Goal: Information Seeking & Learning: Compare options

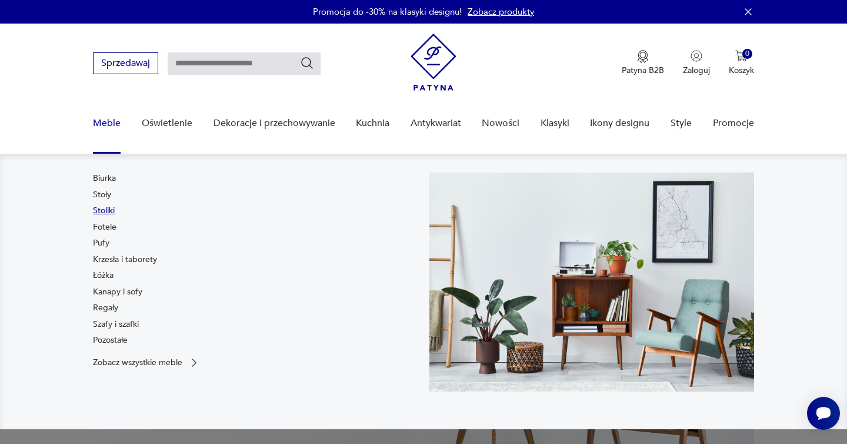
click at [105, 207] on link "Stoliki" at bounding box center [104, 211] width 22 height 12
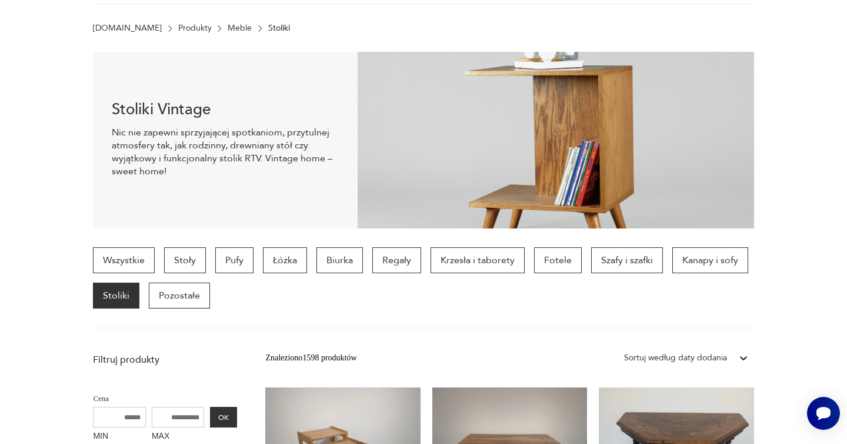
scroll to position [76, 0]
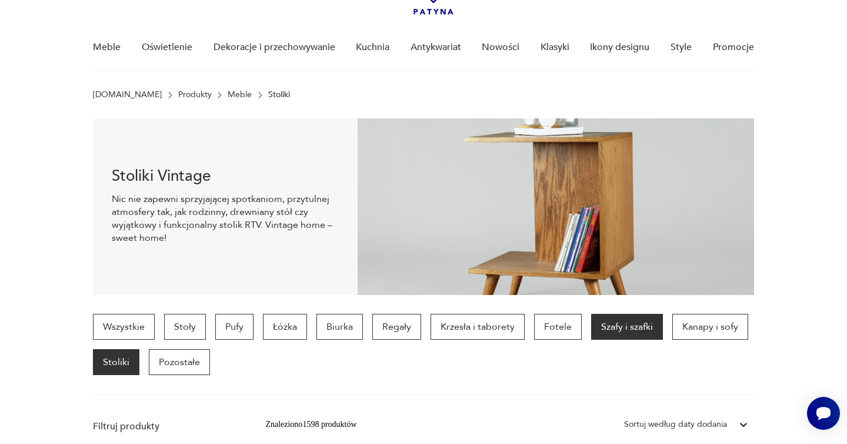
click at [616, 322] on p "Szafy i szafki" at bounding box center [627, 327] width 72 height 26
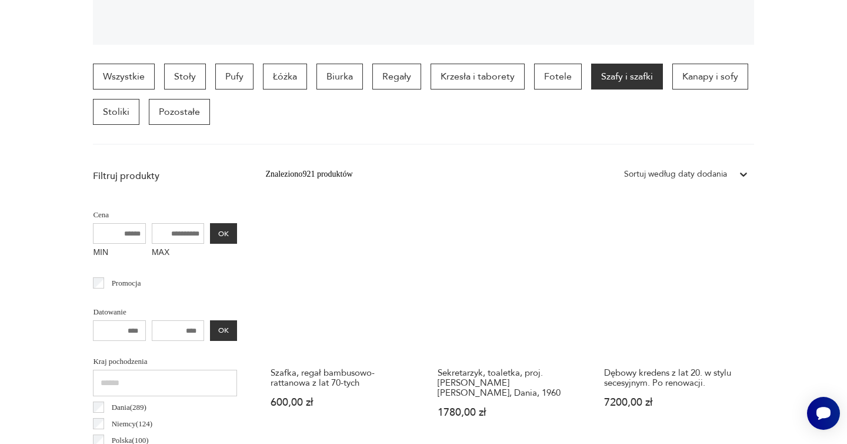
scroll to position [21, 0]
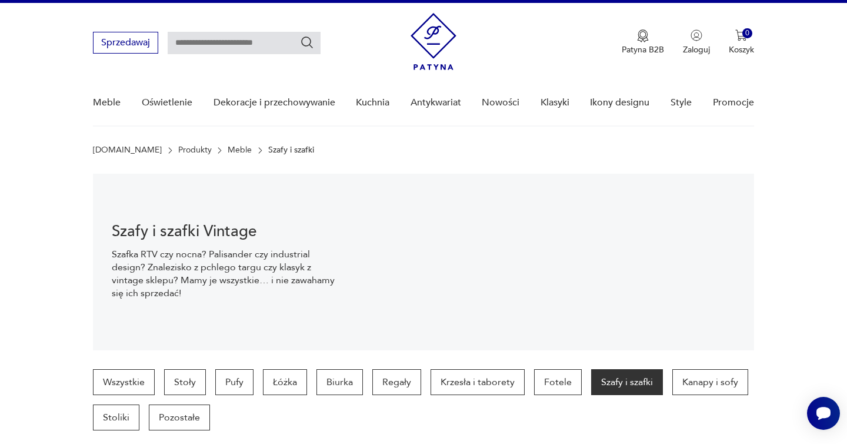
click at [268, 39] on input "text" at bounding box center [244, 43] width 153 height 22
type input "**********"
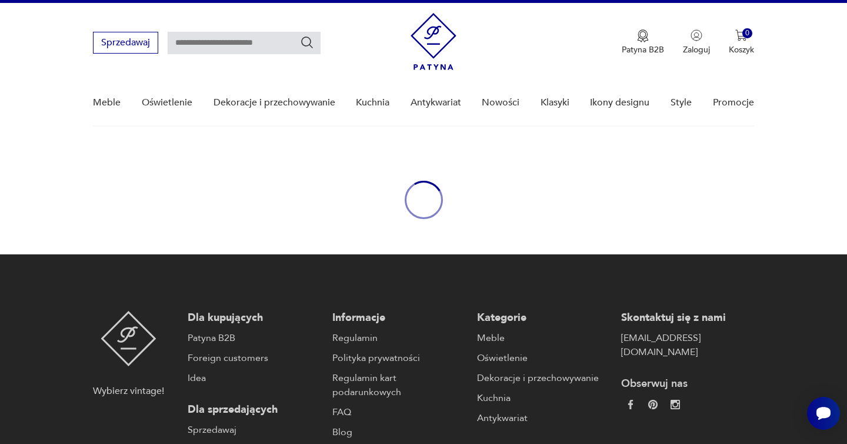
type input "**********"
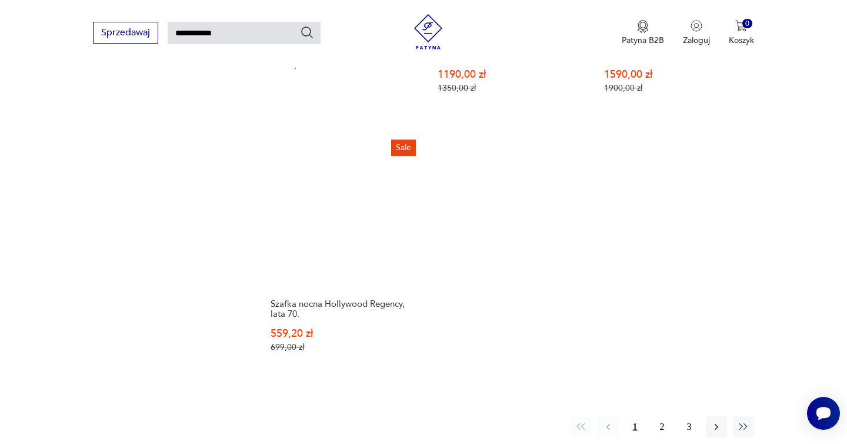
scroll to position [1455, 0]
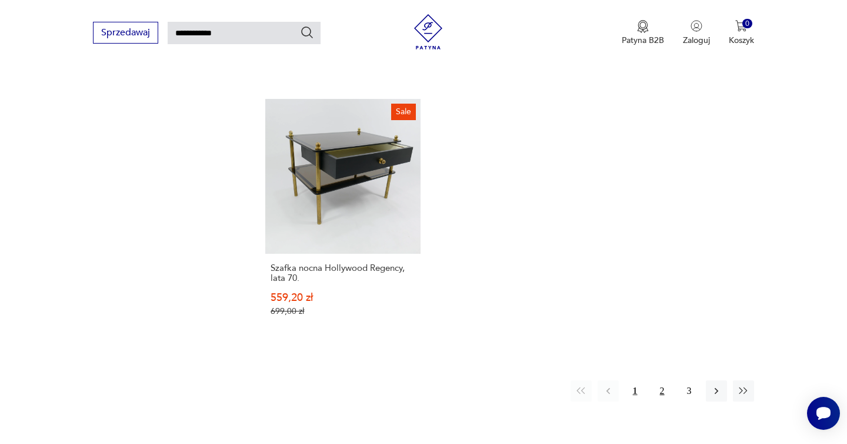
click at [664, 382] on button "2" at bounding box center [662, 390] width 21 height 21
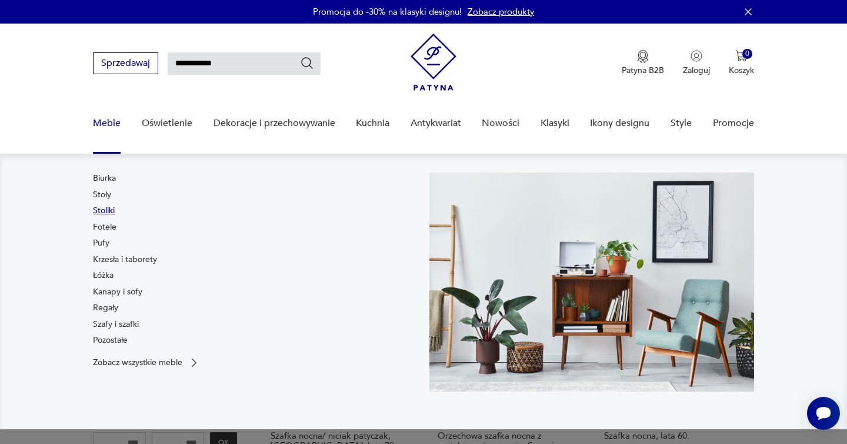
click at [105, 209] on link "Stoliki" at bounding box center [104, 211] width 22 height 12
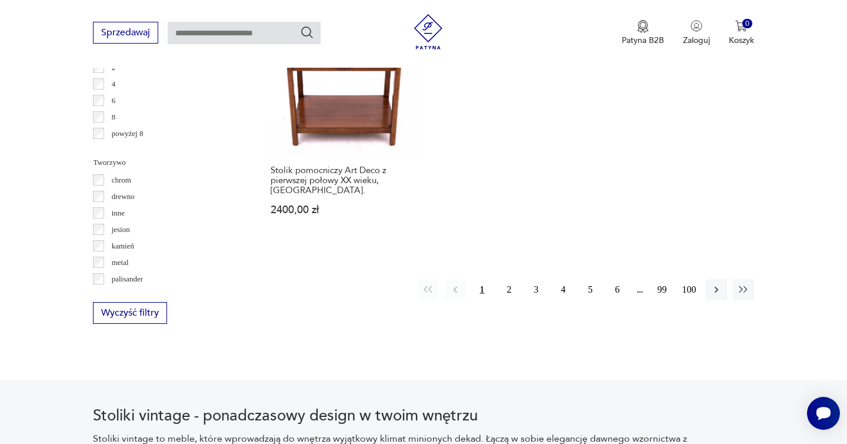
scroll to position [1774, 0]
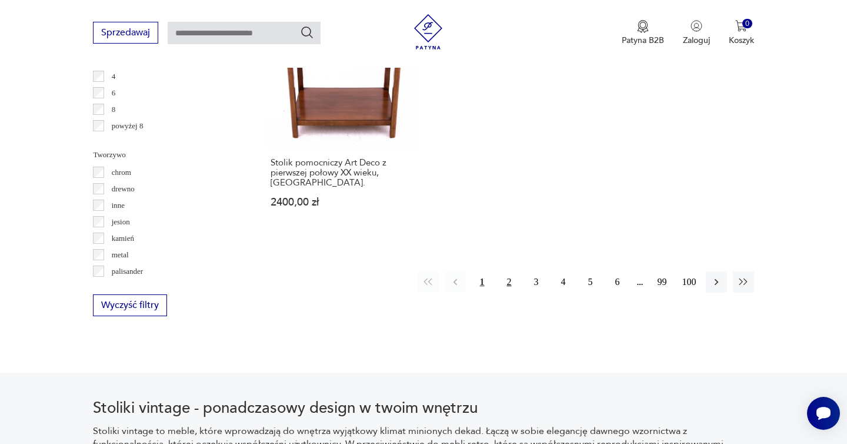
click at [511, 271] on button "2" at bounding box center [509, 281] width 21 height 21
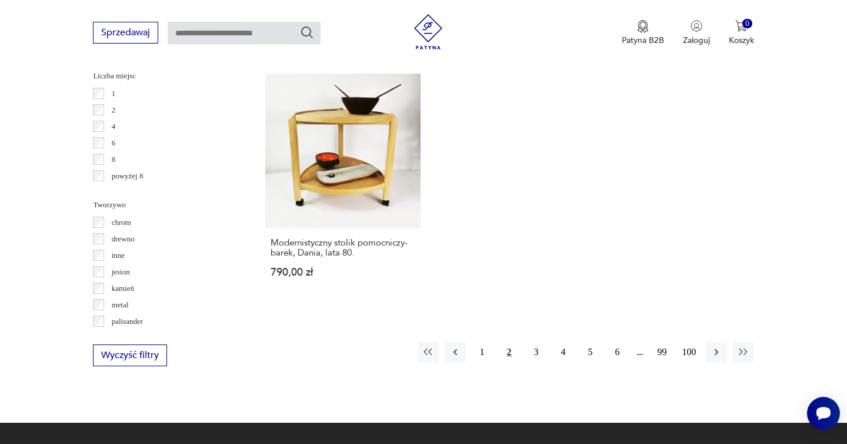
scroll to position [1769, 0]
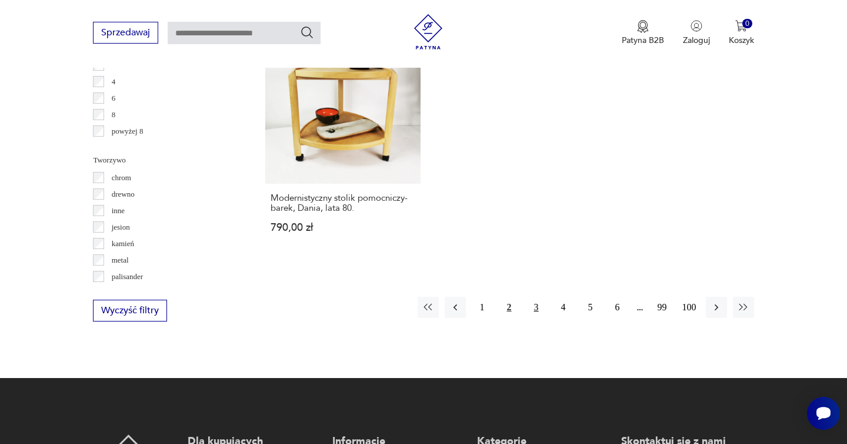
click at [543, 297] on button "3" at bounding box center [536, 307] width 21 height 21
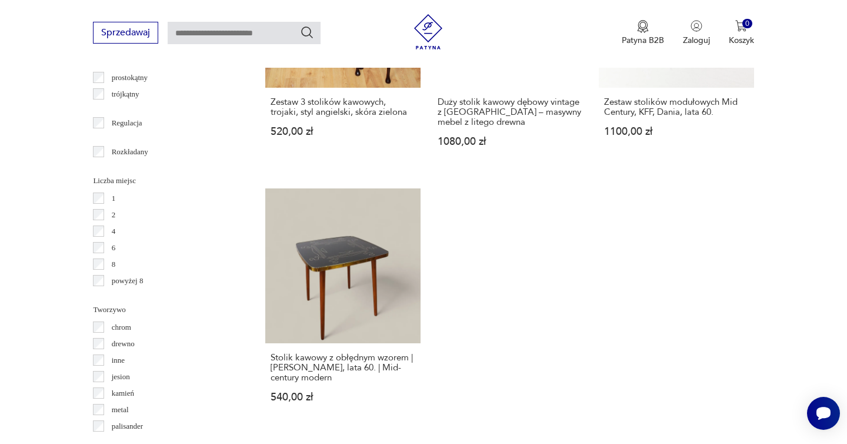
scroll to position [1698, 0]
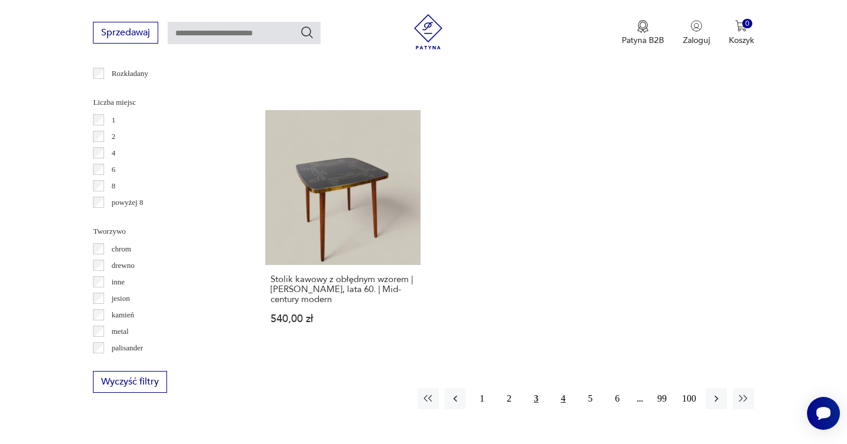
click at [566, 395] on button "4" at bounding box center [563, 398] width 21 height 21
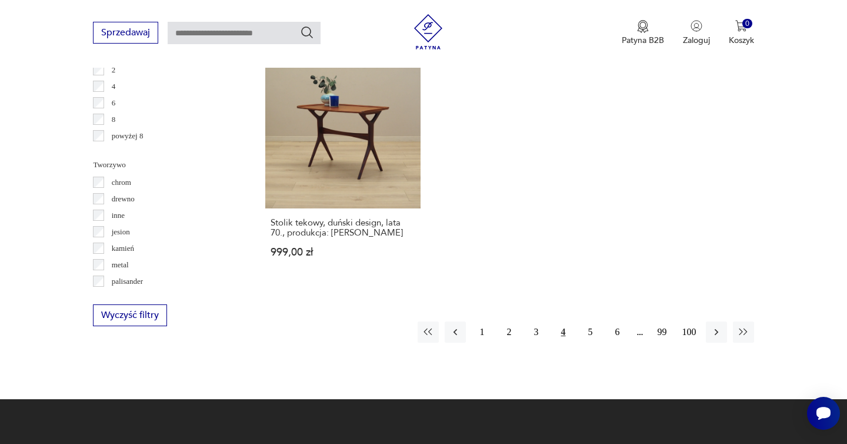
scroll to position [1771, 0]
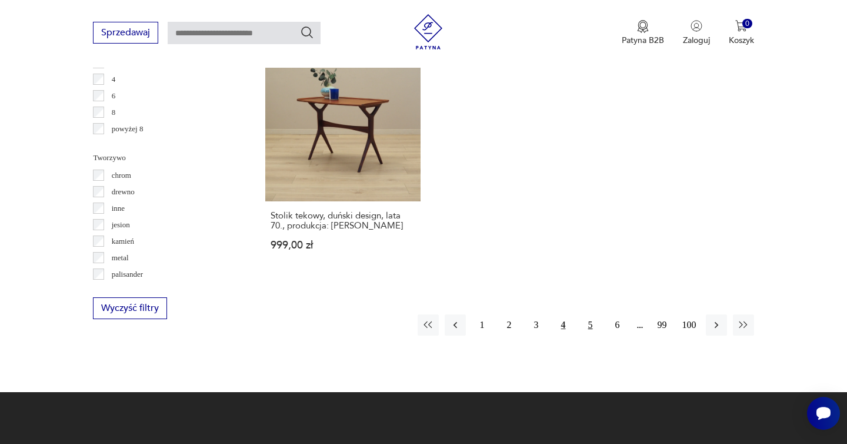
click at [591, 314] on button "5" at bounding box center [590, 324] width 21 height 21
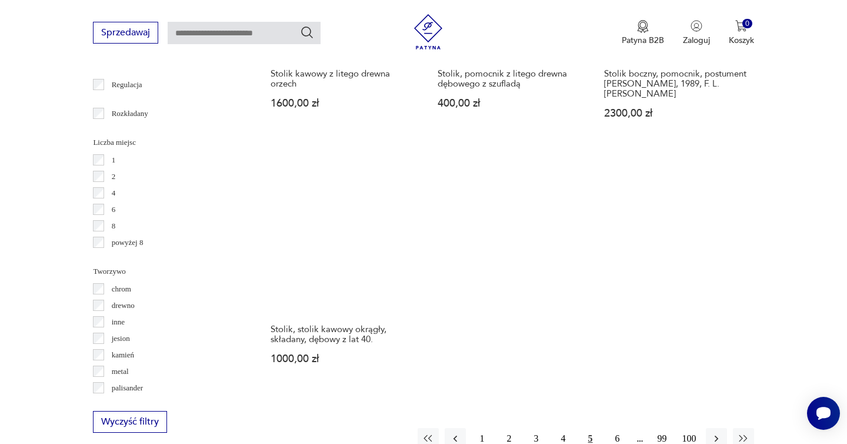
scroll to position [1662, 0]
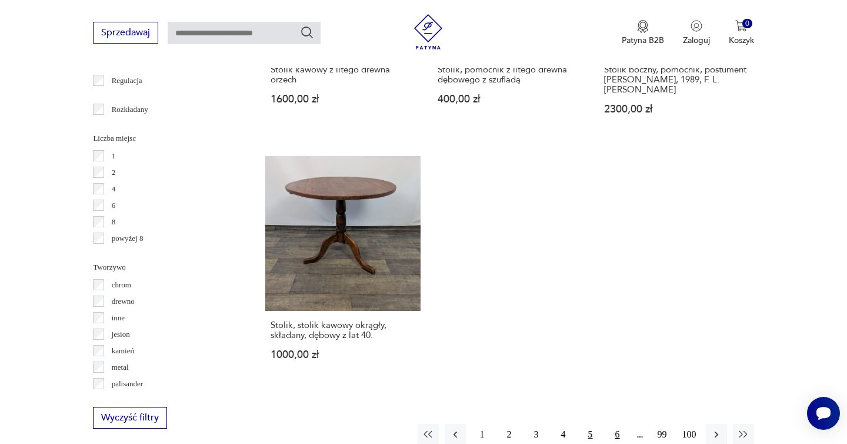
click at [617, 424] on button "6" at bounding box center [617, 434] width 21 height 21
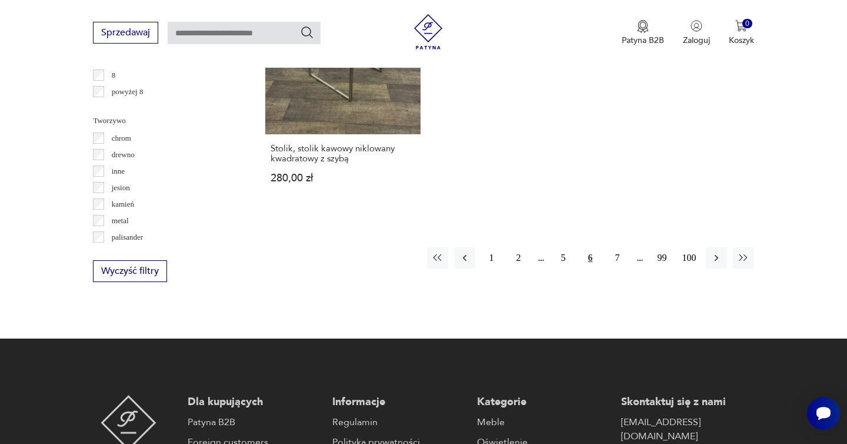
scroll to position [1908, 0]
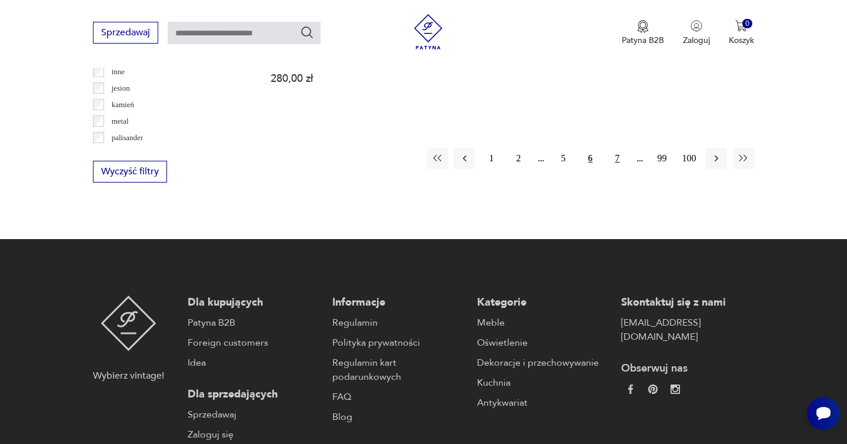
click at [611, 148] on button "7" at bounding box center [617, 158] width 21 height 21
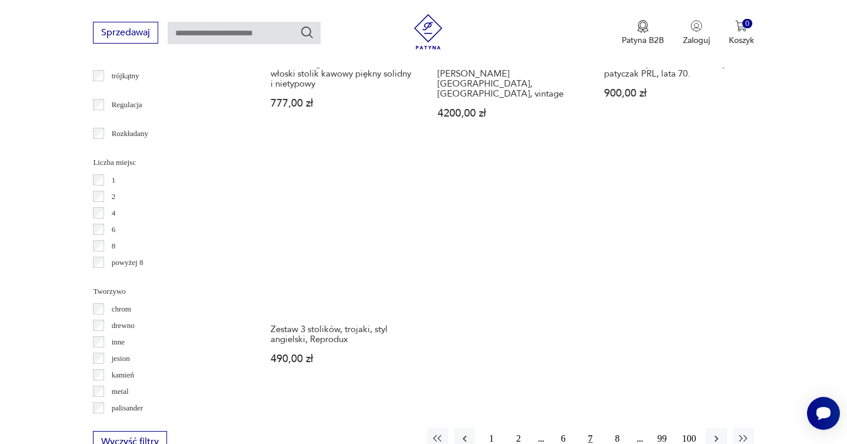
scroll to position [1742, 0]
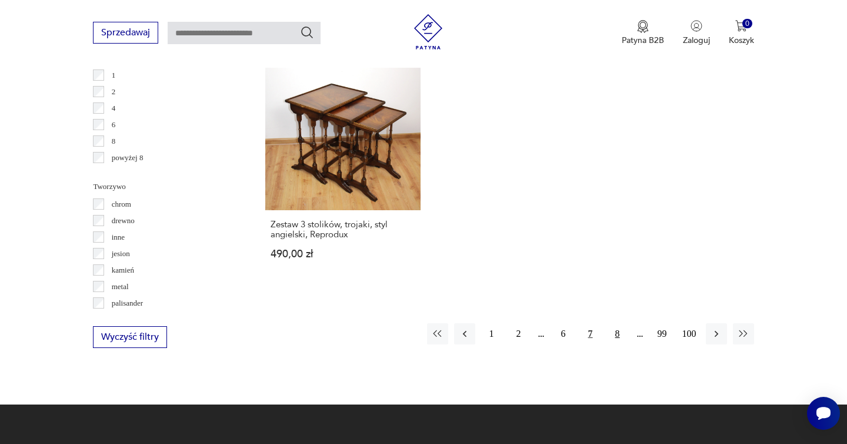
click at [620, 323] on button "8" at bounding box center [617, 333] width 21 height 21
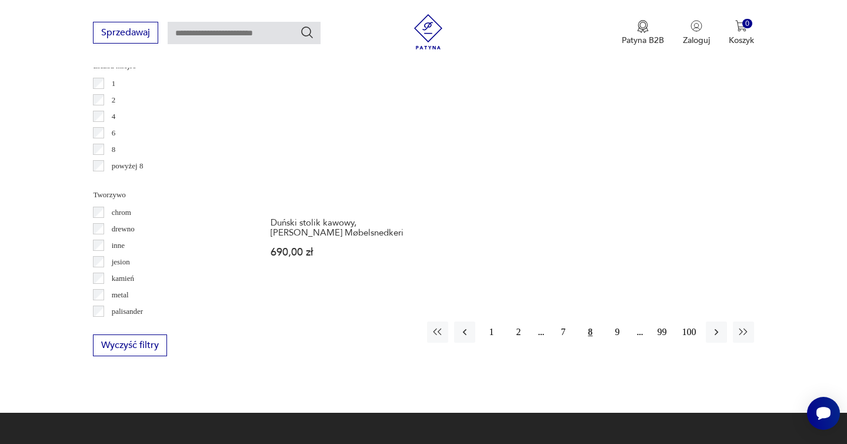
scroll to position [1754, 0]
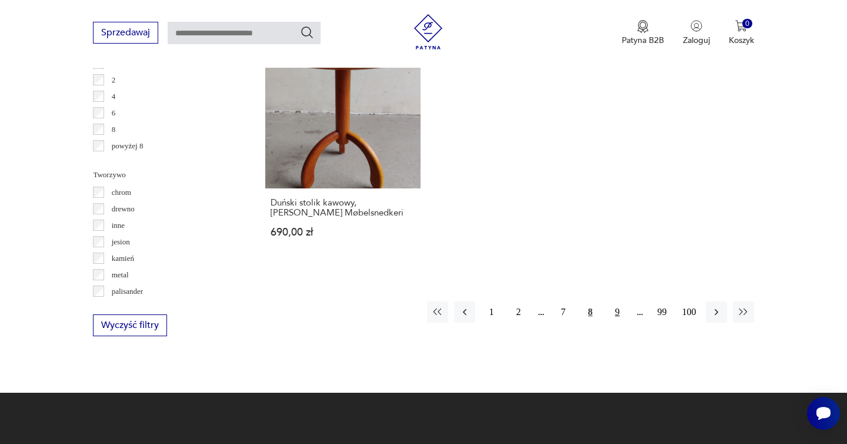
click at [610, 301] on button "9" at bounding box center [617, 311] width 21 height 21
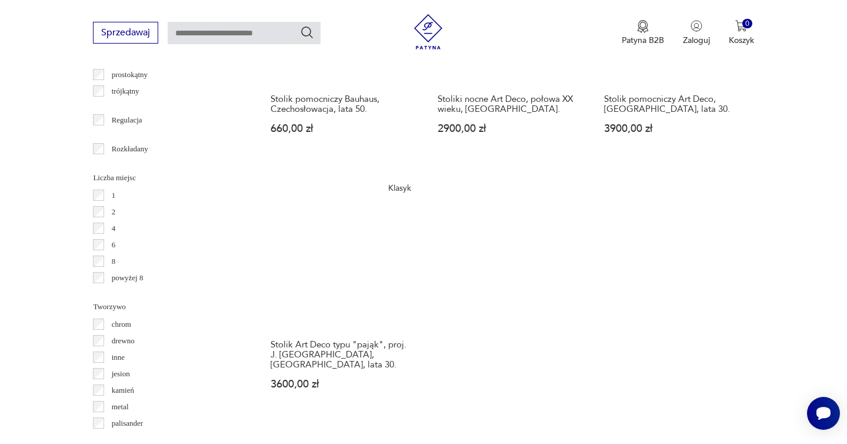
scroll to position [1679, 0]
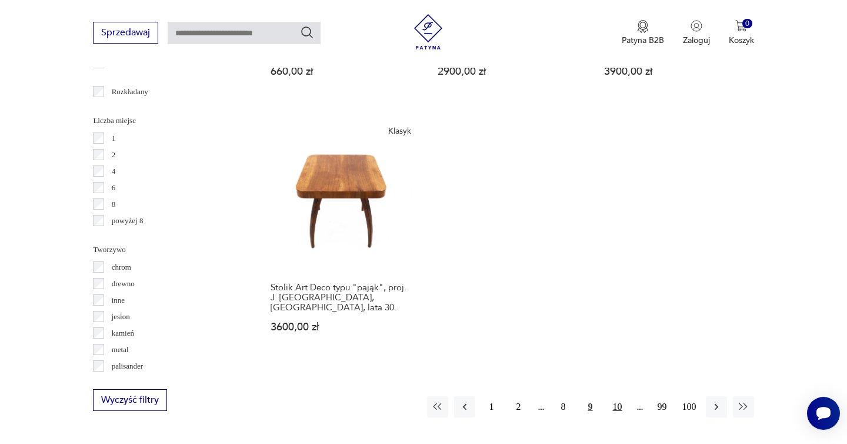
click at [615, 396] on button "10" at bounding box center [617, 406] width 21 height 21
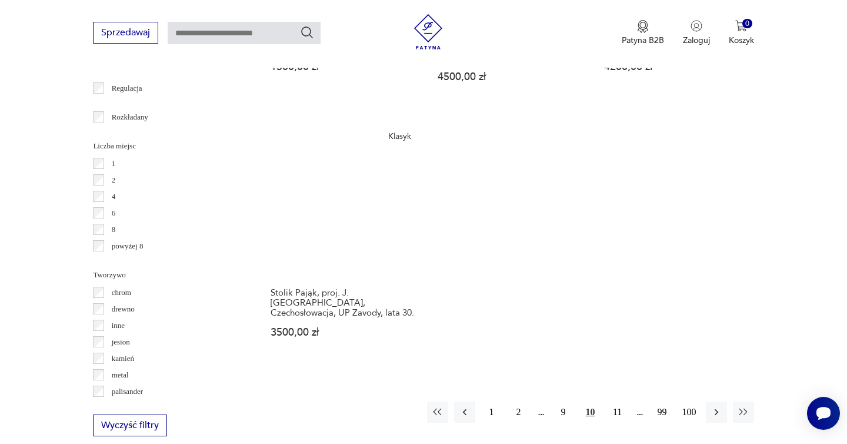
scroll to position [1716, 0]
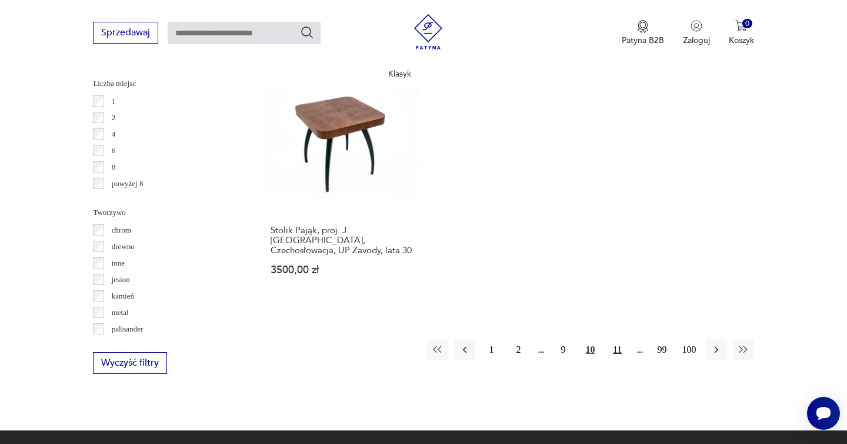
click at [618, 339] on button "11" at bounding box center [617, 349] width 21 height 21
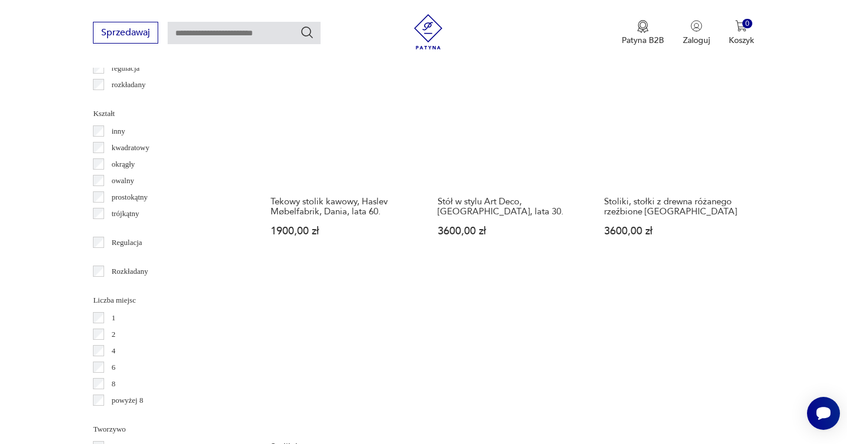
scroll to position [1670, 0]
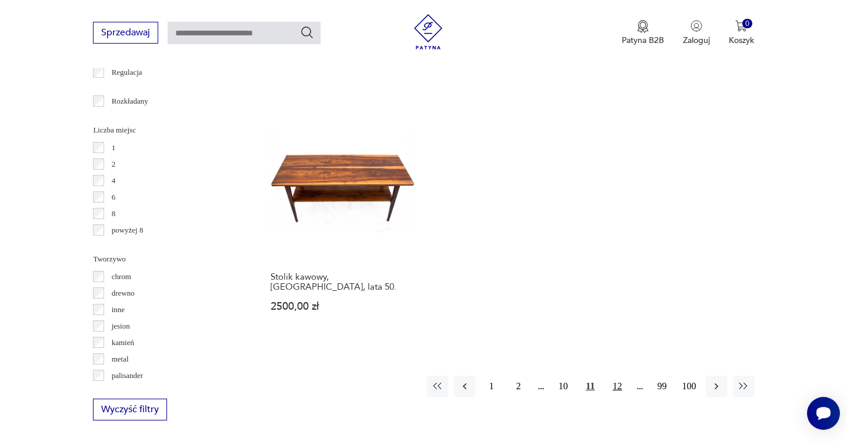
click at [613, 375] on button "12" at bounding box center [617, 385] width 21 height 21
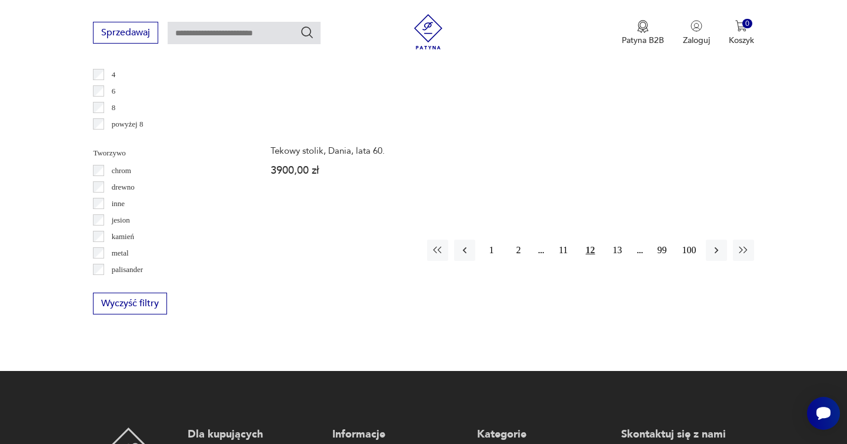
scroll to position [1809, 0]
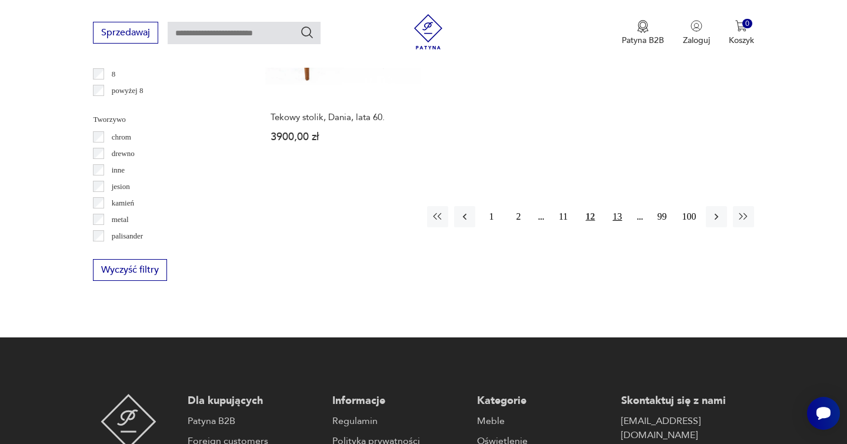
click at [621, 219] on button "13" at bounding box center [617, 216] width 21 height 21
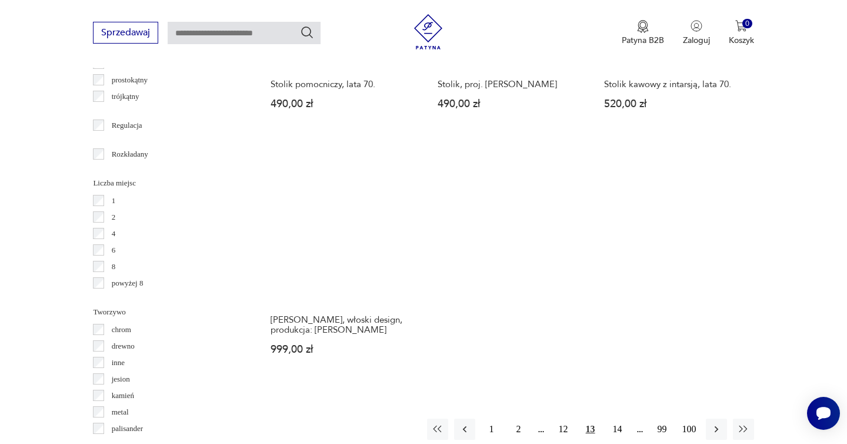
scroll to position [1663, 0]
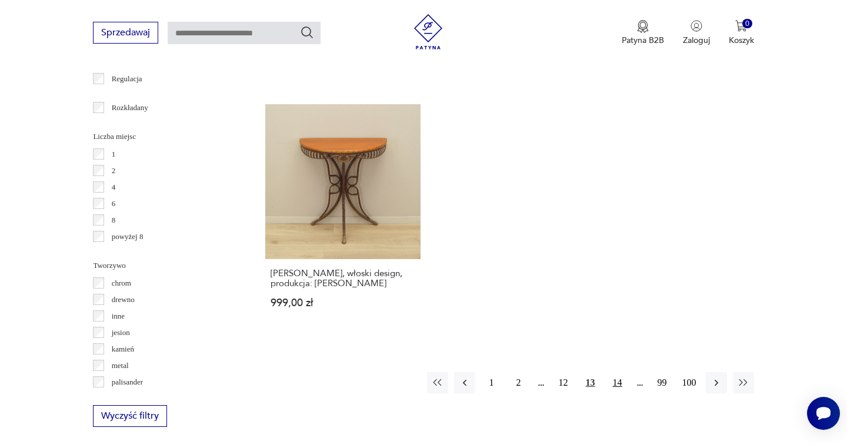
click at [623, 372] on button "14" at bounding box center [617, 382] width 21 height 21
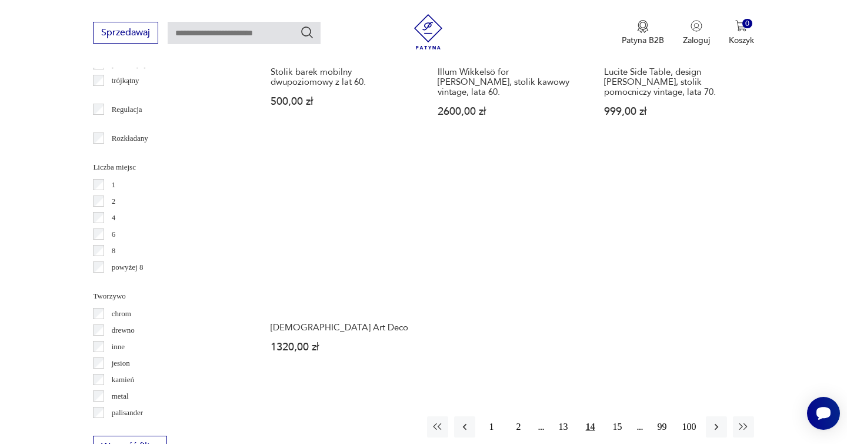
scroll to position [1706, 0]
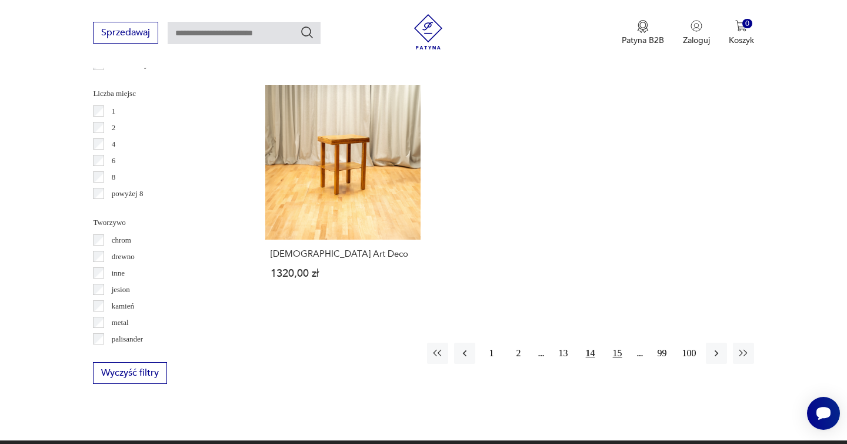
click at [617, 355] on button "15" at bounding box center [617, 352] width 21 height 21
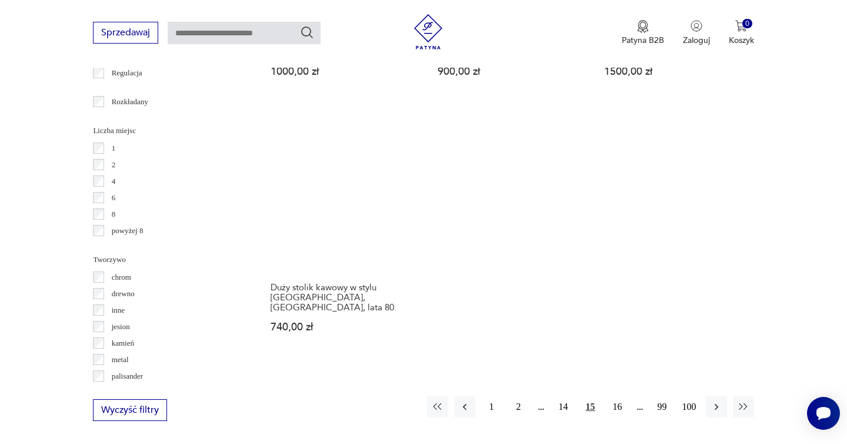
scroll to position [1695, 0]
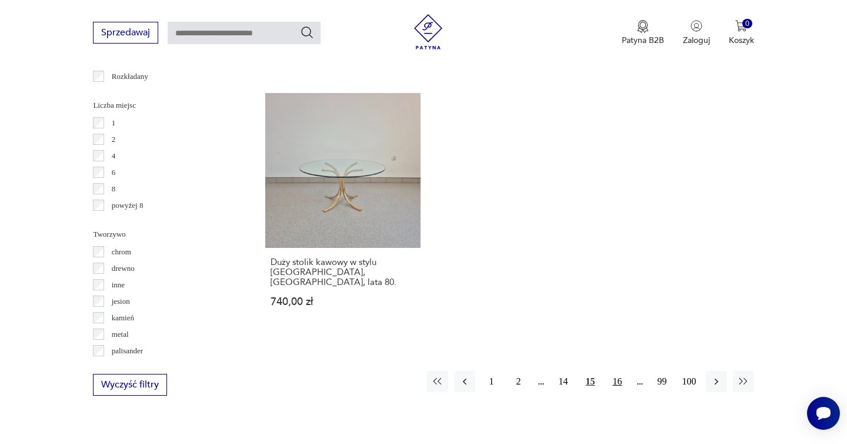
click at [618, 371] on button "16" at bounding box center [617, 381] width 21 height 21
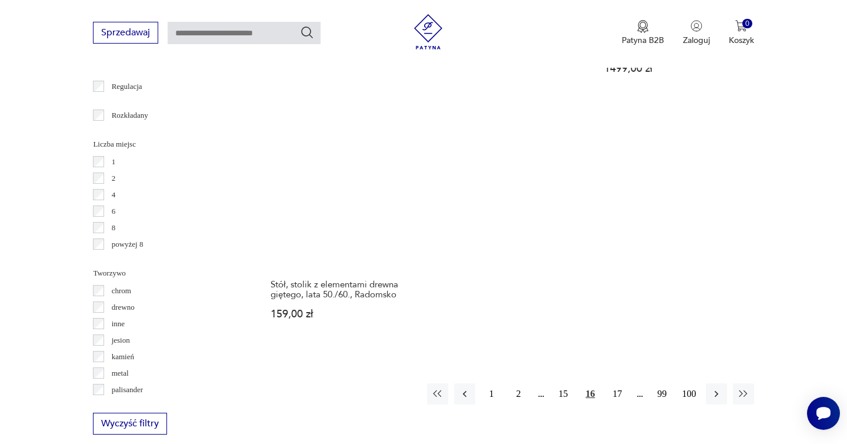
scroll to position [1665, 0]
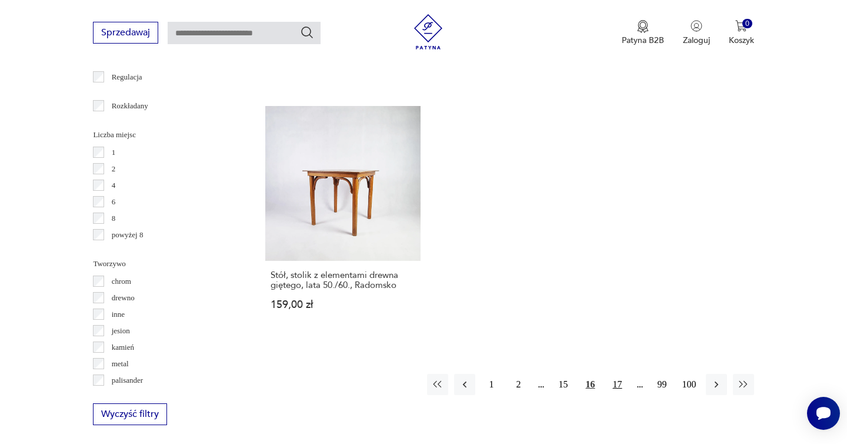
click at [624, 374] on button "17" at bounding box center [617, 384] width 21 height 21
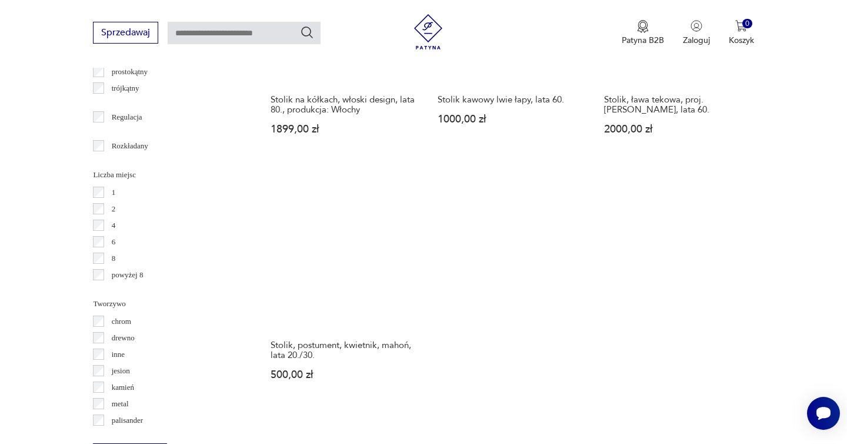
scroll to position [1656, 0]
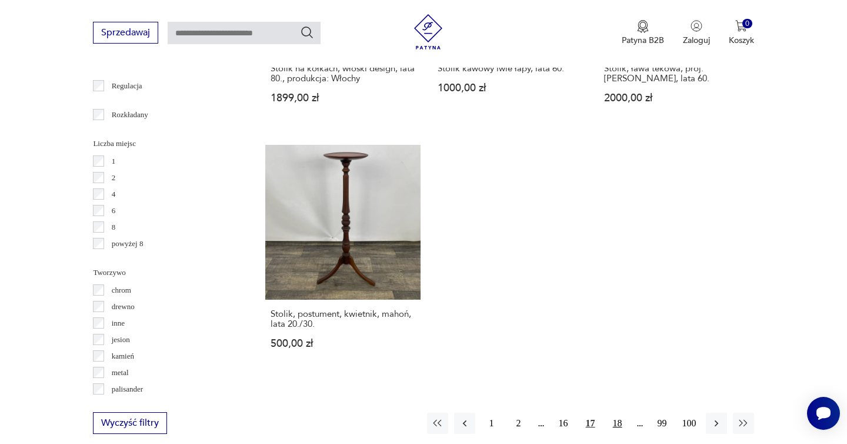
click at [608, 412] on button "18" at bounding box center [617, 422] width 21 height 21
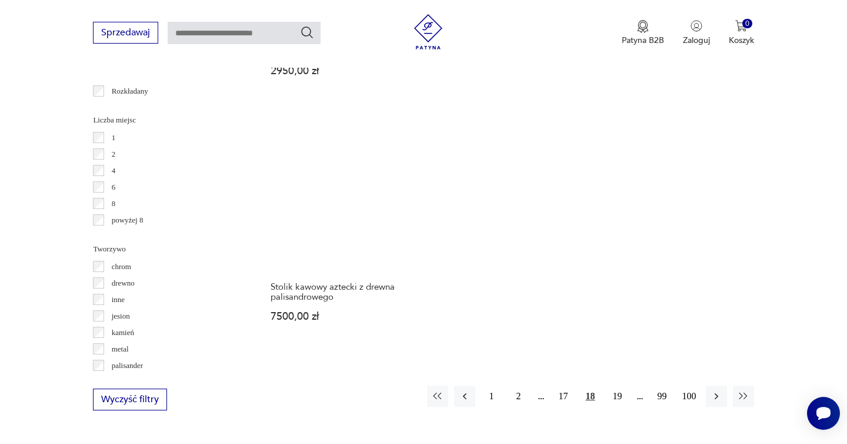
scroll to position [1703, 0]
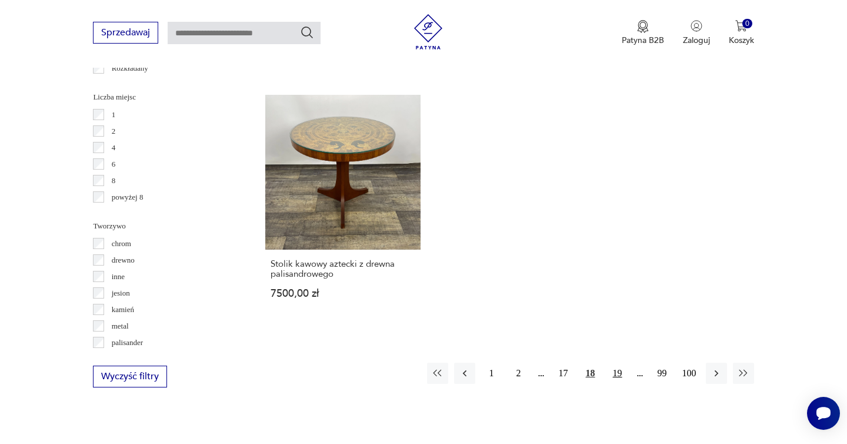
click at [618, 362] on button "19" at bounding box center [617, 372] width 21 height 21
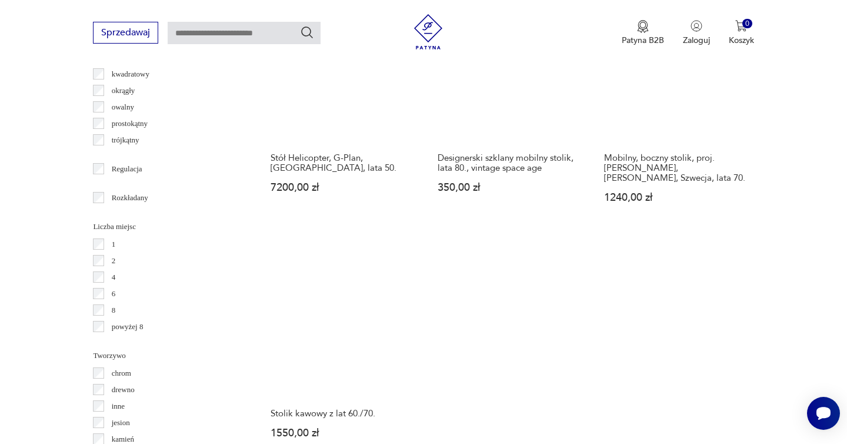
scroll to position [1689, 0]
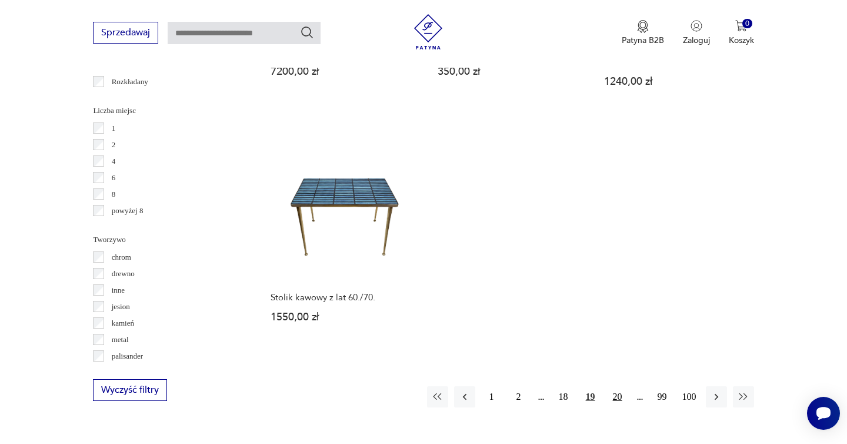
click at [617, 386] on button "20" at bounding box center [617, 396] width 21 height 21
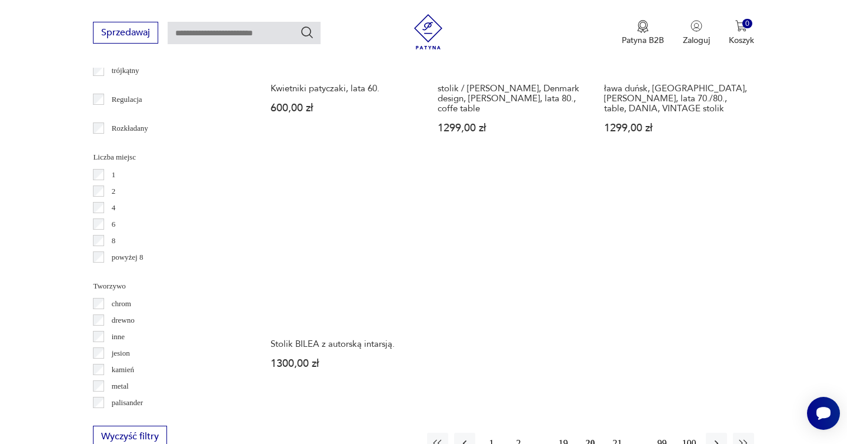
scroll to position [1675, 0]
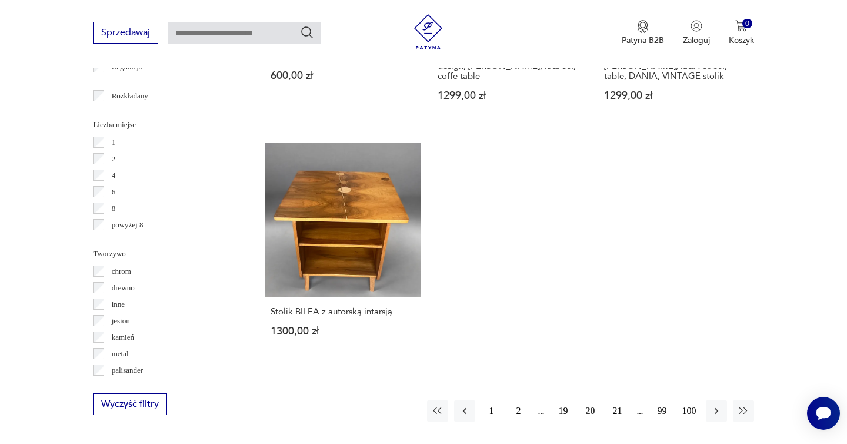
click at [621, 400] on button "21" at bounding box center [617, 410] width 21 height 21
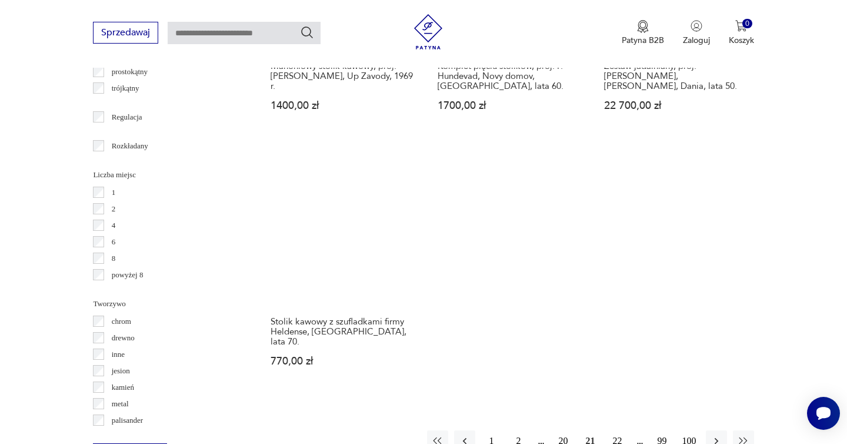
scroll to position [1723, 0]
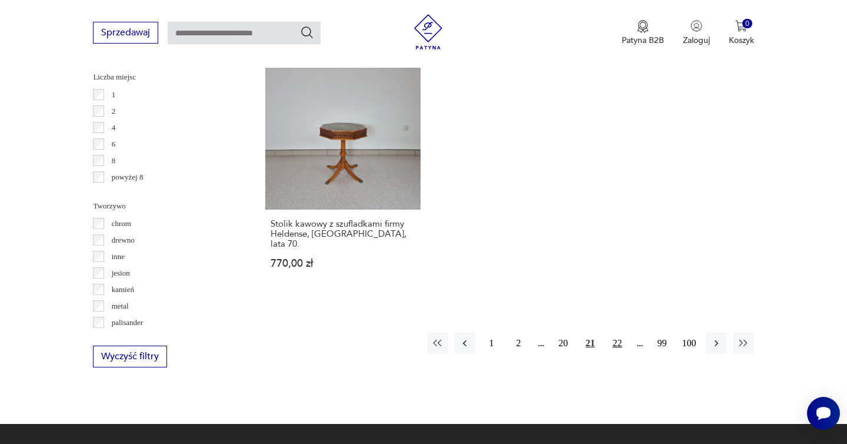
click at [616, 332] on button "22" at bounding box center [617, 342] width 21 height 21
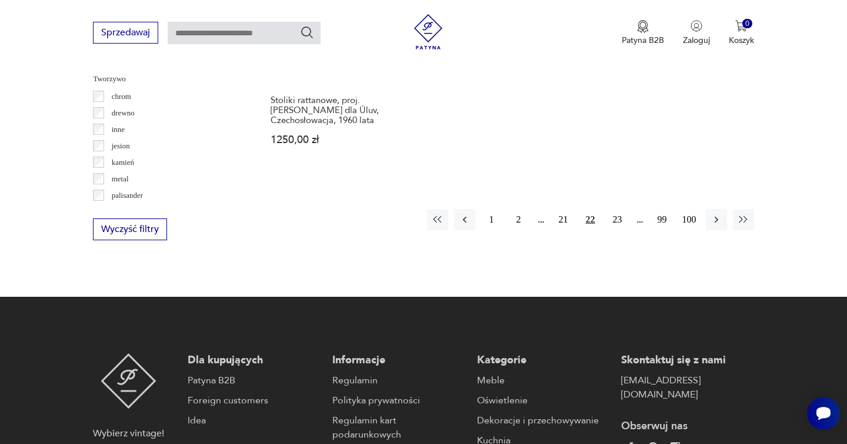
scroll to position [1861, 0]
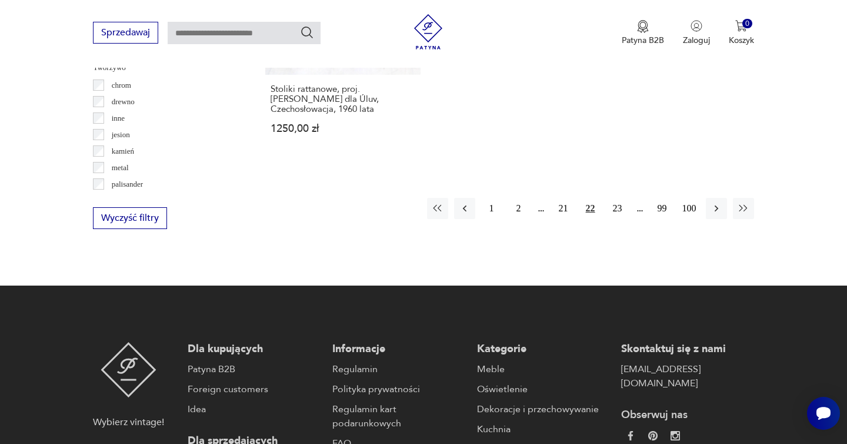
click at [619, 198] on button "23" at bounding box center [617, 208] width 21 height 21
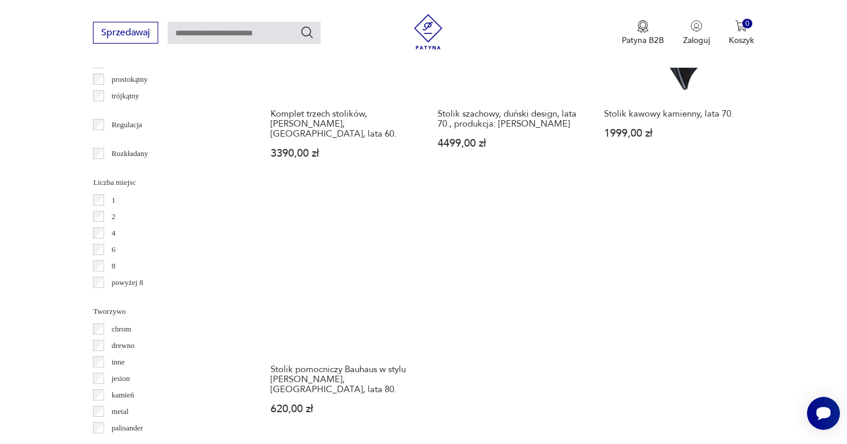
scroll to position [1716, 0]
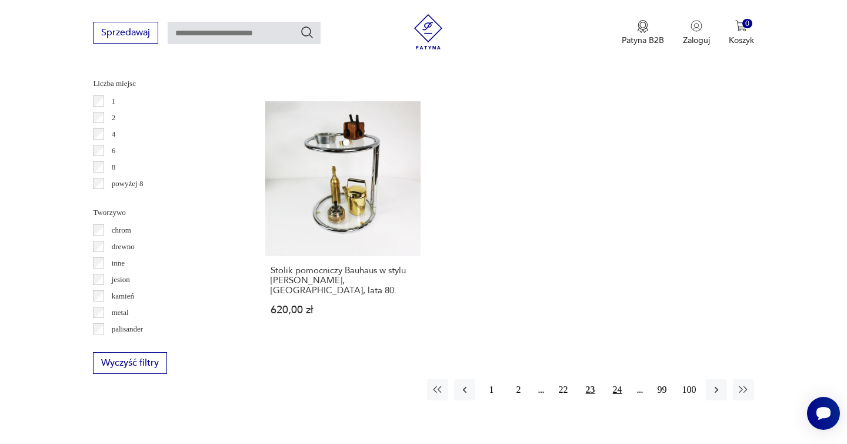
click at [620, 379] on button "24" at bounding box center [617, 389] width 21 height 21
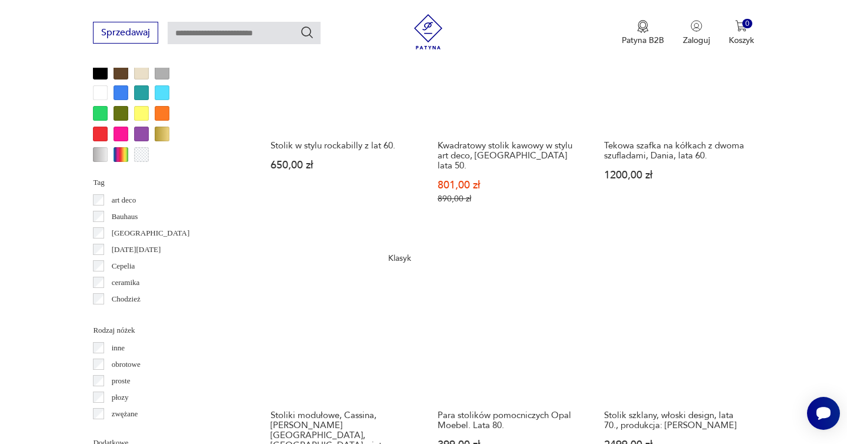
scroll to position [1186, 0]
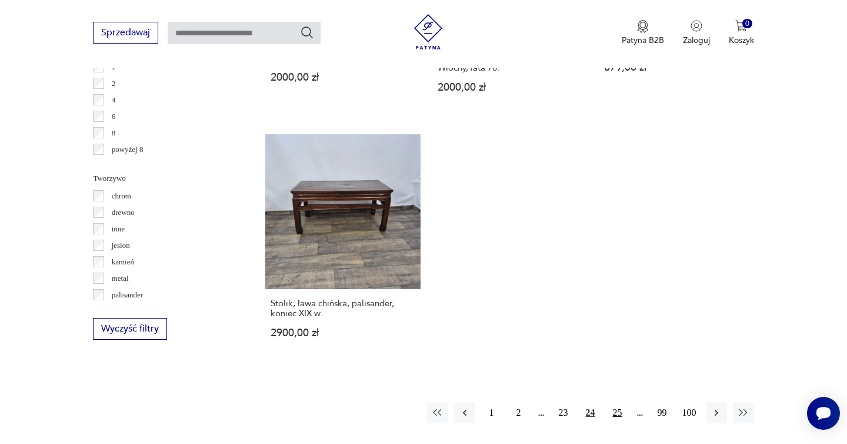
click at [619, 402] on button "25" at bounding box center [617, 412] width 21 height 21
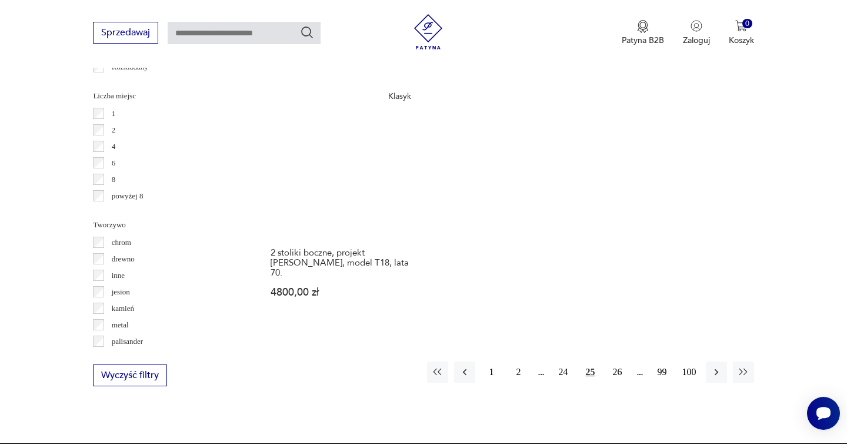
scroll to position [1757, 0]
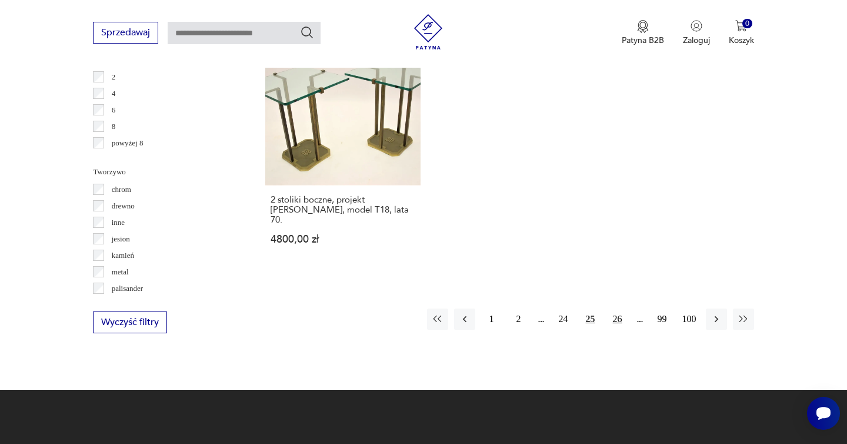
click at [618, 308] on button "26" at bounding box center [617, 318] width 21 height 21
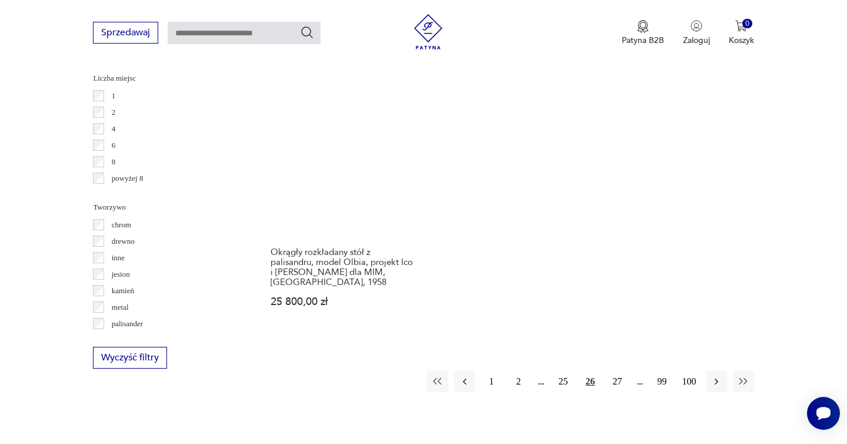
scroll to position [1732, 0]
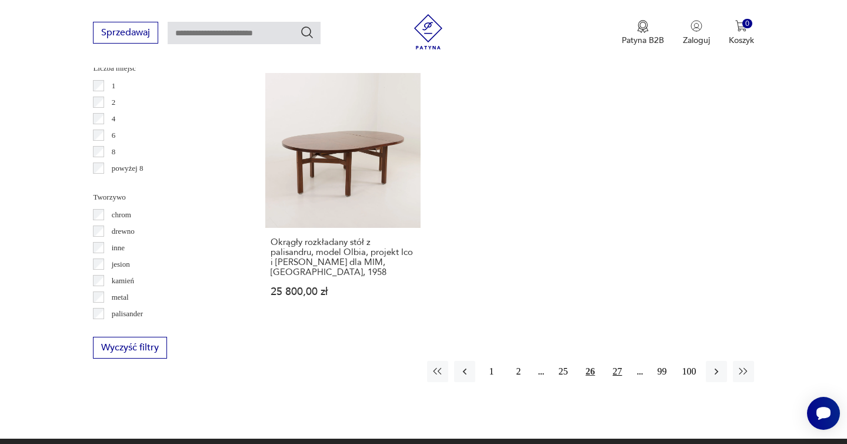
click at [616, 364] on button "27" at bounding box center [617, 371] width 21 height 21
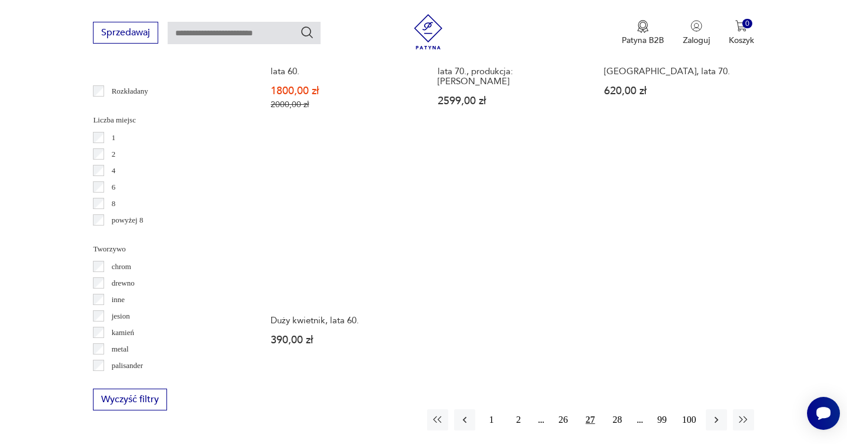
scroll to position [1689, 0]
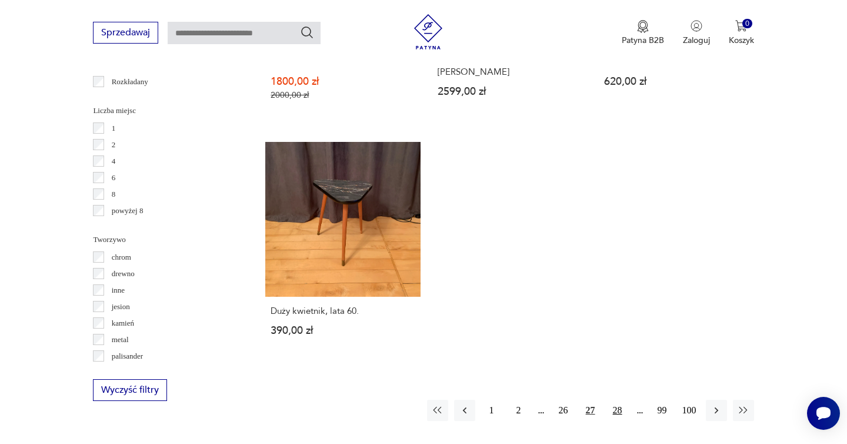
click at [620, 400] on button "28" at bounding box center [617, 410] width 21 height 21
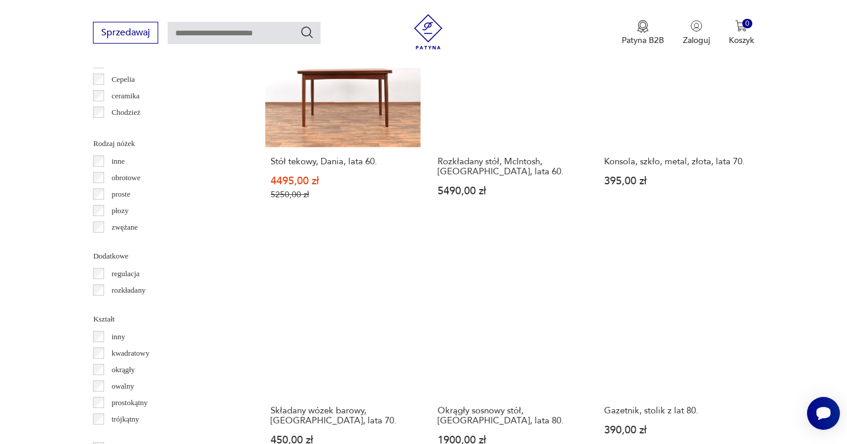
scroll to position [1372, 0]
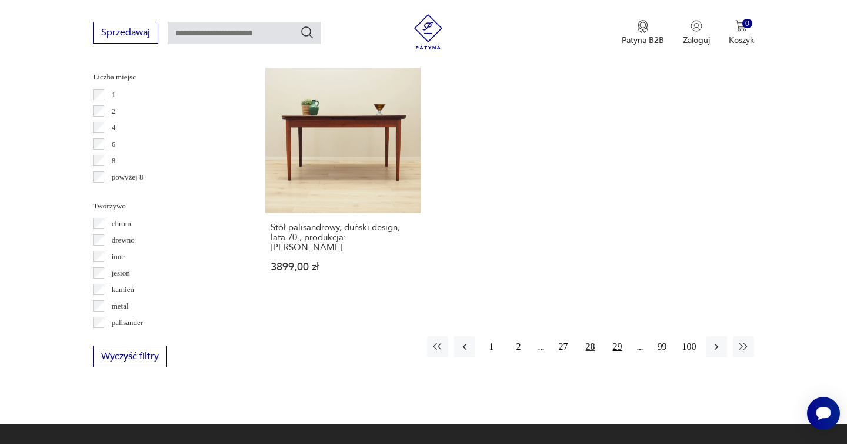
click at [620, 336] on button "29" at bounding box center [617, 346] width 21 height 21
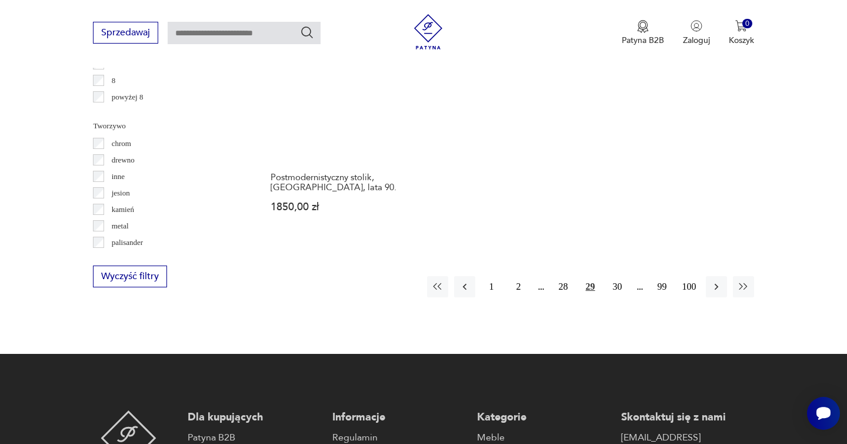
scroll to position [1844, 0]
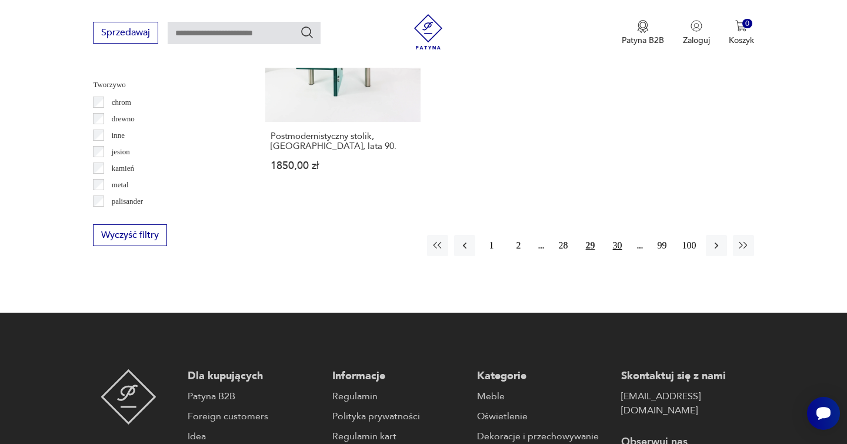
click at [613, 238] on button "30" at bounding box center [617, 245] width 21 height 21
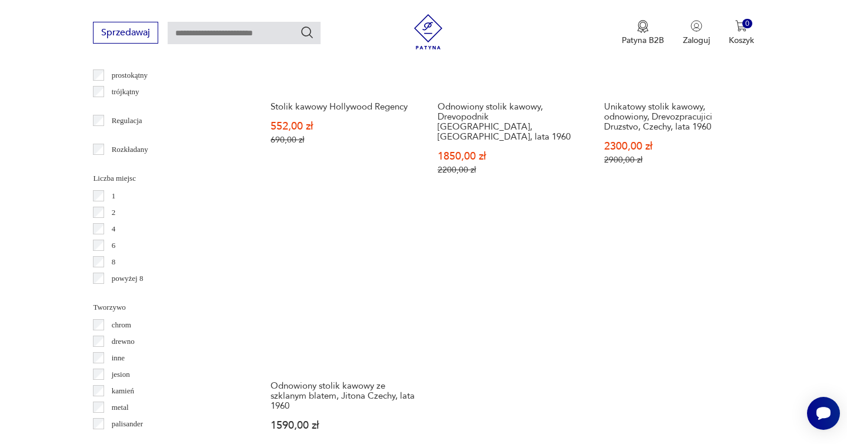
scroll to position [1735, 0]
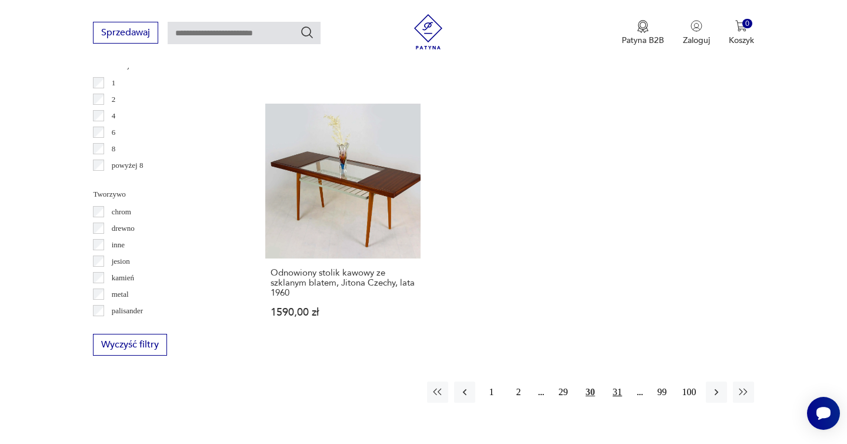
click at [617, 381] on button "31" at bounding box center [617, 391] width 21 height 21
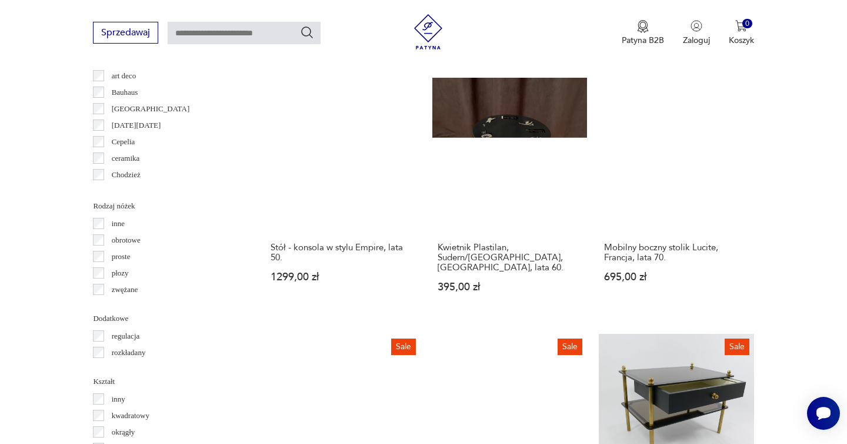
scroll to position [1297, 0]
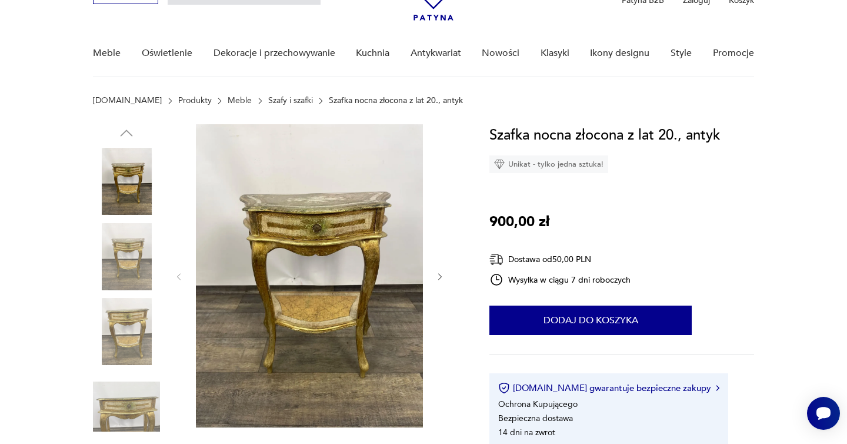
scroll to position [104, 0]
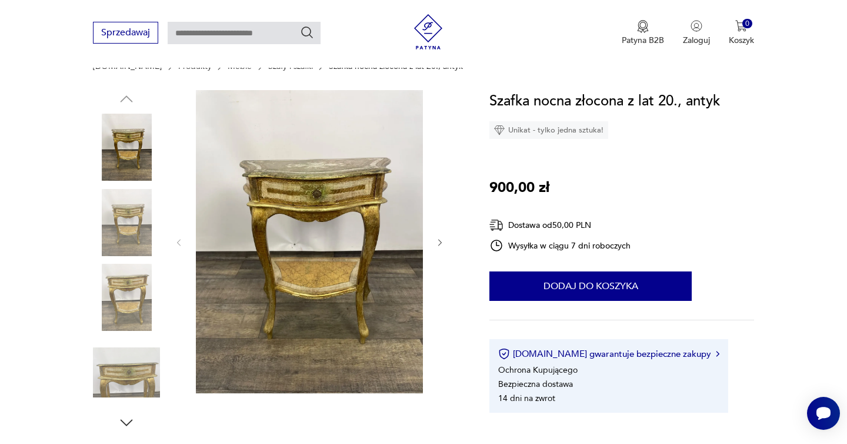
click at [442, 235] on div at bounding box center [309, 242] width 271 height 305
click at [438, 247] on button "button" at bounding box center [440, 243] width 10 height 12
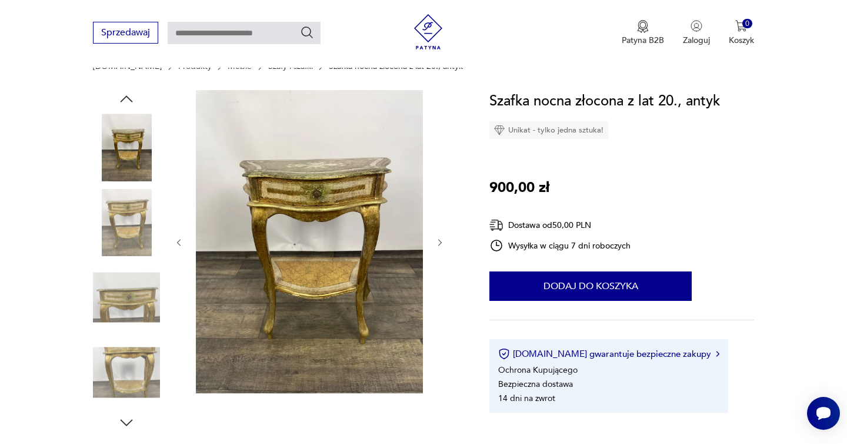
click at [438, 247] on button "button" at bounding box center [440, 243] width 10 height 12
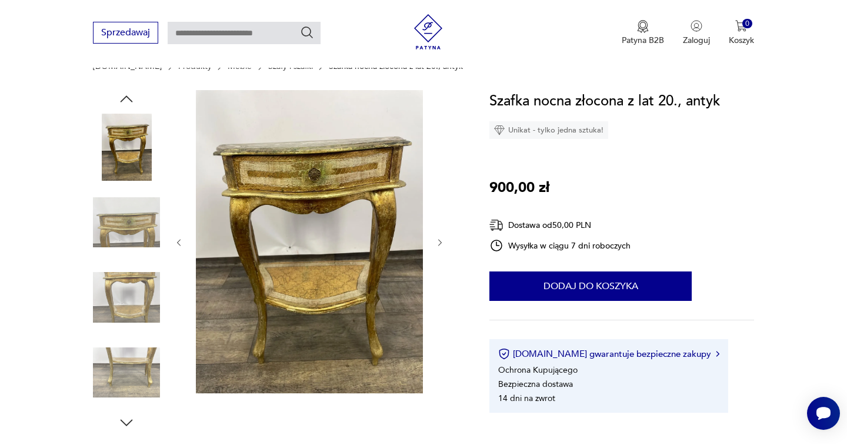
click at [438, 247] on button "button" at bounding box center [440, 243] width 10 height 12
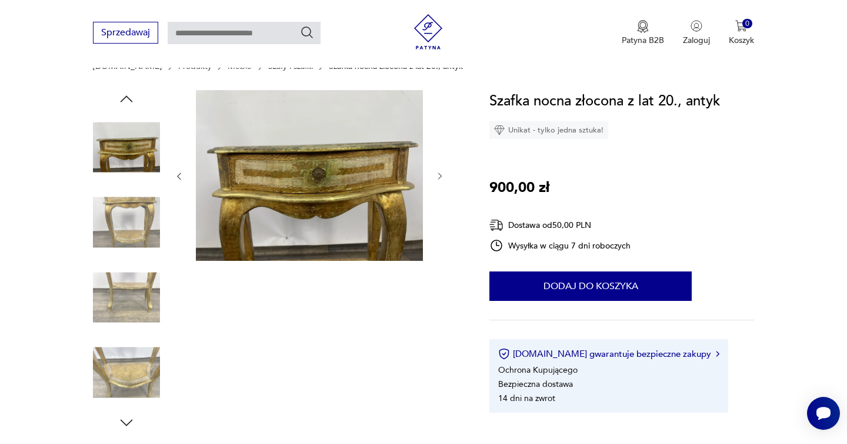
click at [316, 172] on img at bounding box center [309, 175] width 227 height 171
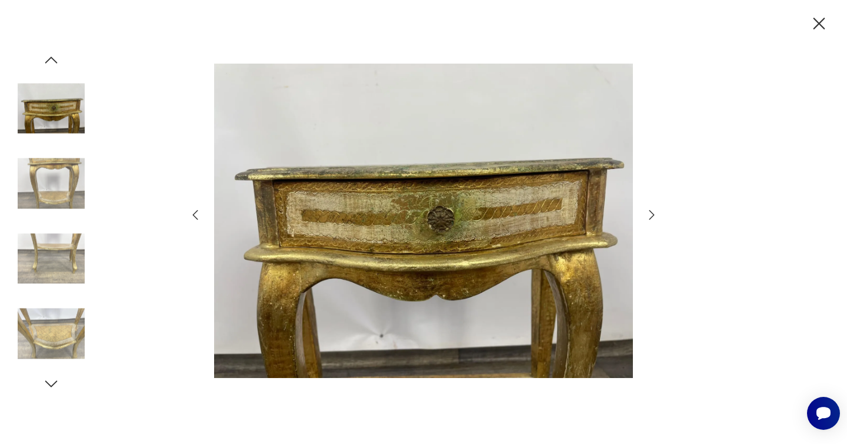
click at [657, 211] on icon "button" at bounding box center [652, 215] width 14 height 14
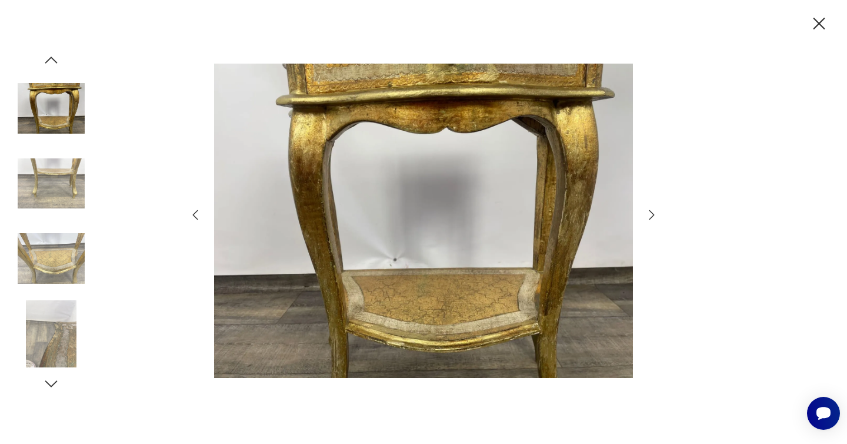
click at [657, 211] on icon "button" at bounding box center [652, 215] width 14 height 14
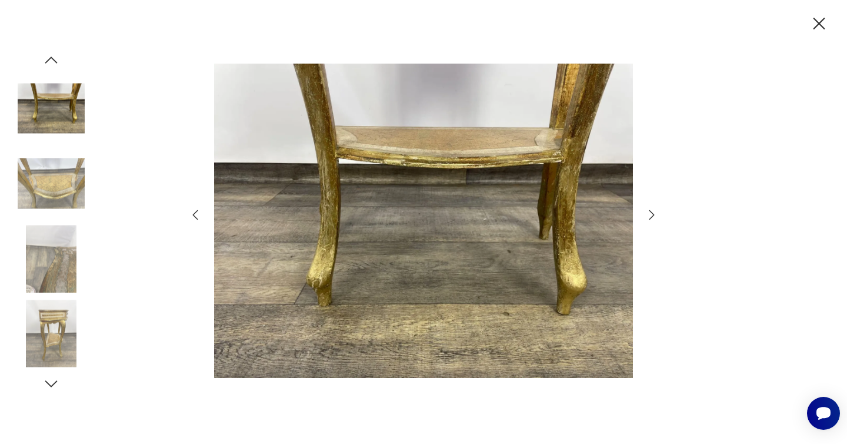
click at [657, 211] on icon "button" at bounding box center [652, 215] width 14 height 14
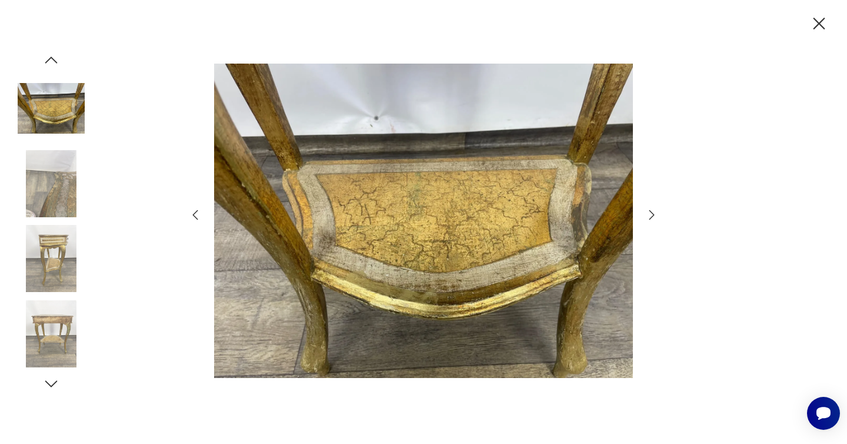
click at [657, 211] on icon "button" at bounding box center [652, 215] width 14 height 14
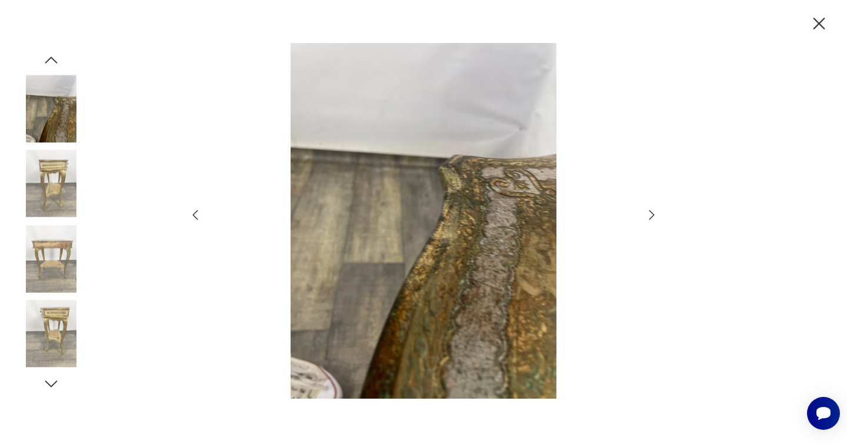
click at [657, 211] on icon "button" at bounding box center [652, 215] width 14 height 14
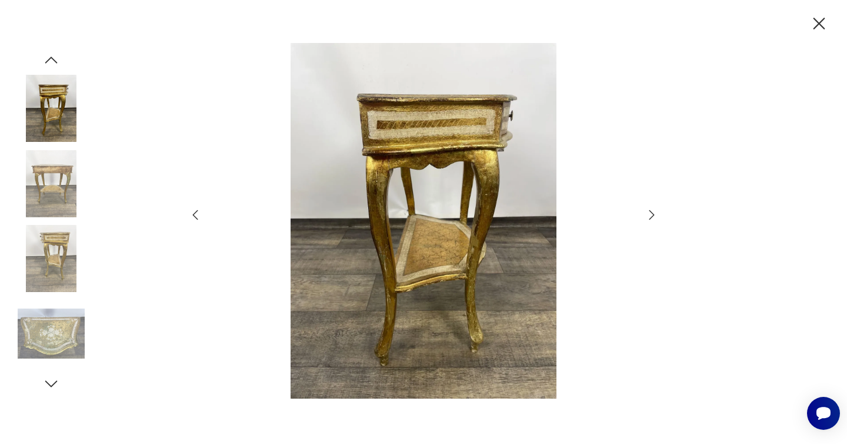
click at [657, 211] on icon "button" at bounding box center [652, 215] width 14 height 14
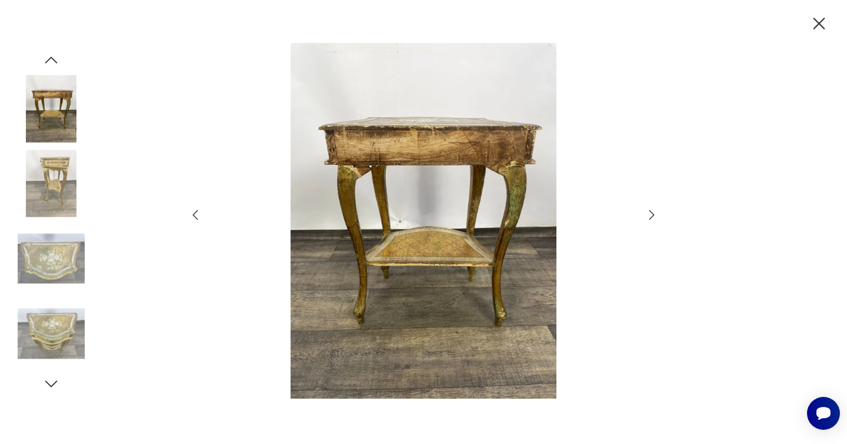
click at [657, 211] on icon "button" at bounding box center [652, 215] width 14 height 14
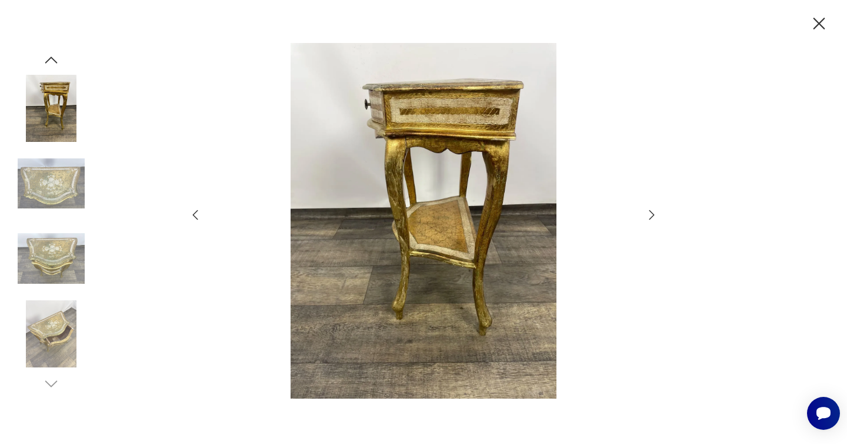
click at [657, 211] on icon "button" at bounding box center [652, 215] width 14 height 14
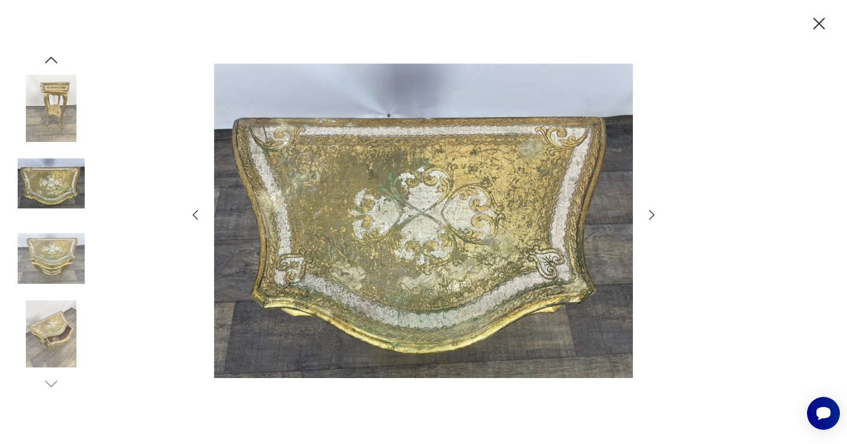
click at [657, 211] on icon "button" at bounding box center [652, 215] width 14 height 14
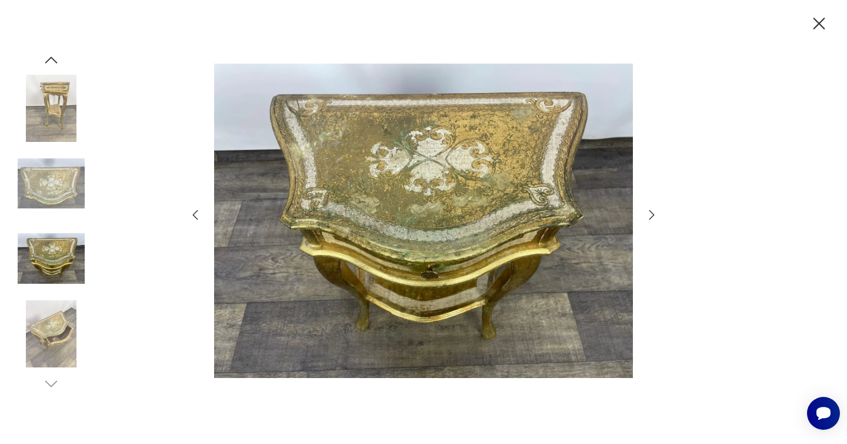
click at [657, 211] on icon "button" at bounding box center [652, 215] width 14 height 14
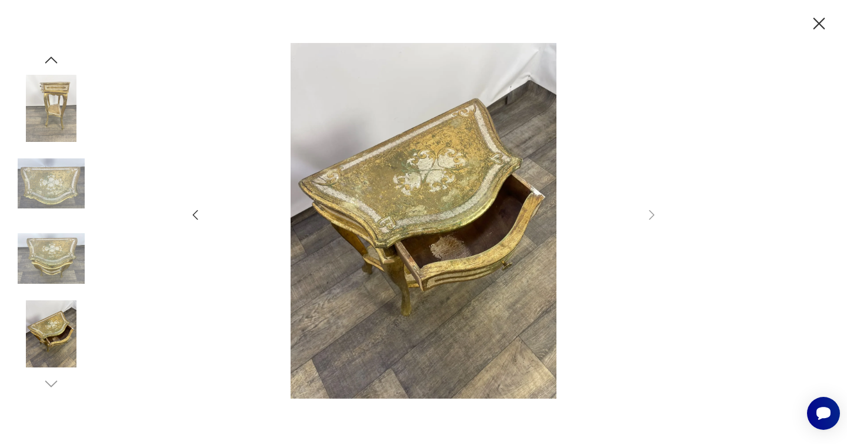
click at [818, 29] on icon "button" at bounding box center [819, 24] width 21 height 21
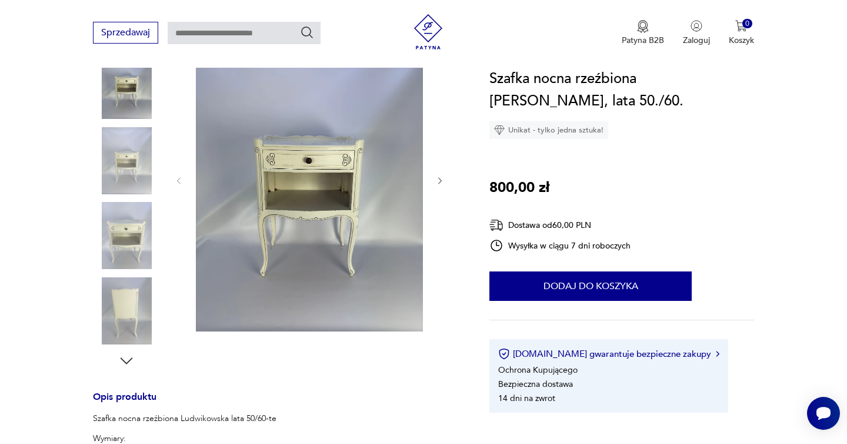
scroll to position [173, 0]
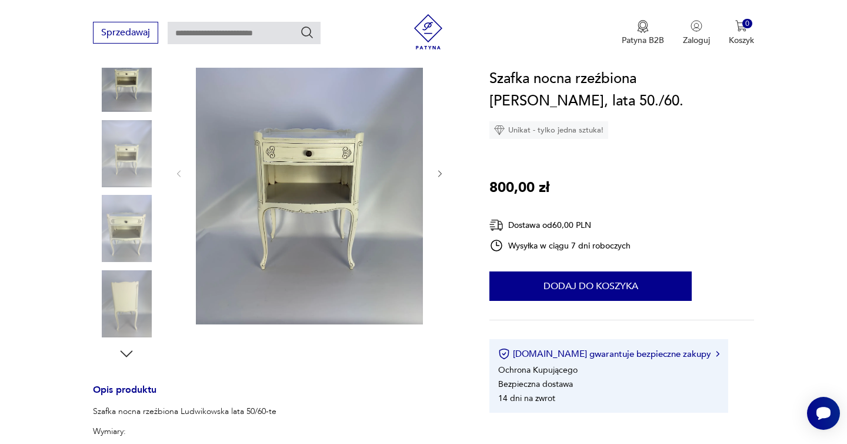
click at [310, 185] on img at bounding box center [309, 172] width 227 height 303
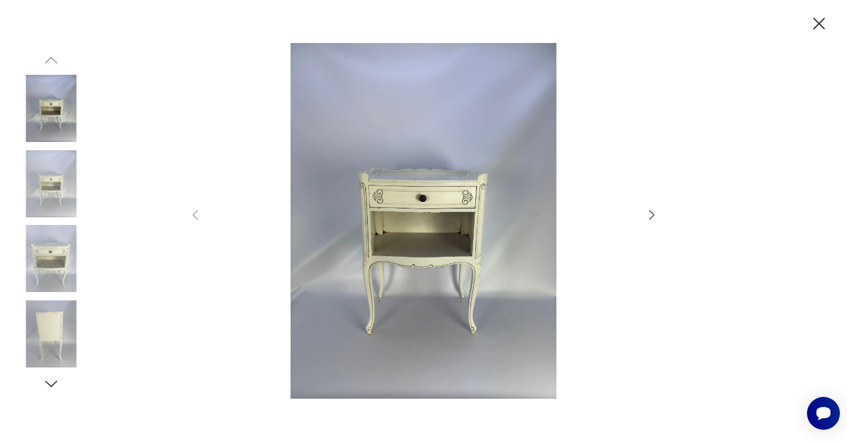
click at [650, 212] on icon "button" at bounding box center [652, 215] width 14 height 14
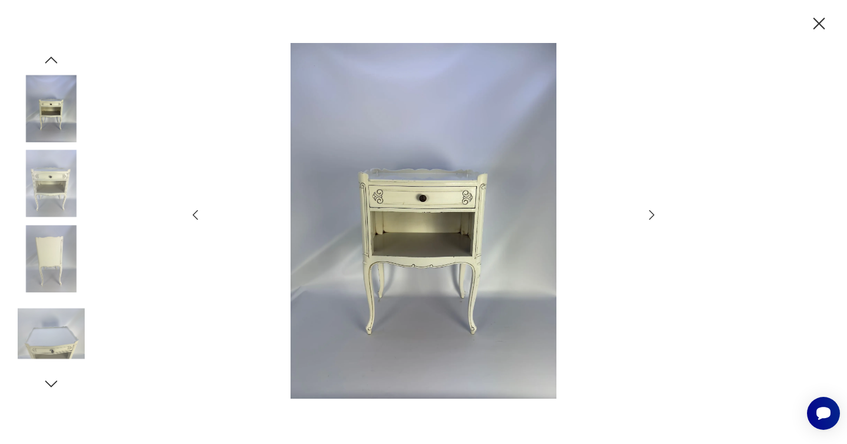
click at [650, 212] on icon "button" at bounding box center [652, 215] width 14 height 14
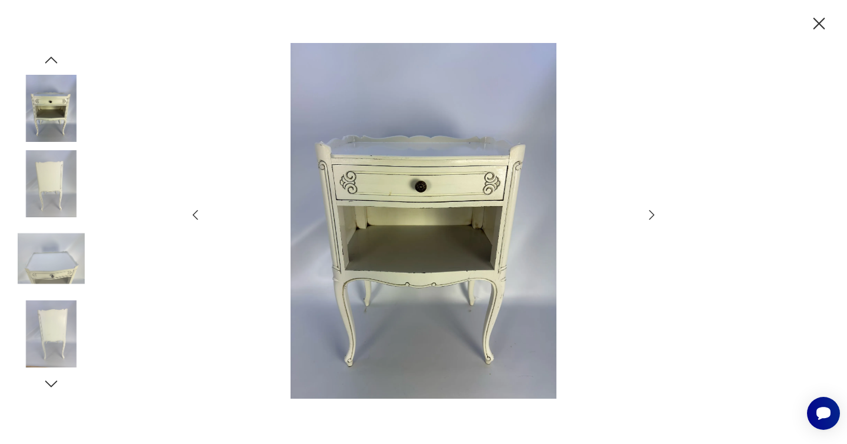
click at [650, 212] on icon "button" at bounding box center [652, 215] width 14 height 14
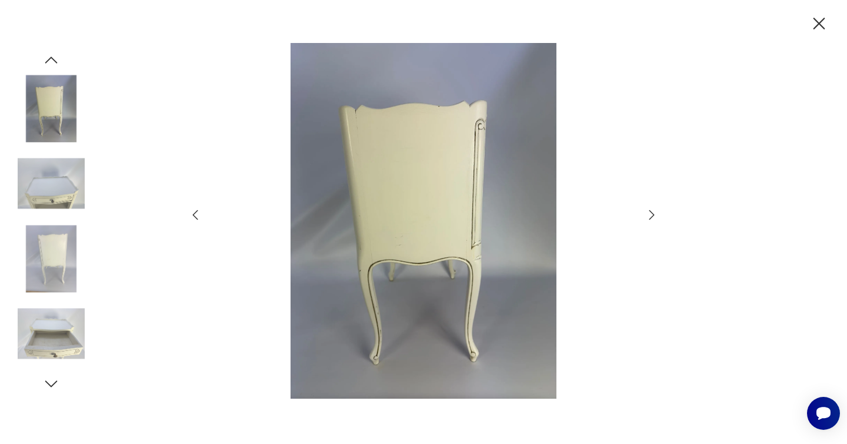
click at [650, 212] on icon "button" at bounding box center [652, 215] width 14 height 14
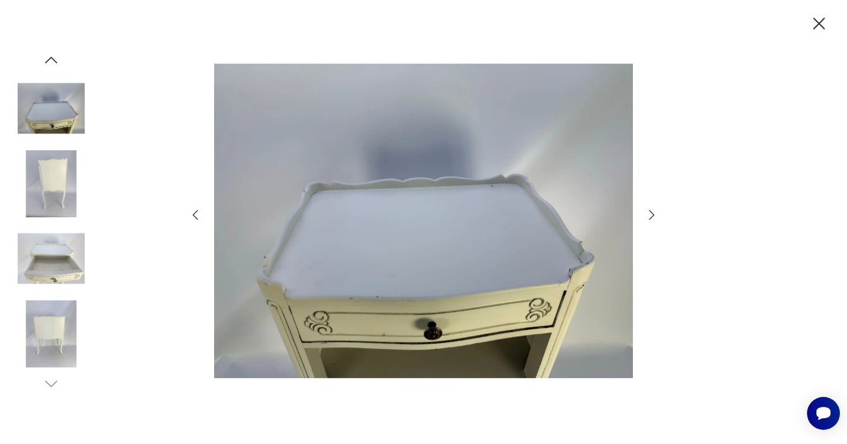
click at [650, 212] on icon "button" at bounding box center [652, 215] width 14 height 14
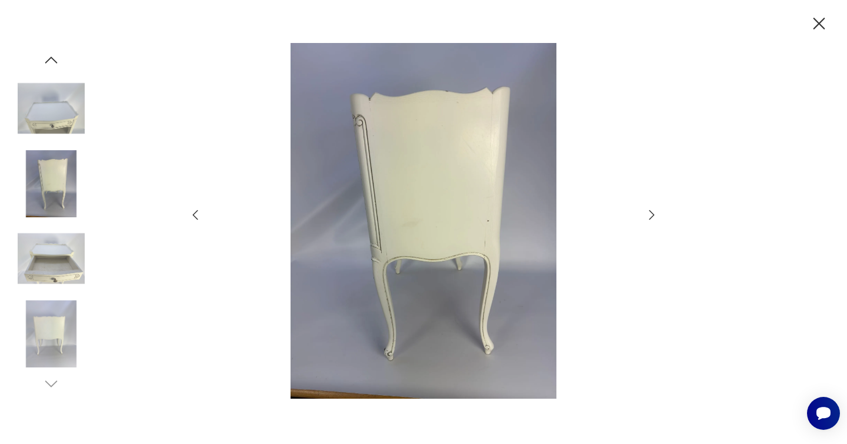
click at [650, 212] on icon "button" at bounding box center [652, 215] width 14 height 14
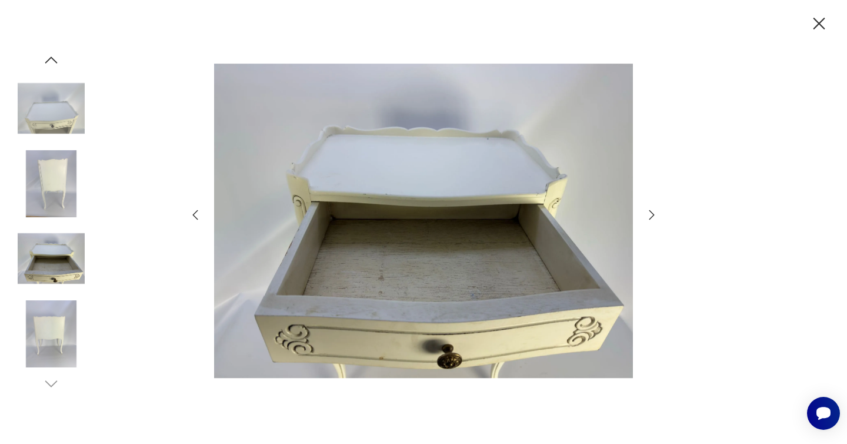
click at [650, 212] on icon "button" at bounding box center [652, 215] width 14 height 14
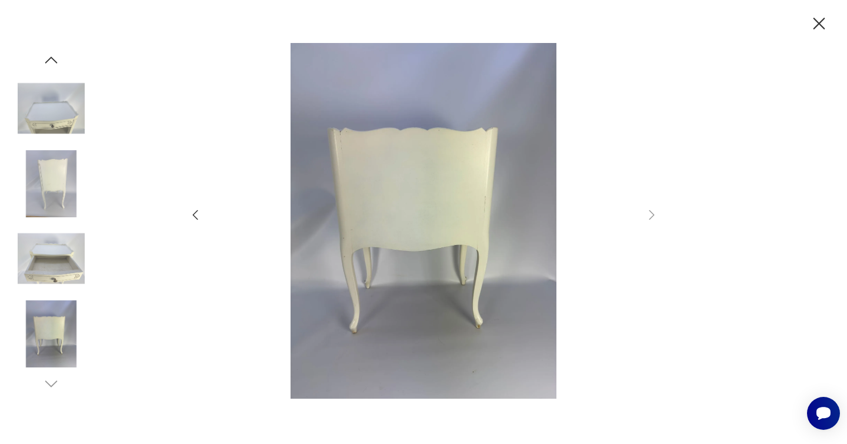
click at [816, 23] on icon "button" at bounding box center [819, 24] width 21 height 21
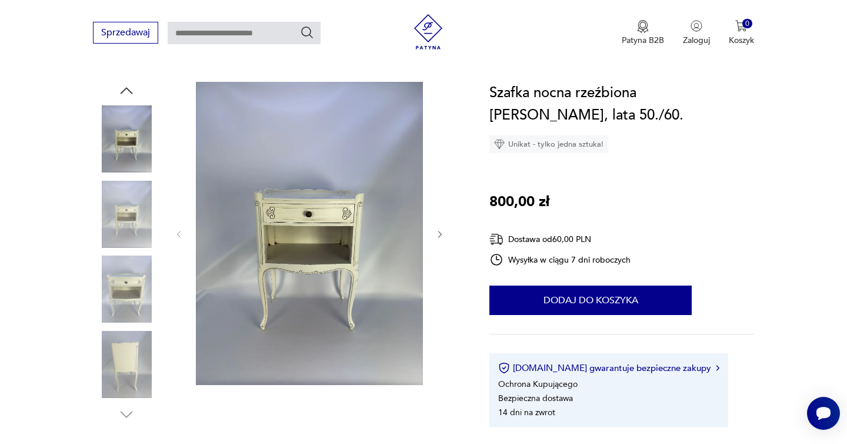
scroll to position [139, 0]
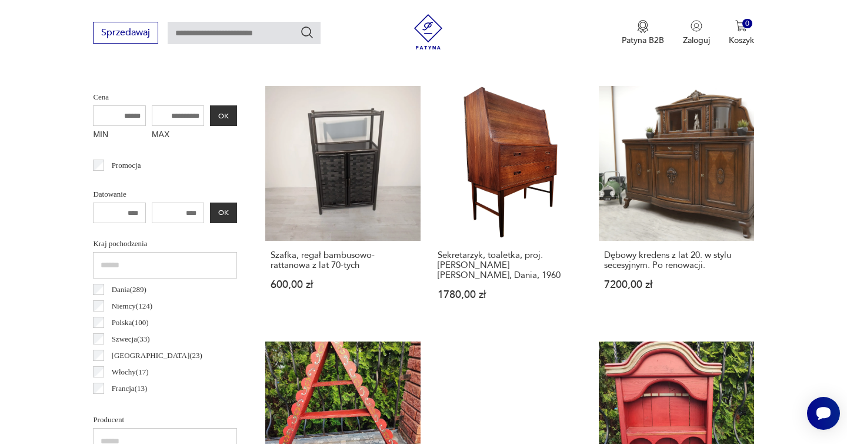
scroll to position [453, 0]
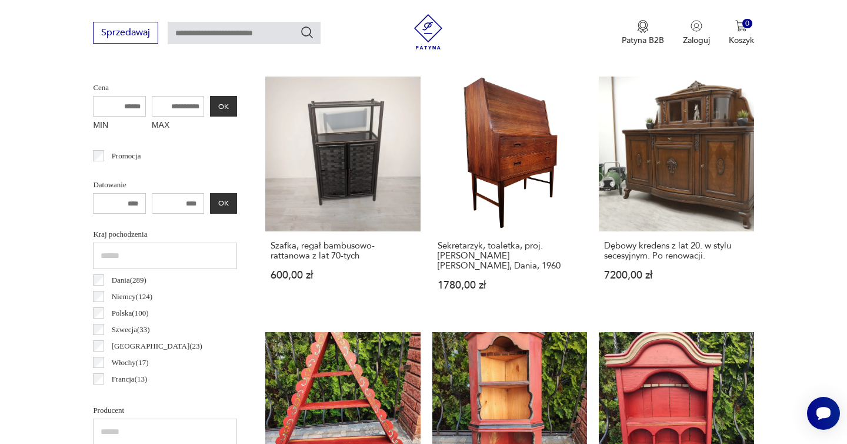
click at [177, 111] on input "MAX" at bounding box center [178, 106] width 53 height 21
type input "****"
click at [221, 104] on button "OK" at bounding box center [223, 106] width 27 height 21
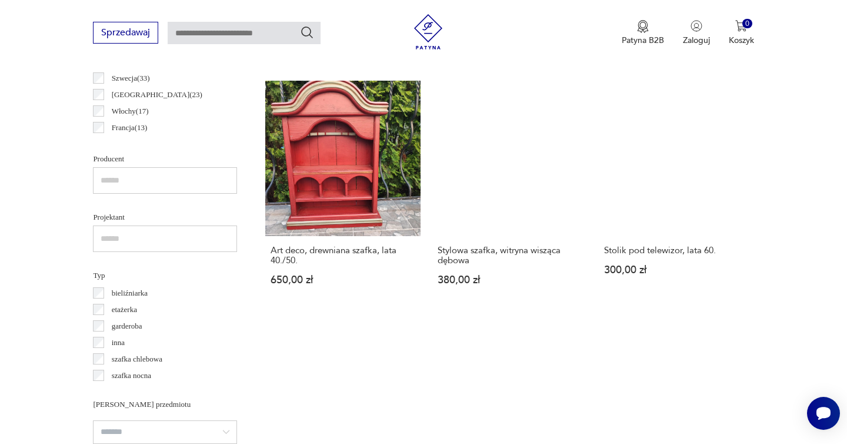
scroll to position [737, 0]
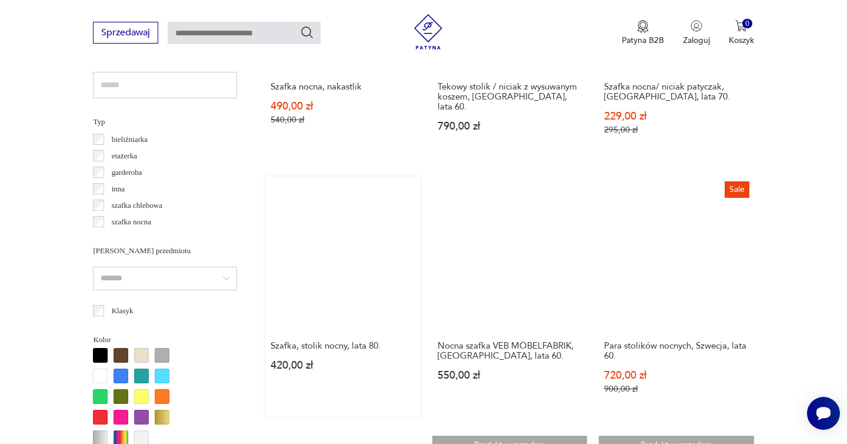
scroll to position [844, 0]
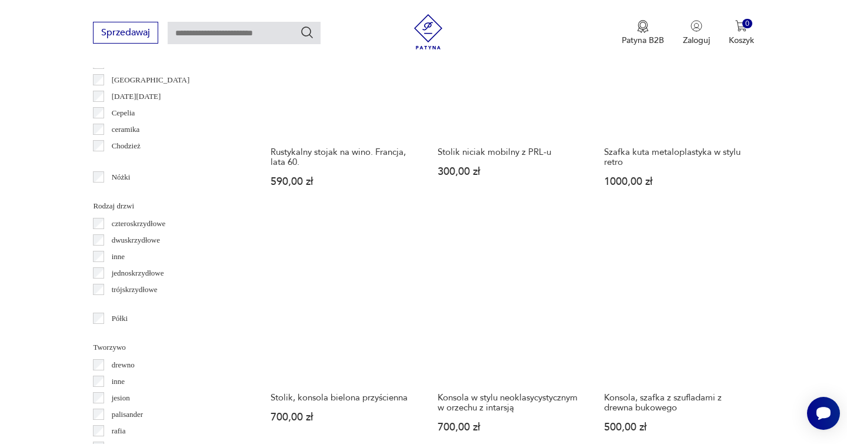
scroll to position [1376, 0]
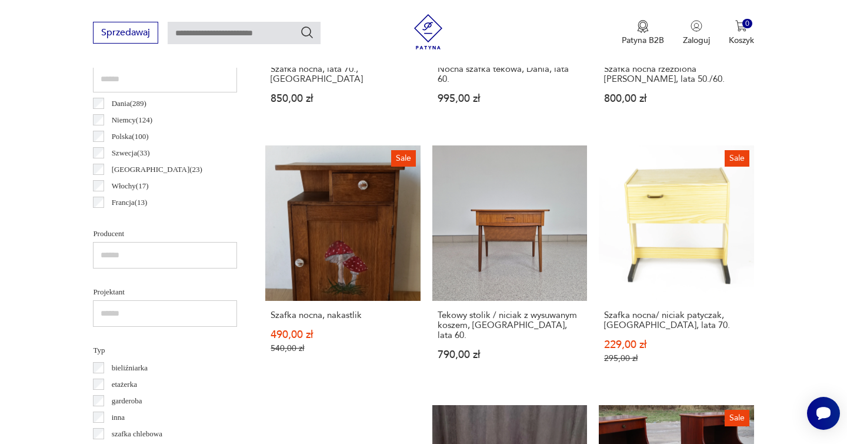
scroll to position [288, 0]
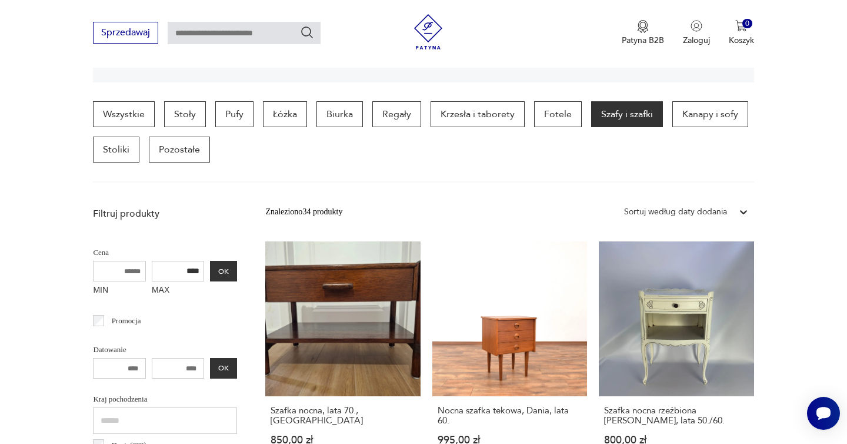
click at [181, 268] on input "****" at bounding box center [178, 271] width 53 height 21
click at [227, 269] on button "OK" at bounding box center [223, 271] width 27 height 21
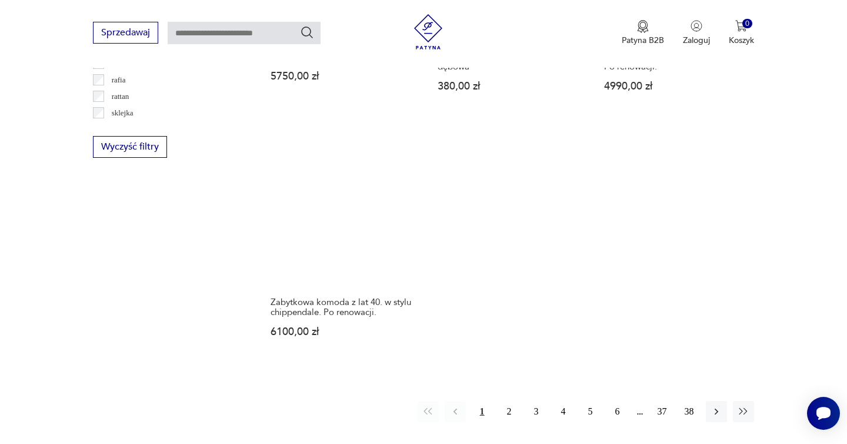
scroll to position [1660, 0]
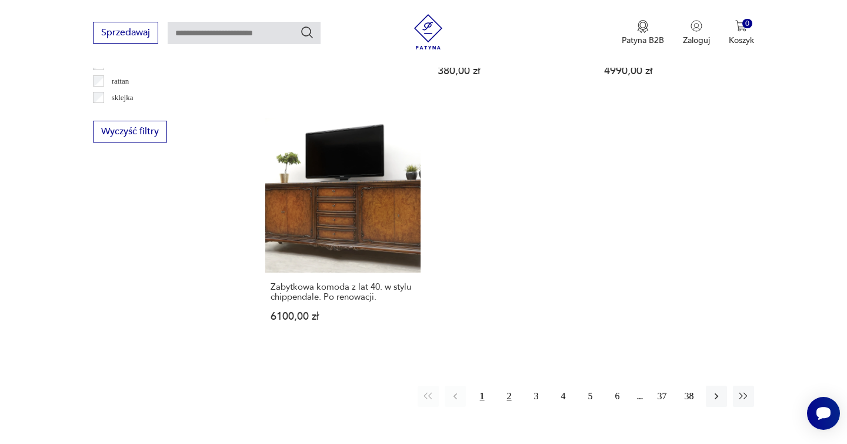
click at [513, 385] on button "2" at bounding box center [509, 395] width 21 height 21
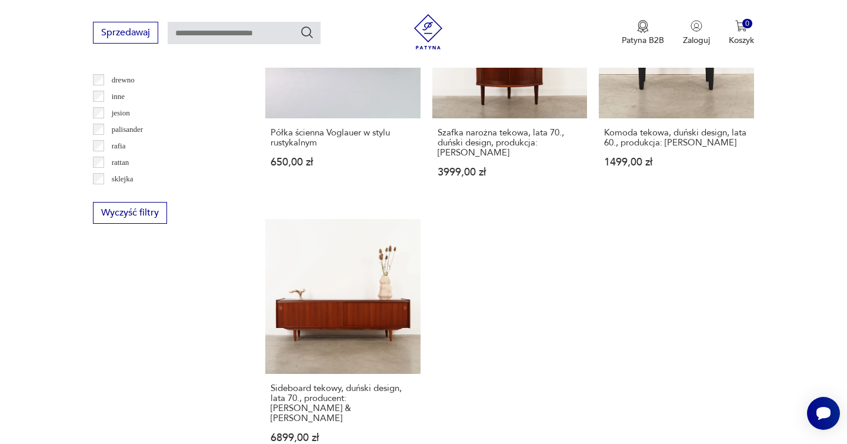
scroll to position [1772, 0]
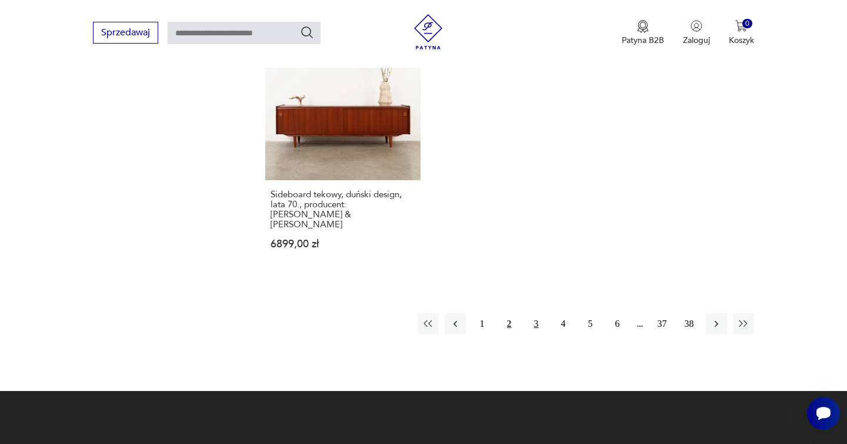
click at [535, 313] on button "3" at bounding box center [536, 323] width 21 height 21
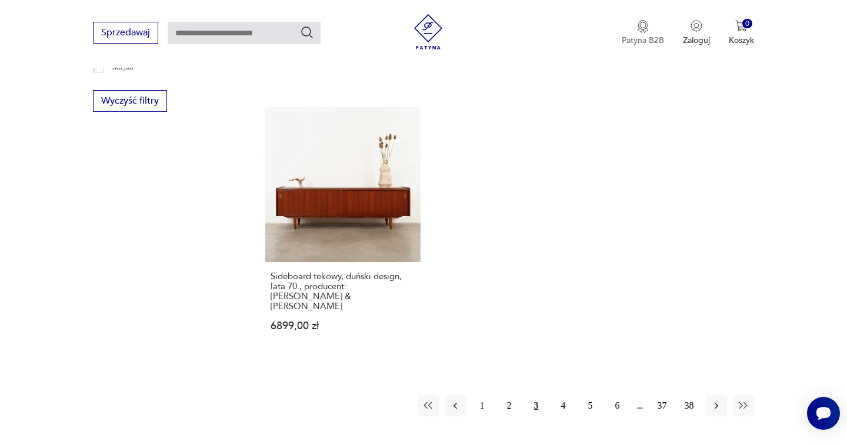
scroll to position [1102, 0]
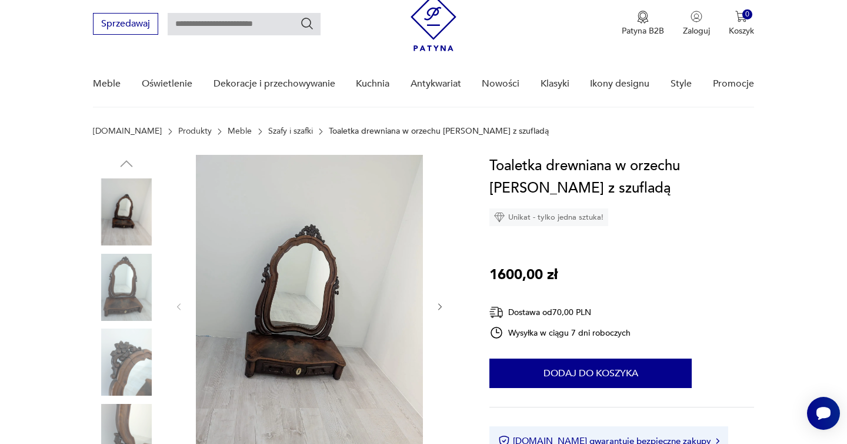
scroll to position [109, 0]
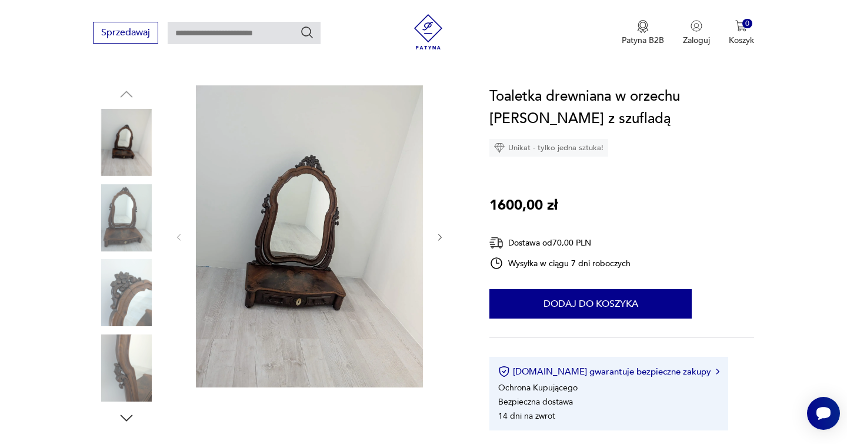
click at [438, 238] on icon "button" at bounding box center [440, 237] width 10 height 10
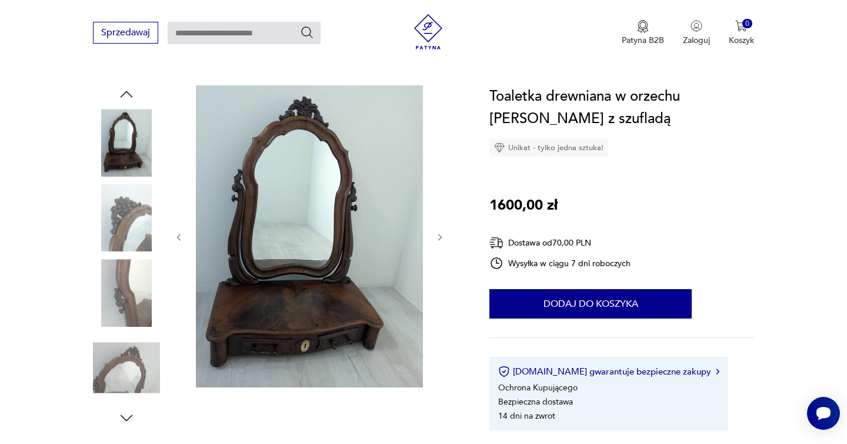
click at [438, 238] on icon "button" at bounding box center [440, 237] width 10 height 10
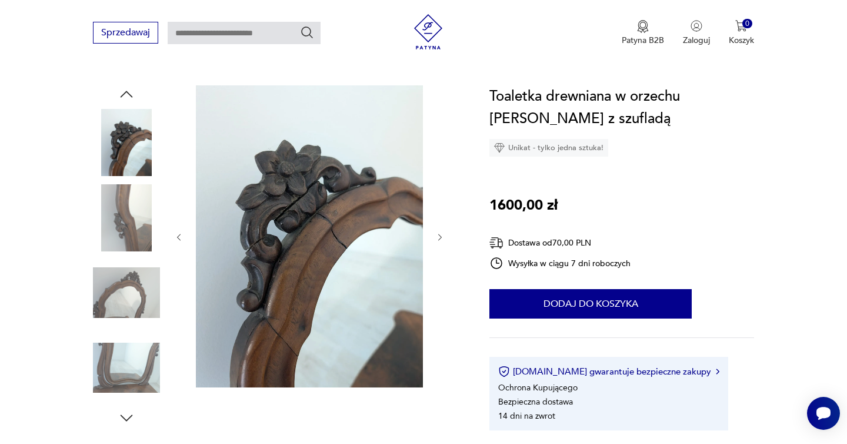
click at [438, 238] on icon "button" at bounding box center [440, 237] width 10 height 10
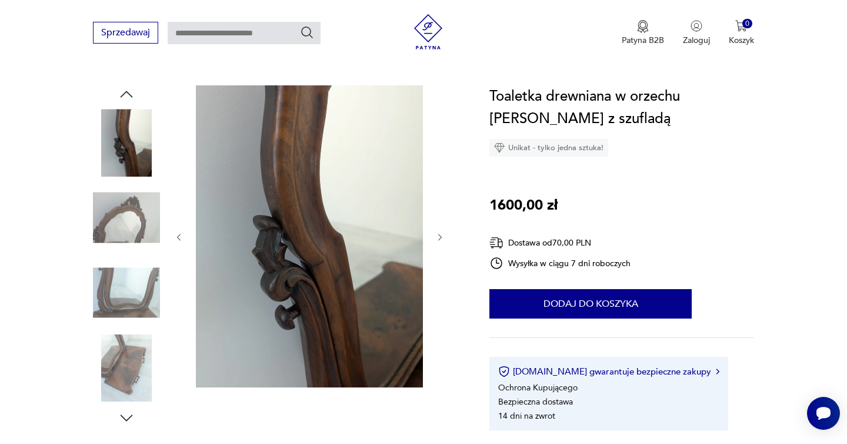
click at [438, 238] on icon "button" at bounding box center [440, 237] width 10 height 10
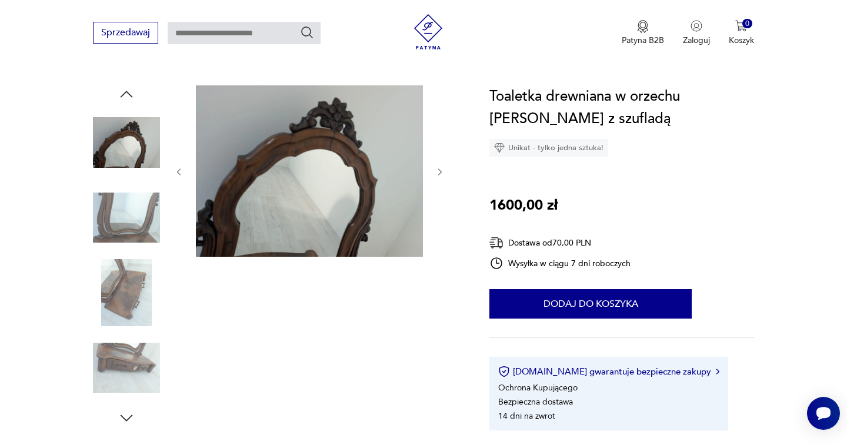
click at [438, 238] on div at bounding box center [309, 171] width 271 height 173
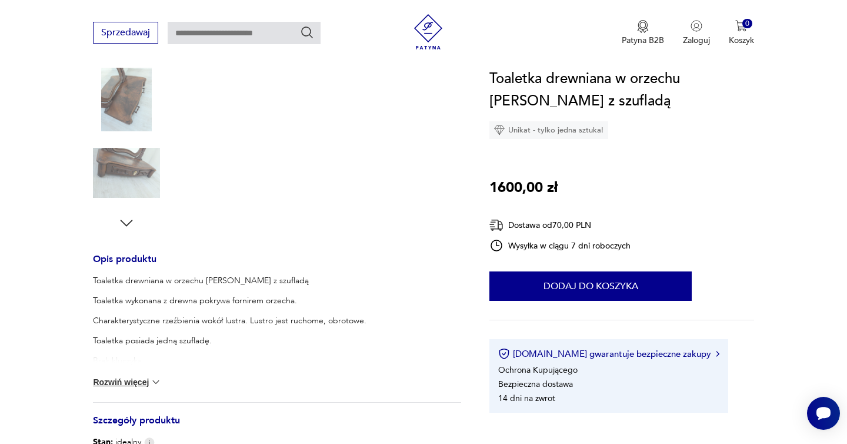
scroll to position [425, 0]
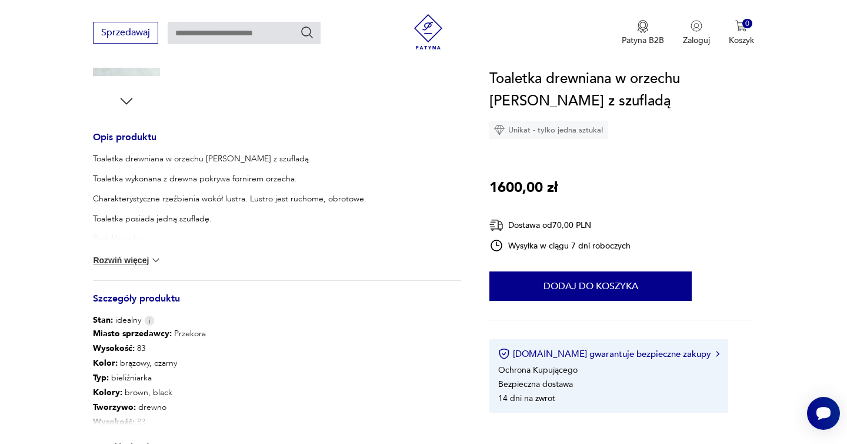
click at [141, 254] on button "Rozwiń więcej" at bounding box center [127, 260] width 68 height 12
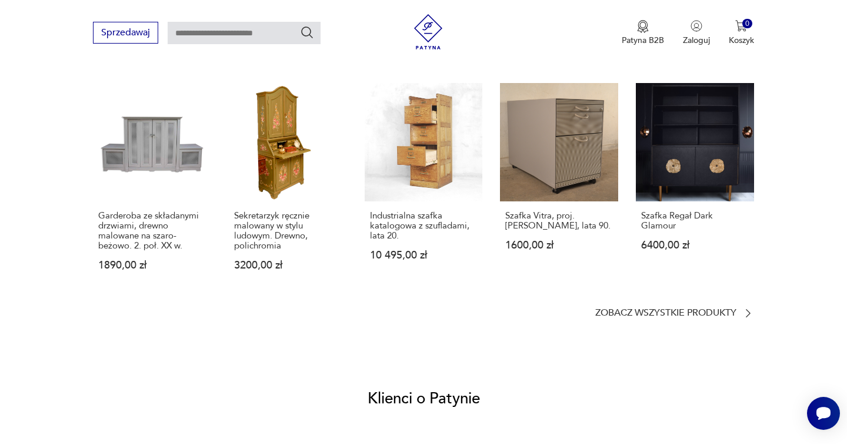
scroll to position [1289, 0]
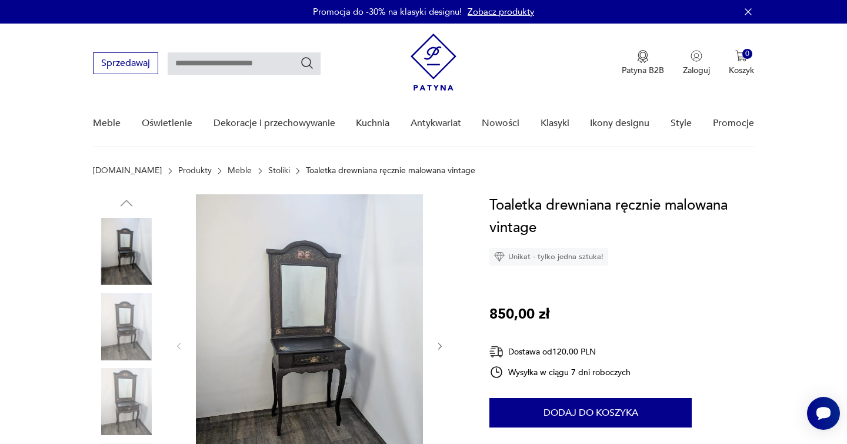
scroll to position [104, 0]
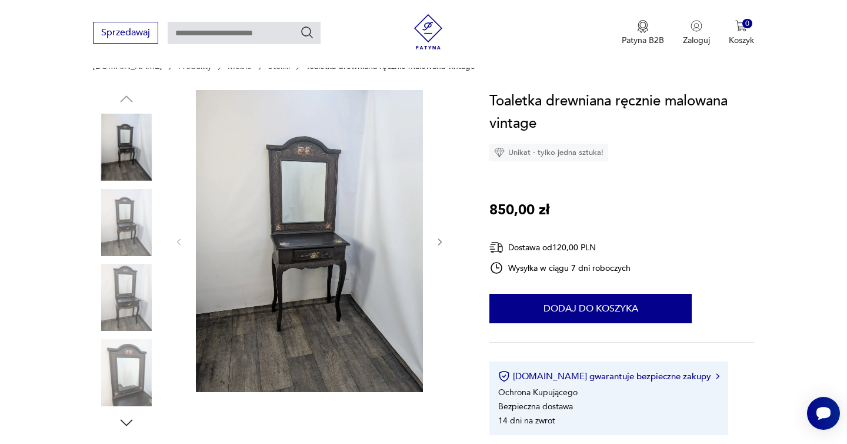
click at [260, 228] on img at bounding box center [309, 241] width 227 height 302
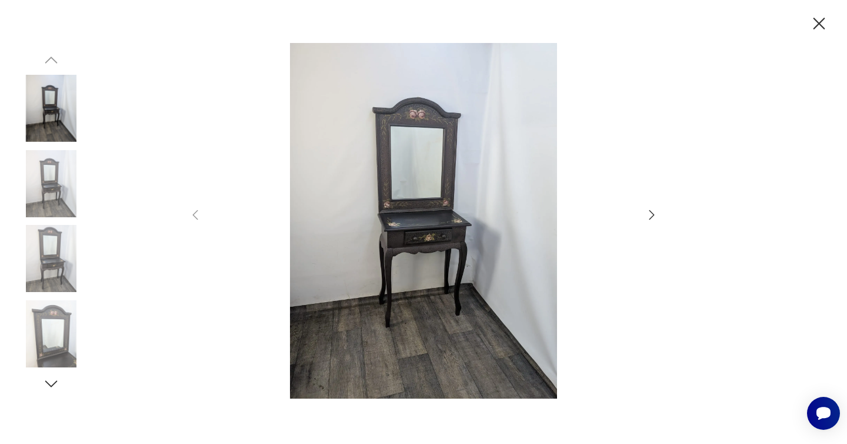
click at [653, 211] on icon "button" at bounding box center [652, 215] width 14 height 14
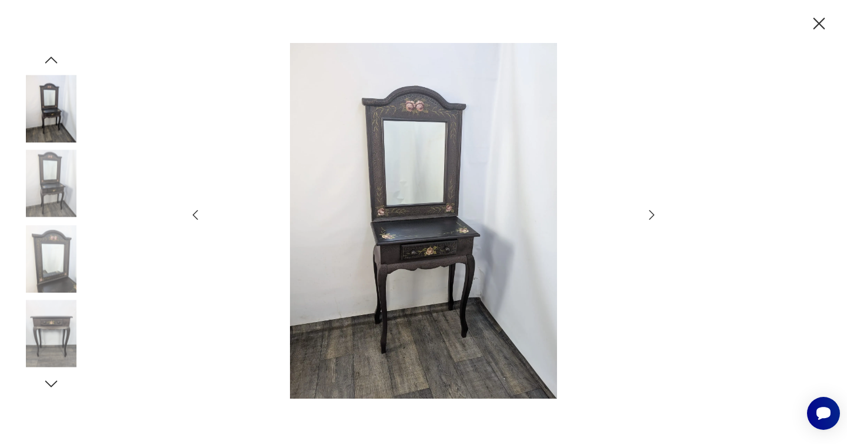
click at [653, 211] on icon "button" at bounding box center [652, 215] width 14 height 14
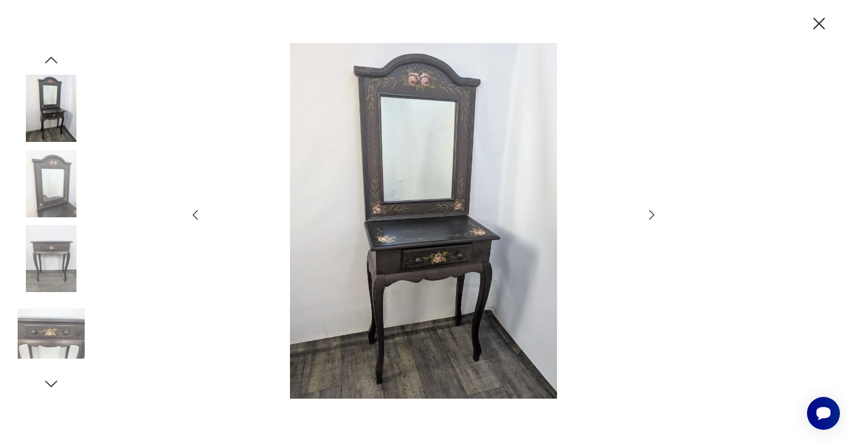
click at [653, 211] on icon "button" at bounding box center [652, 215] width 14 height 14
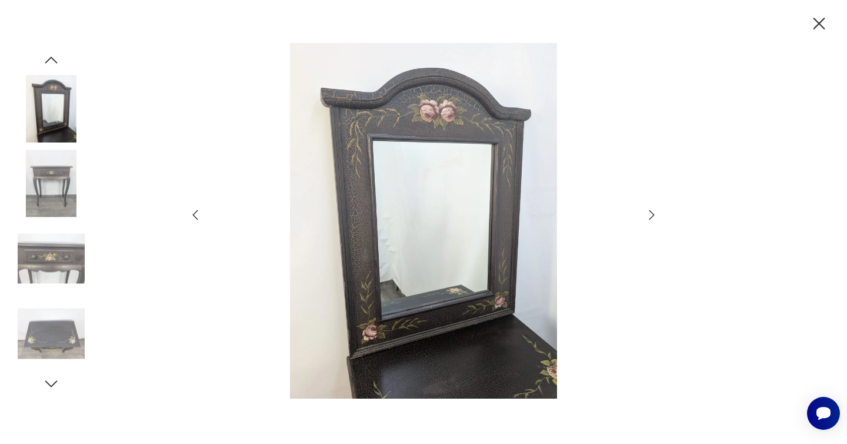
click at [653, 211] on icon "button" at bounding box center [652, 215] width 14 height 14
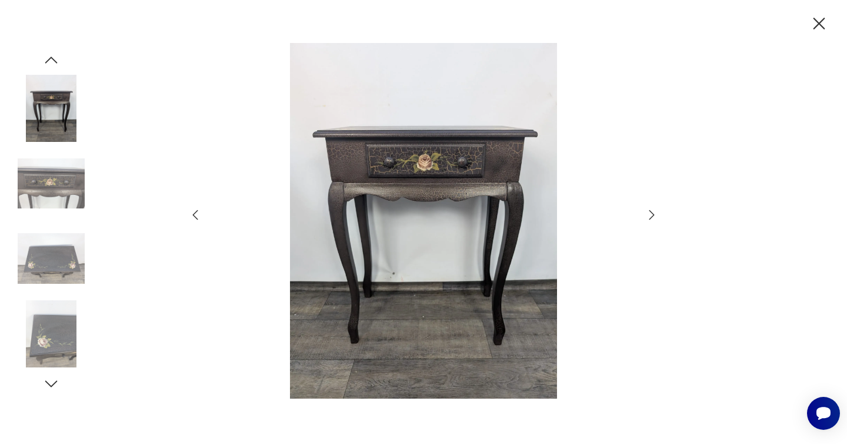
click at [653, 211] on icon "button" at bounding box center [652, 215] width 14 height 14
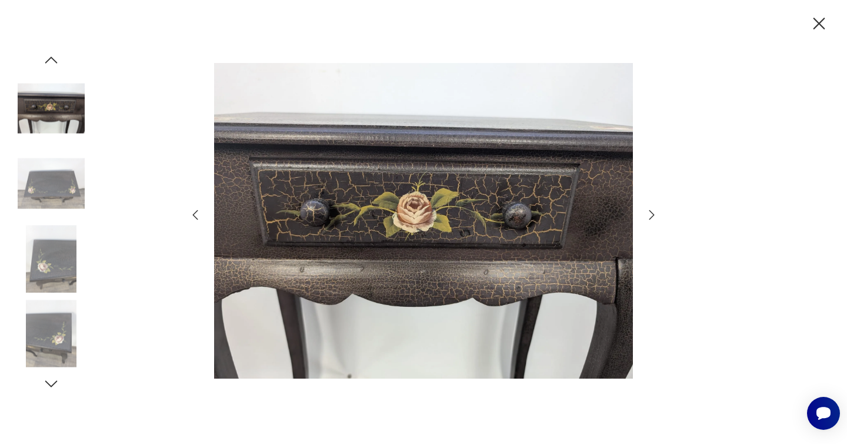
click at [653, 211] on icon "button" at bounding box center [652, 215] width 14 height 14
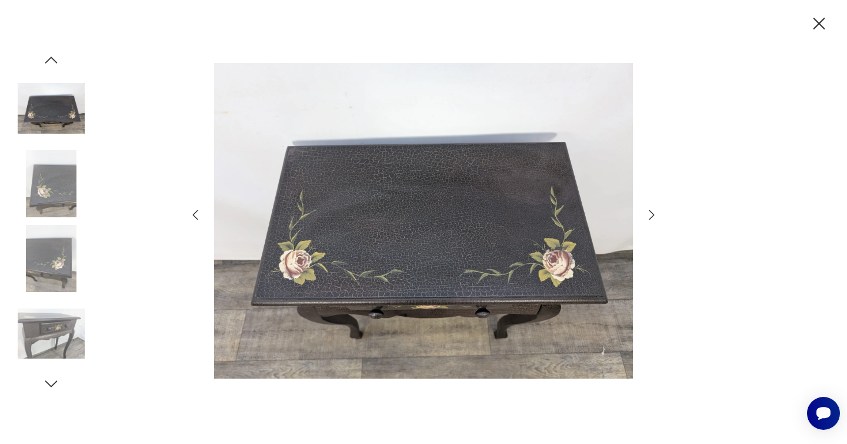
click at [653, 211] on icon "button" at bounding box center [652, 215] width 14 height 14
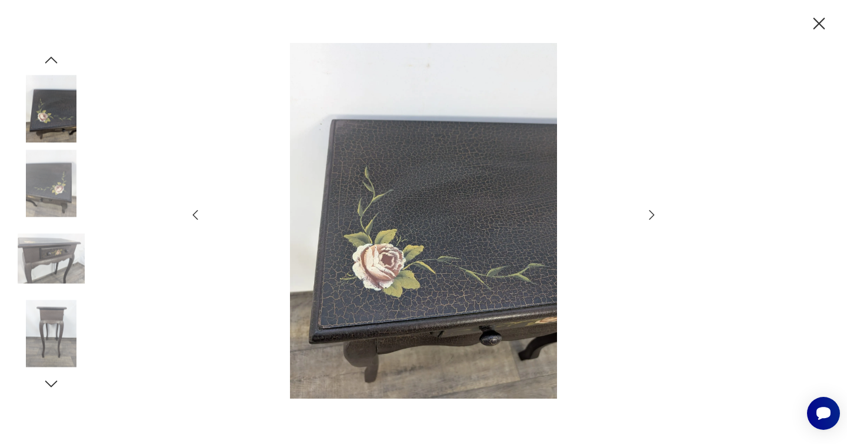
click at [653, 211] on icon "button" at bounding box center [652, 215] width 14 height 14
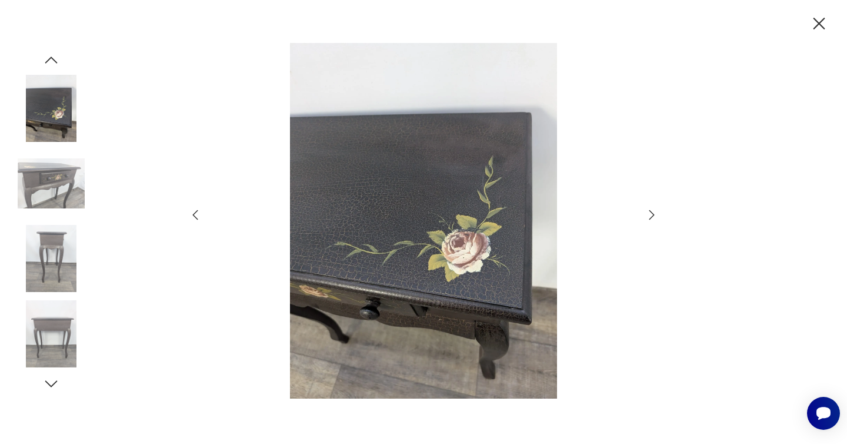
click at [653, 211] on icon "button" at bounding box center [652, 215] width 14 height 14
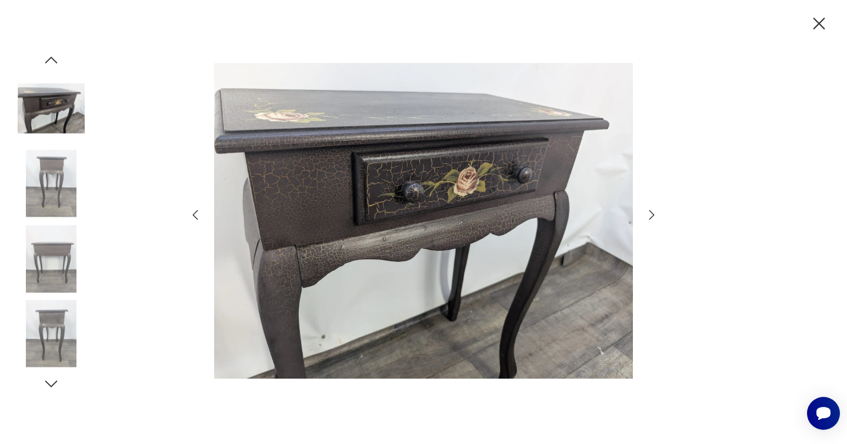
click at [653, 211] on icon "button" at bounding box center [652, 215] width 14 height 14
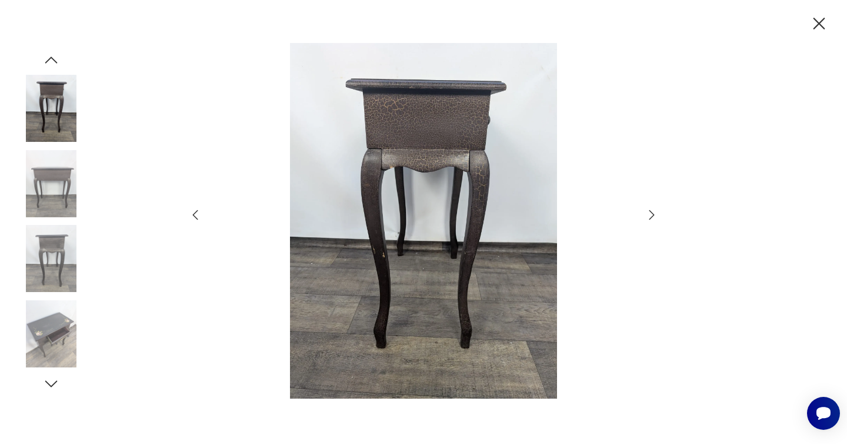
click at [816, 23] on icon "button" at bounding box center [819, 24] width 21 height 21
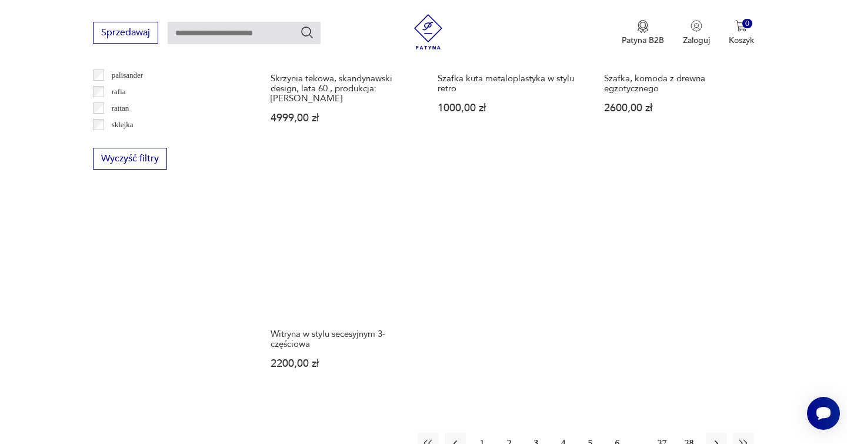
scroll to position [1683, 0]
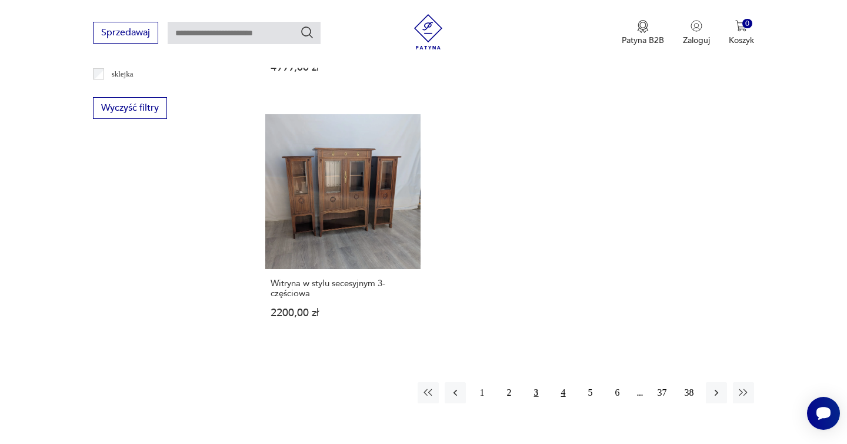
click at [566, 382] on button "4" at bounding box center [563, 392] width 21 height 21
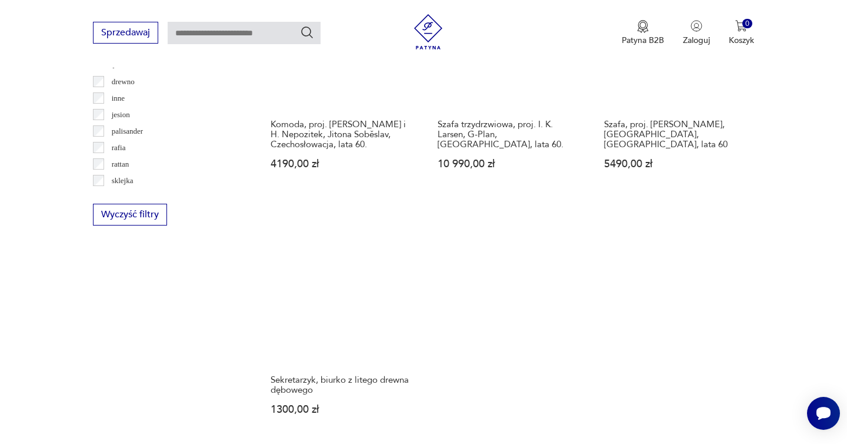
scroll to position [1782, 0]
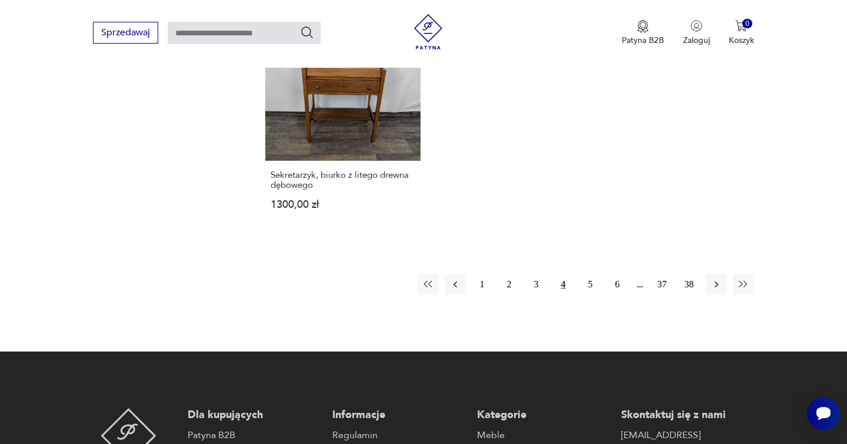
click at [590, 285] on button "5" at bounding box center [590, 284] width 21 height 21
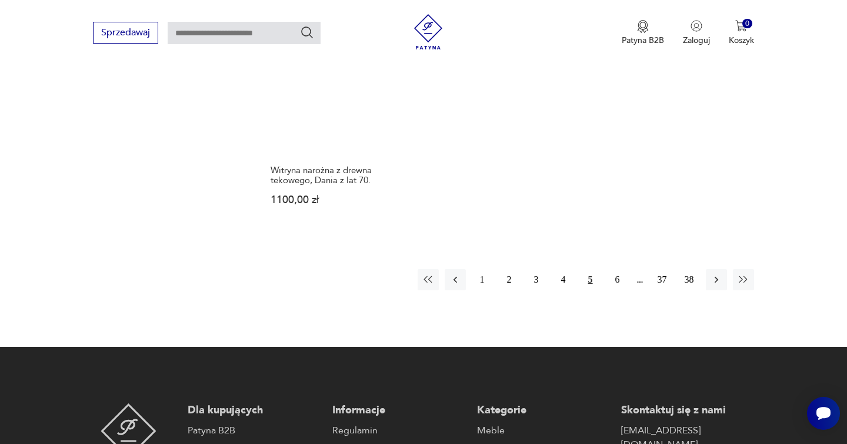
scroll to position [1783, 0]
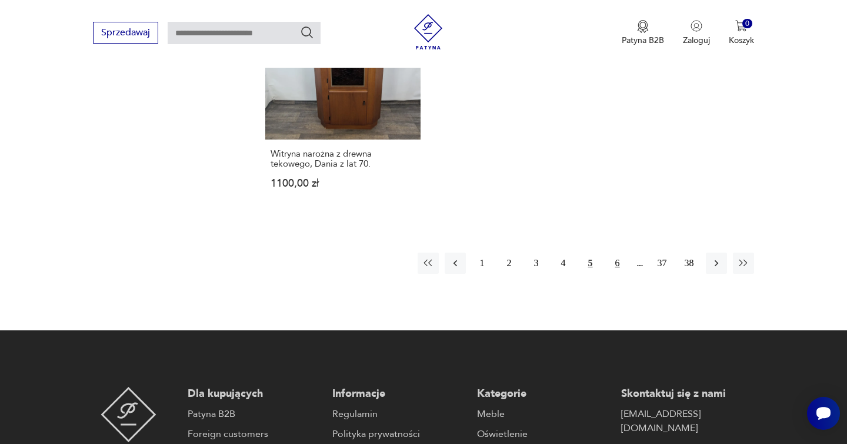
click at [610, 274] on button "6" at bounding box center [617, 262] width 21 height 21
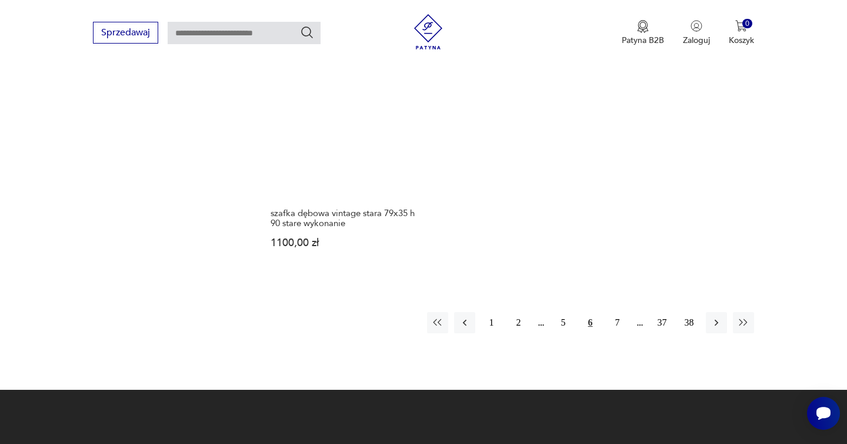
scroll to position [1796, 0]
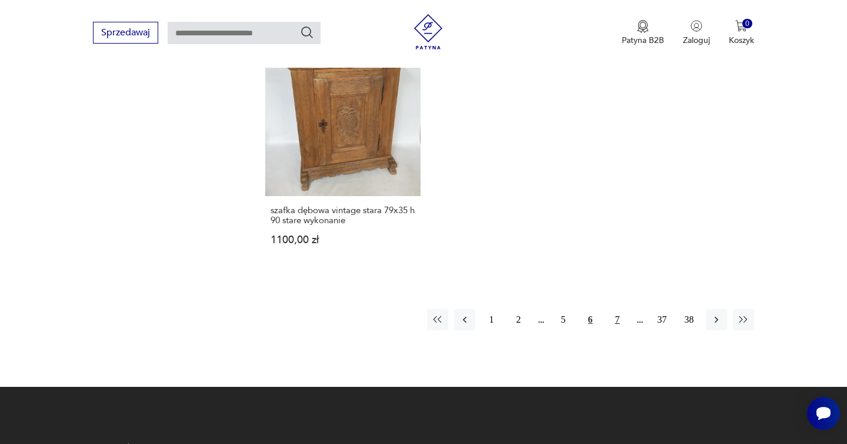
click at [619, 309] on button "7" at bounding box center [617, 319] width 21 height 21
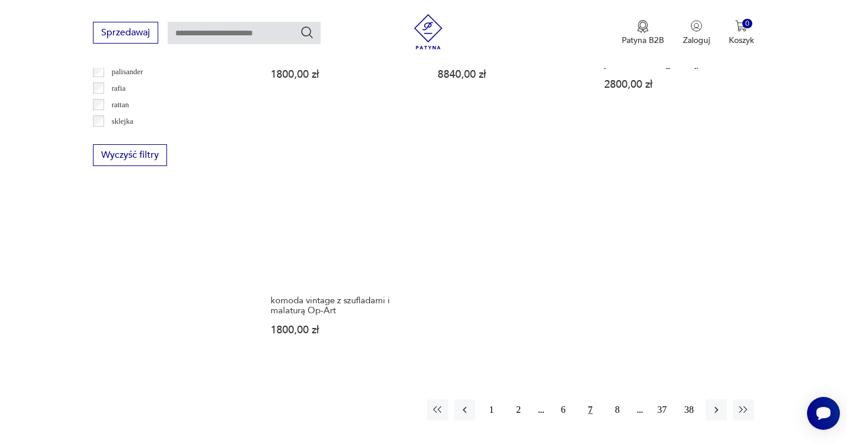
scroll to position [1663, 0]
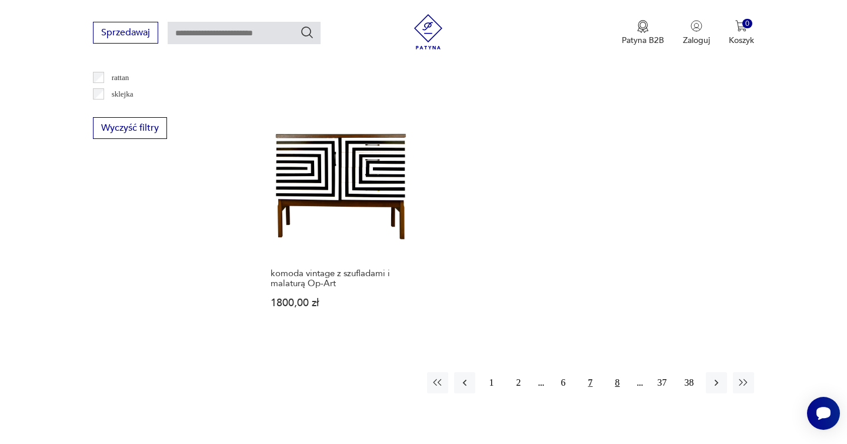
click at [620, 376] on button "8" at bounding box center [617, 382] width 21 height 21
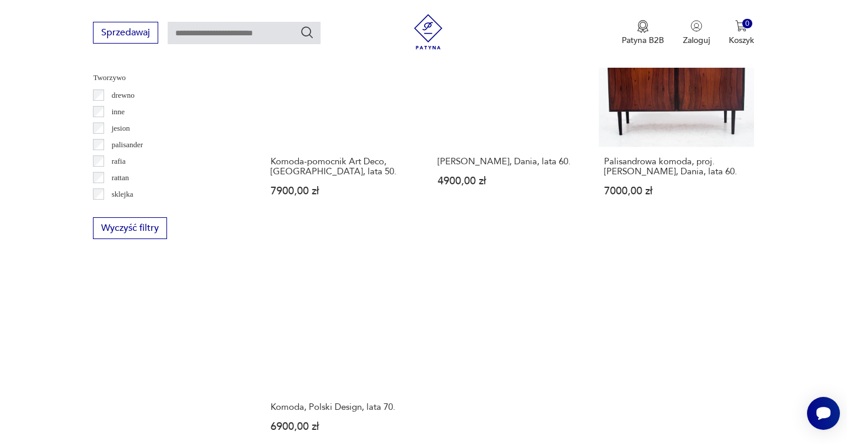
scroll to position [1725, 0]
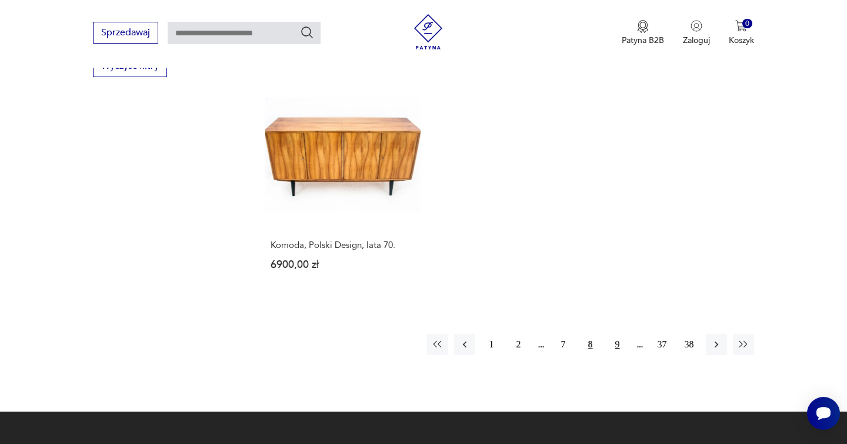
click at [620, 334] on button "9" at bounding box center [617, 344] width 21 height 21
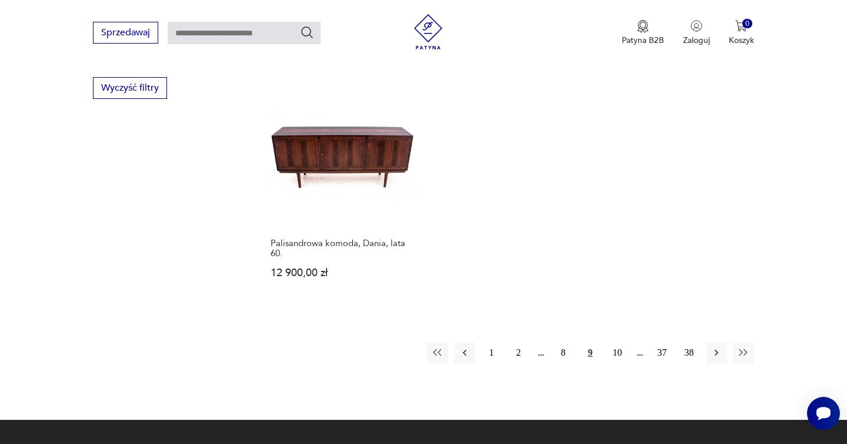
scroll to position [1706, 0]
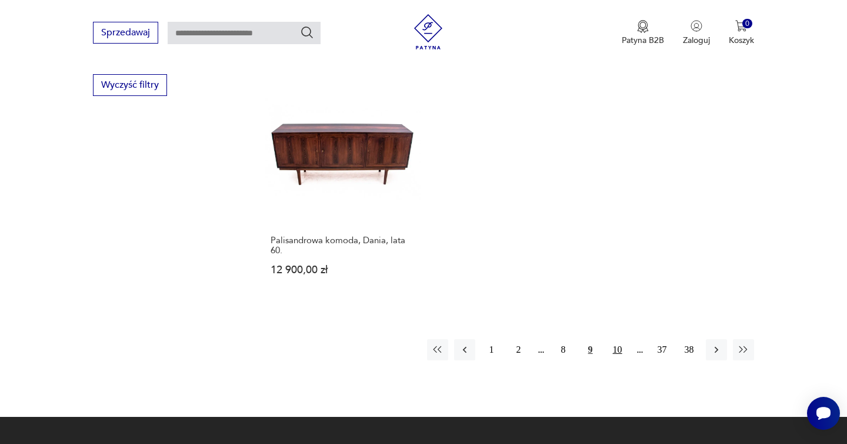
click at [620, 339] on button "10" at bounding box center [617, 349] width 21 height 21
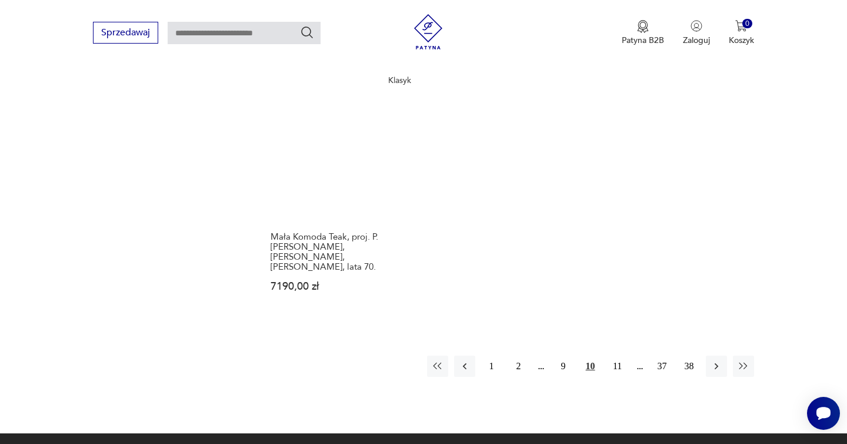
scroll to position [1759, 0]
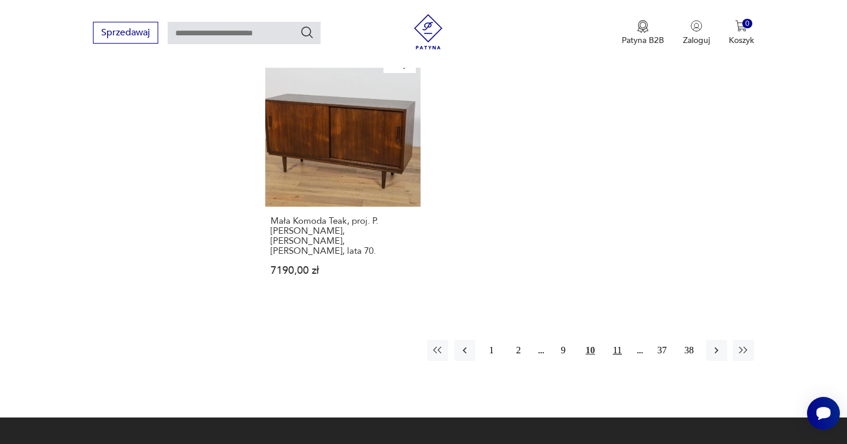
click at [612, 340] on button "11" at bounding box center [617, 350] width 21 height 21
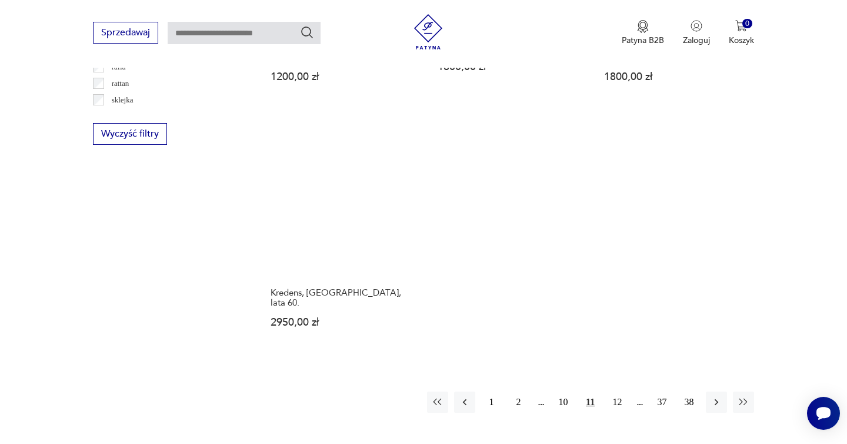
scroll to position [1719, 0]
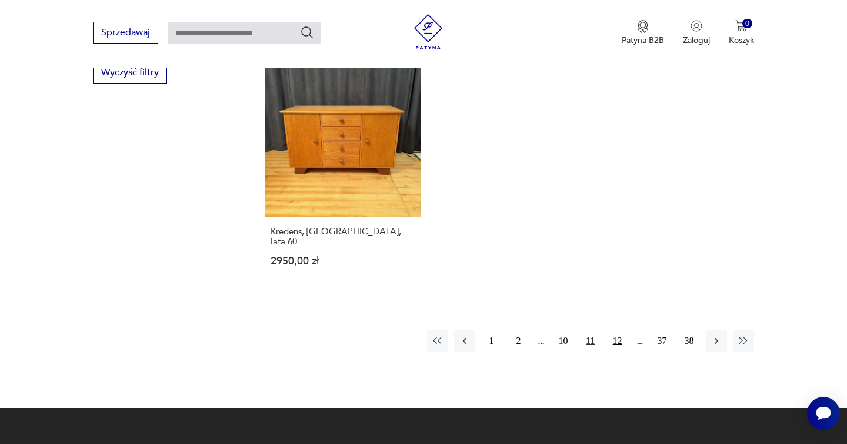
click at [616, 330] on button "12" at bounding box center [617, 340] width 21 height 21
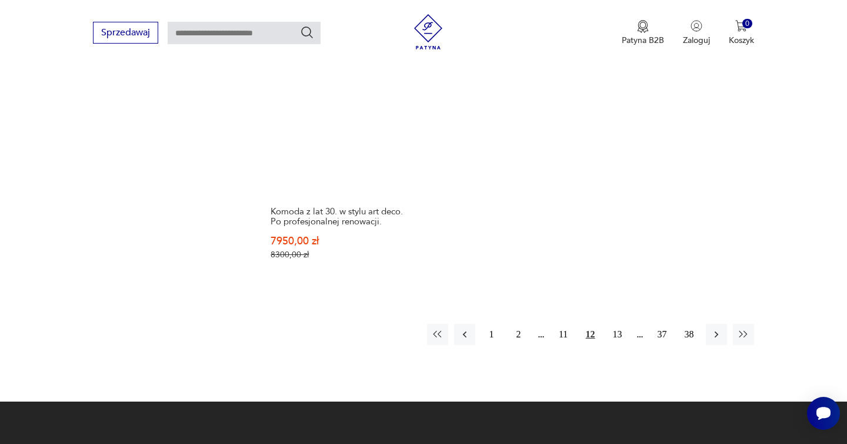
scroll to position [1799, 0]
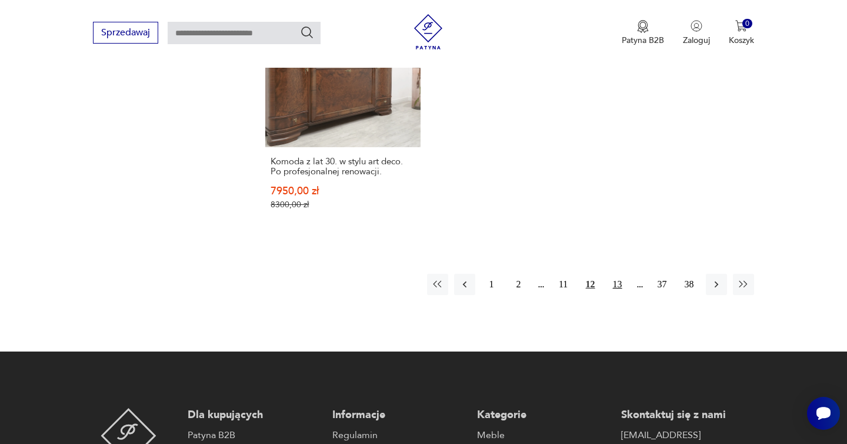
click at [620, 274] on button "13" at bounding box center [617, 284] width 21 height 21
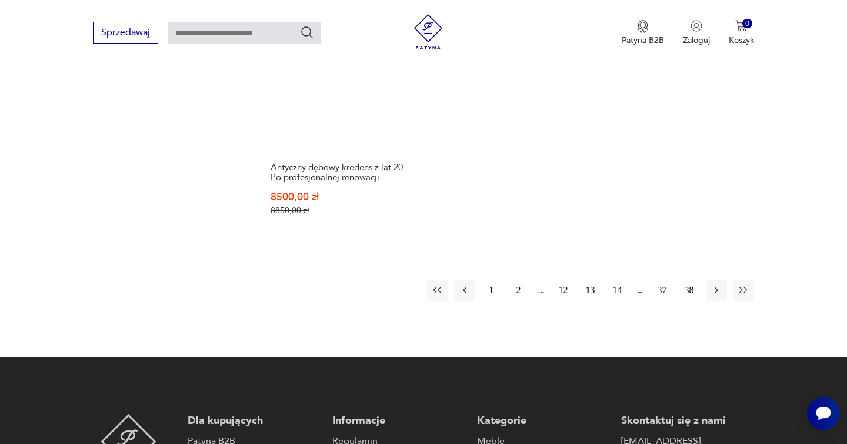
scroll to position [1822, 0]
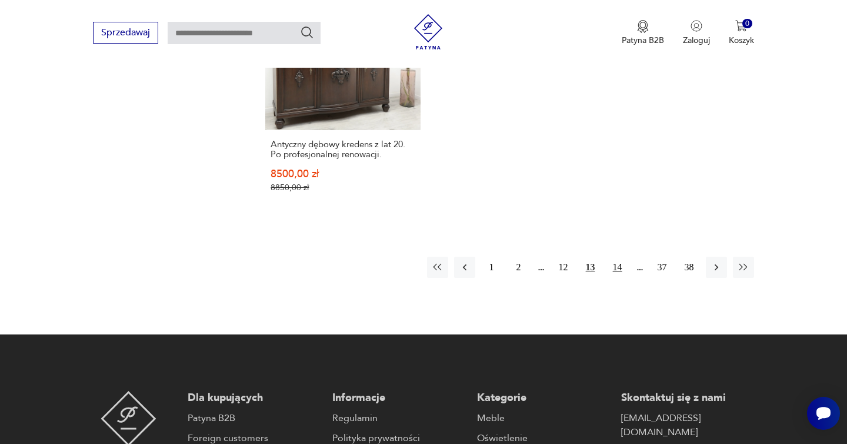
click at [616, 257] on button "14" at bounding box center [617, 267] width 21 height 21
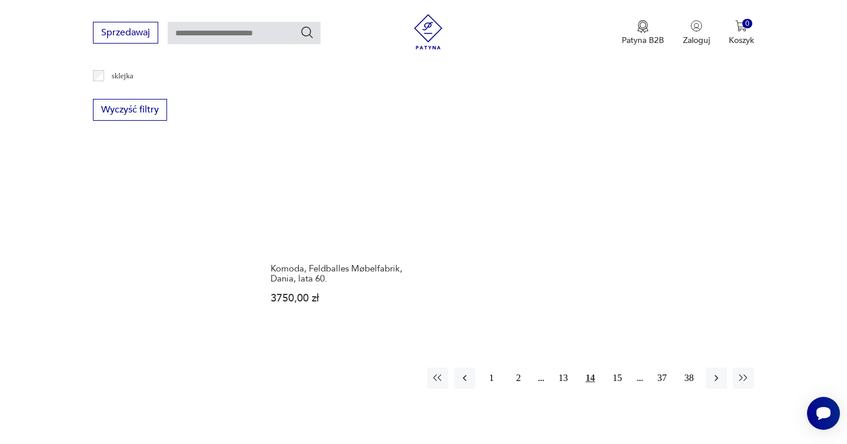
scroll to position [1803, 0]
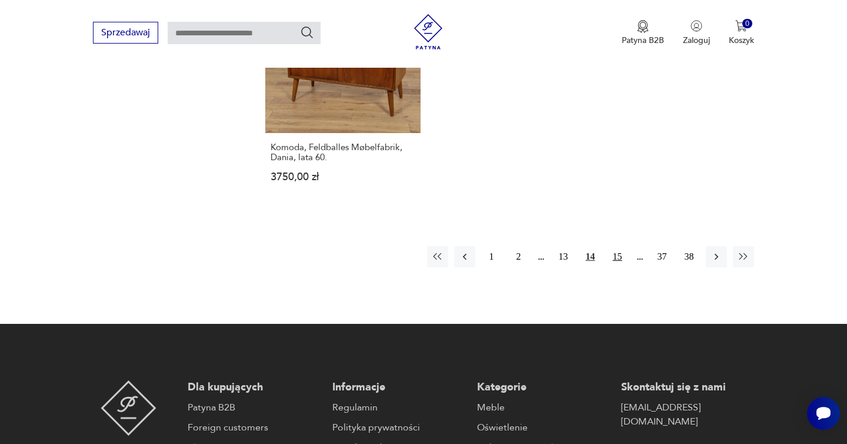
click at [618, 261] on button "15" at bounding box center [617, 256] width 21 height 21
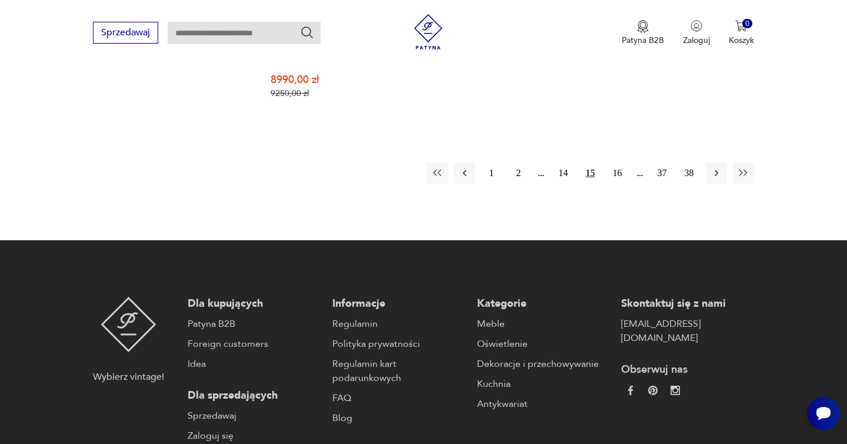
scroll to position [1942, 0]
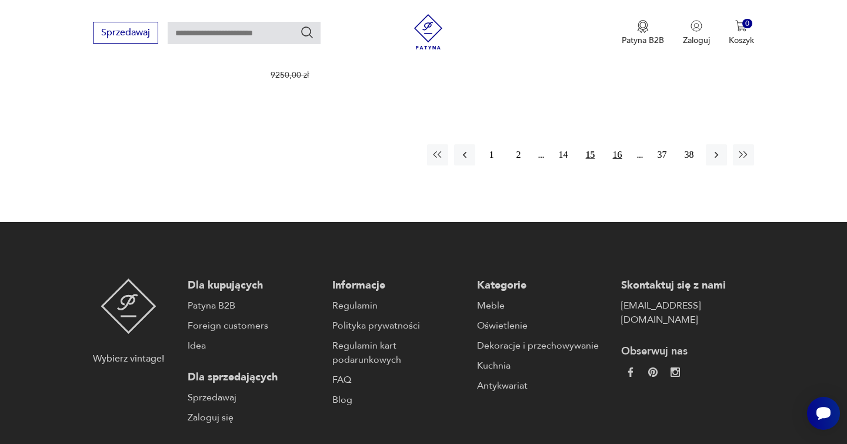
click at [620, 147] on button "16" at bounding box center [617, 154] width 21 height 21
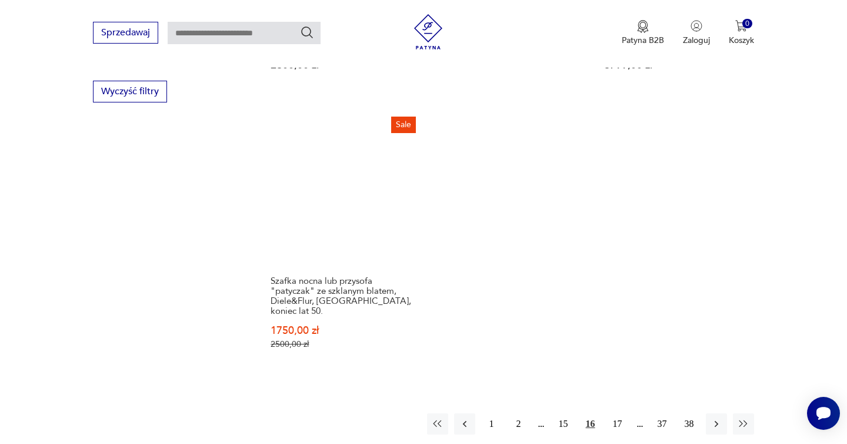
scroll to position [1799, 0]
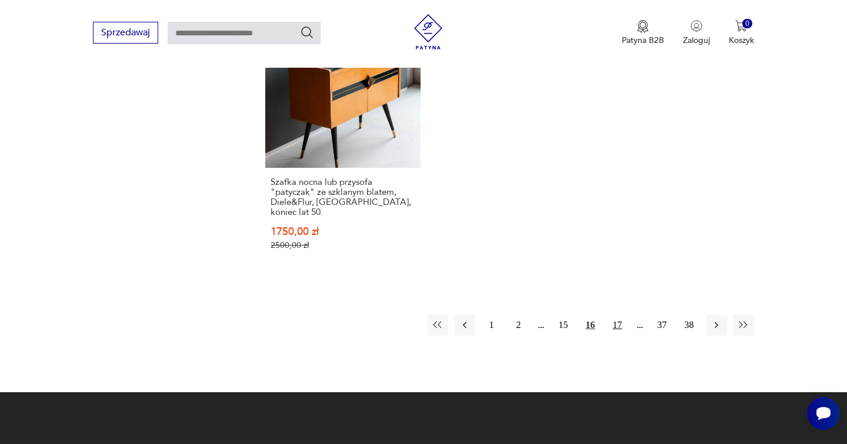
click at [618, 314] on button "17" at bounding box center [617, 324] width 21 height 21
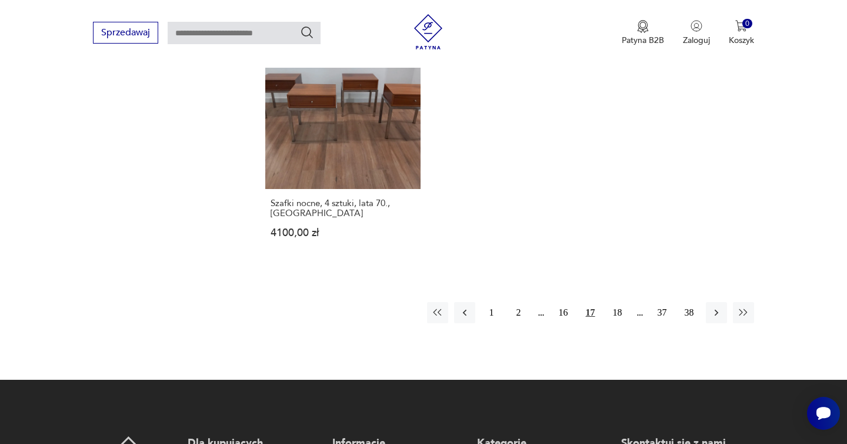
scroll to position [1946, 0]
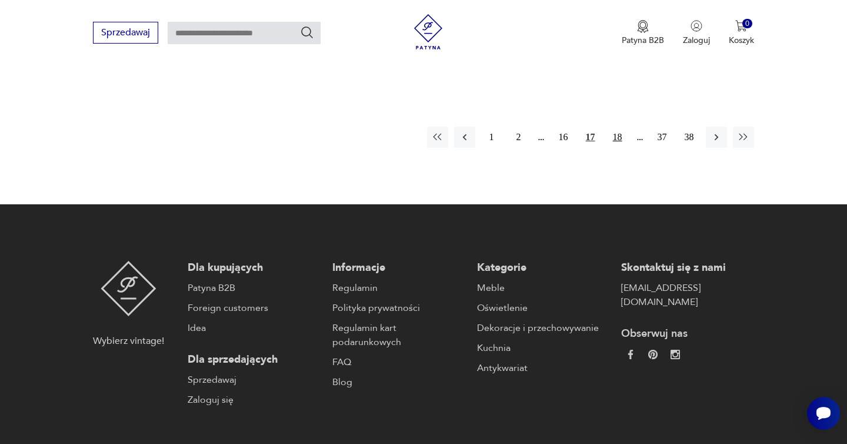
click at [616, 127] on button "18" at bounding box center [617, 137] width 21 height 21
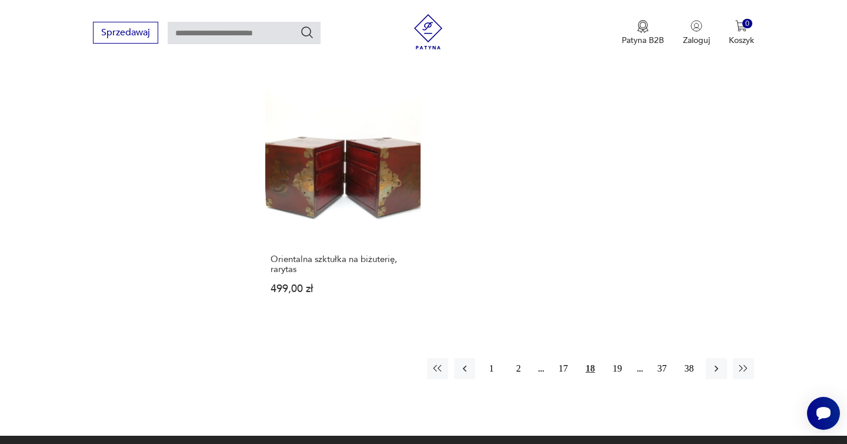
scroll to position [1790, 0]
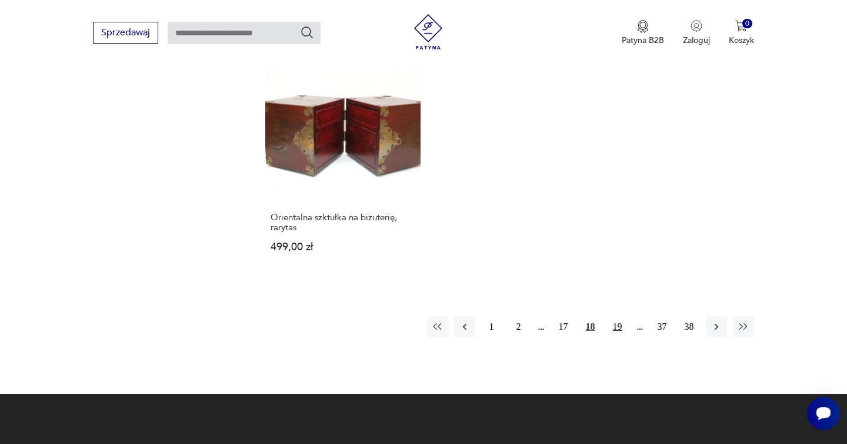
click at [621, 324] on button "19" at bounding box center [617, 326] width 21 height 21
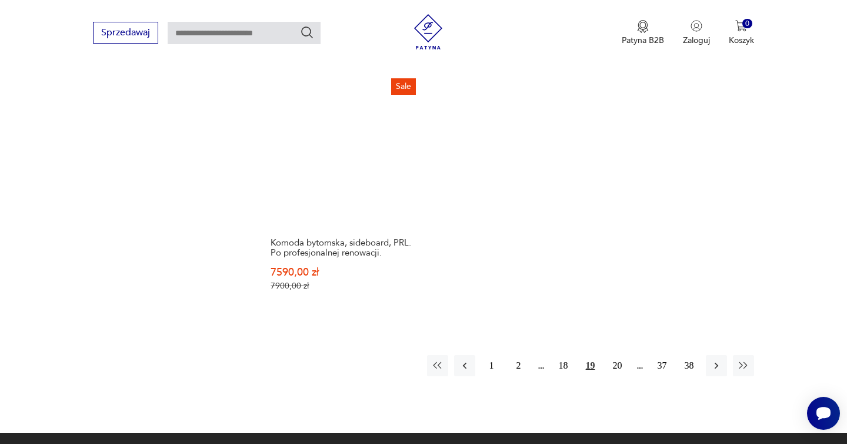
scroll to position [1775, 0]
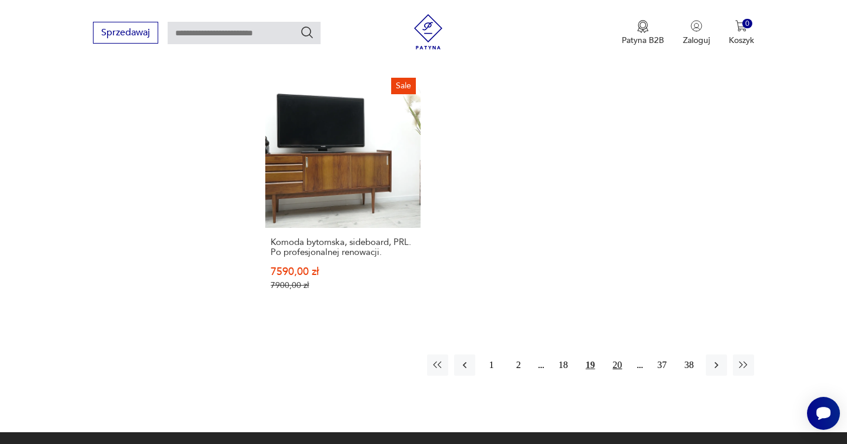
click at [624, 354] on button "20" at bounding box center [617, 364] width 21 height 21
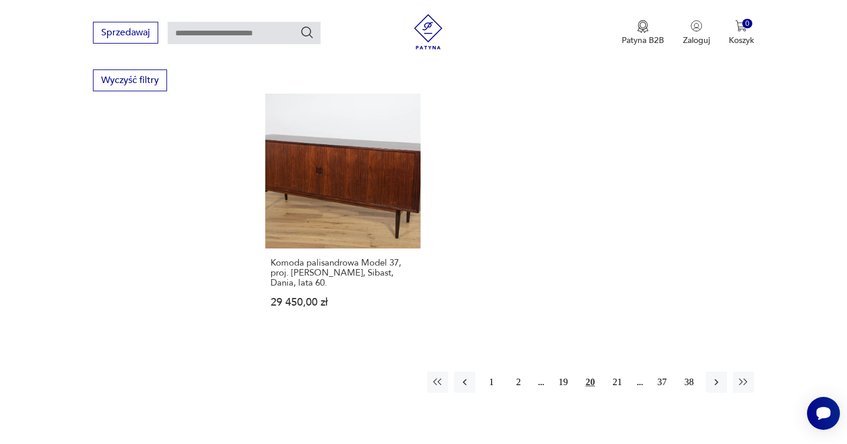
scroll to position [1761, 0]
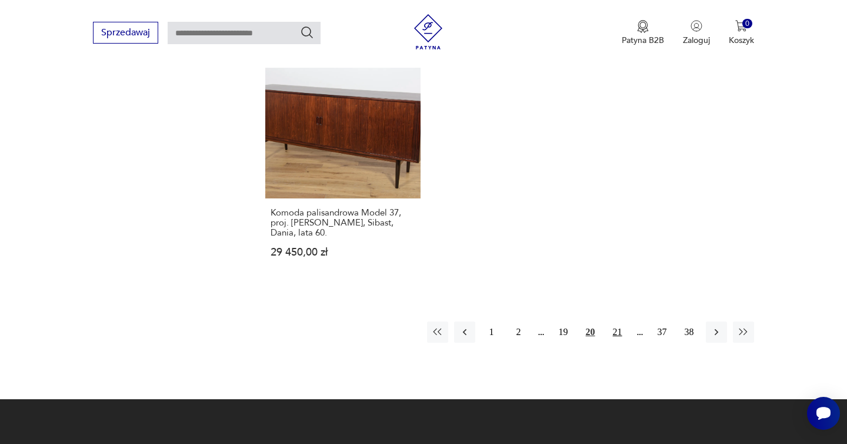
click at [616, 325] on button "21" at bounding box center [617, 331] width 21 height 21
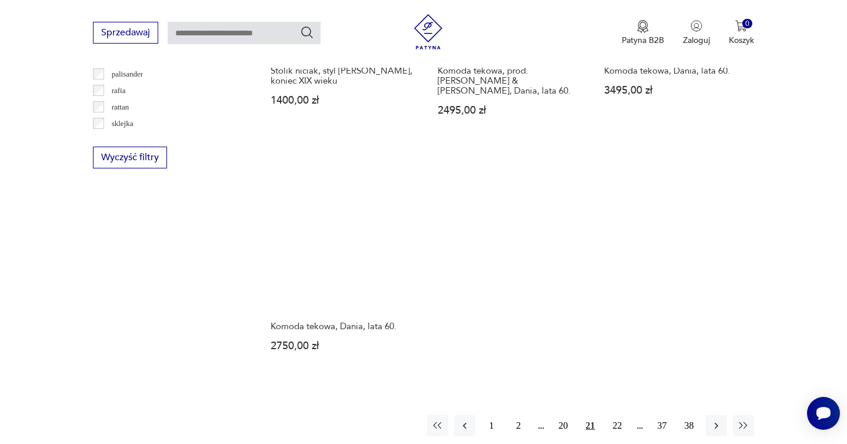
scroll to position [1753, 0]
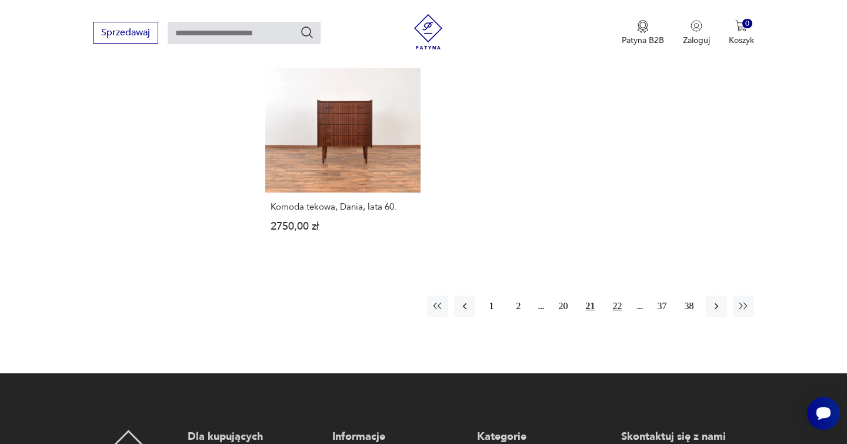
click at [617, 295] on button "22" at bounding box center [617, 305] width 21 height 21
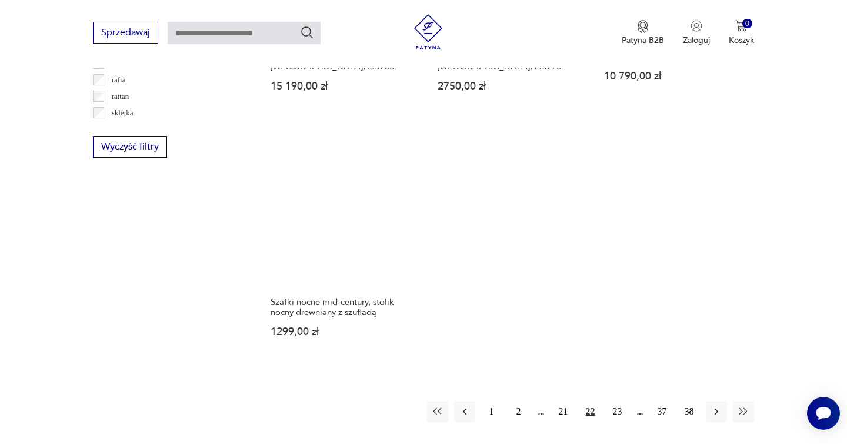
scroll to position [1645, 0]
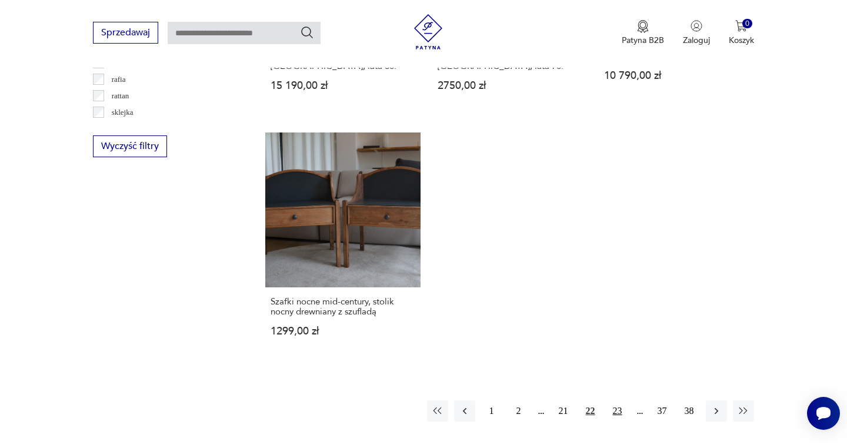
click at [618, 403] on button "23" at bounding box center [617, 410] width 21 height 21
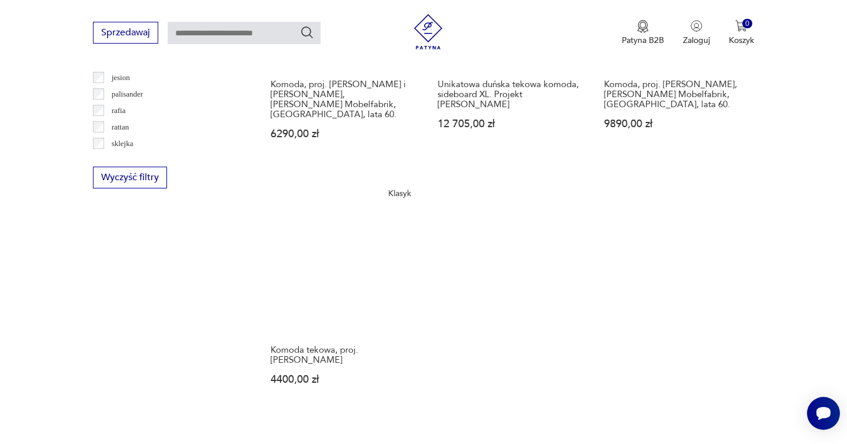
scroll to position [1641, 0]
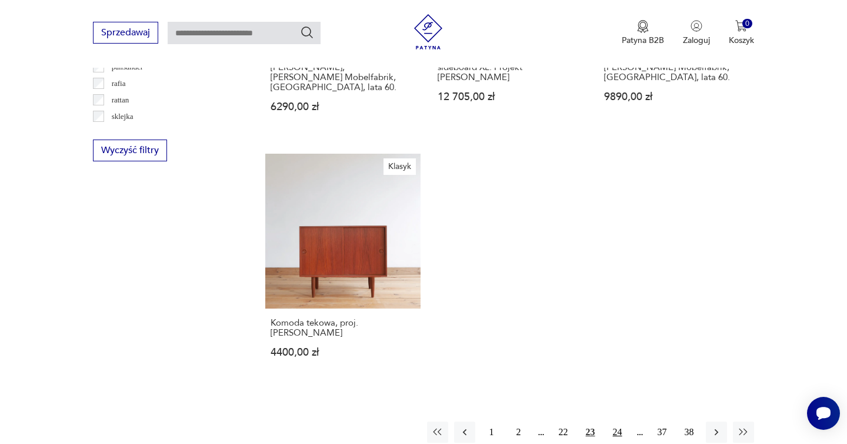
click at [619, 421] on button "24" at bounding box center [617, 431] width 21 height 21
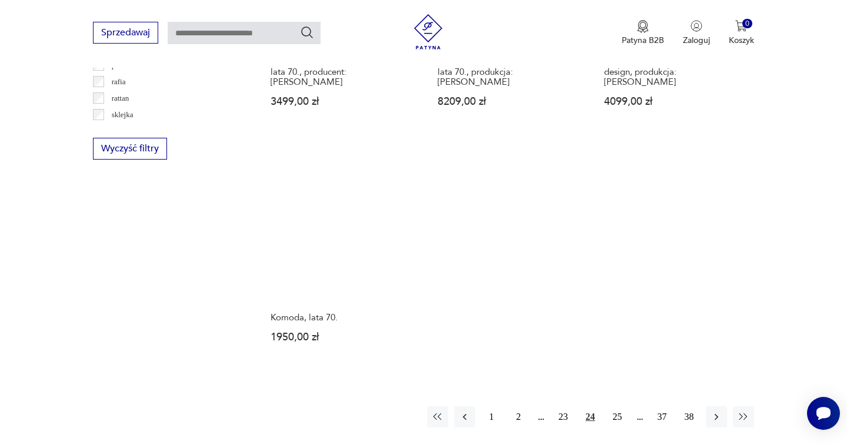
scroll to position [1666, 0]
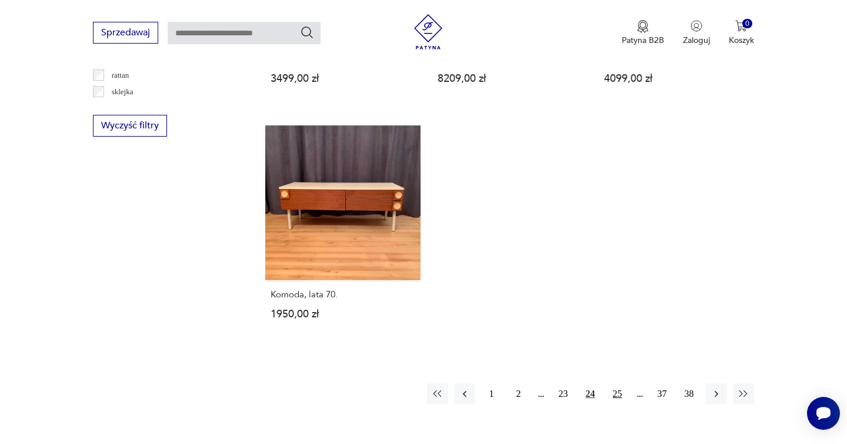
click at [612, 383] on button "25" at bounding box center [617, 393] width 21 height 21
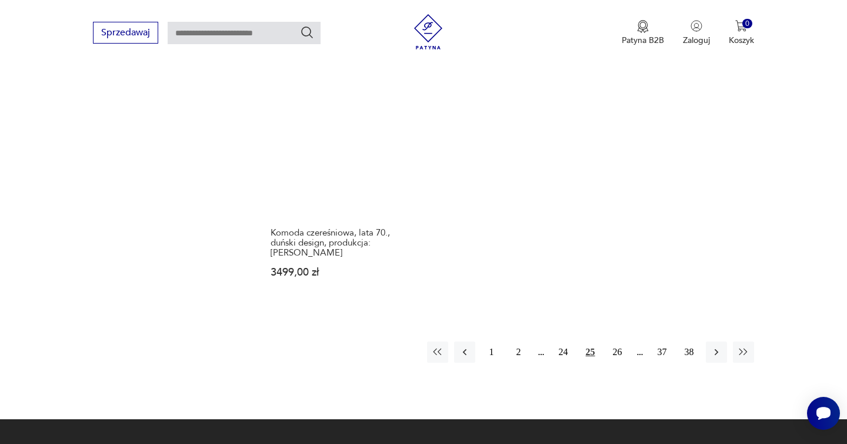
scroll to position [1762, 0]
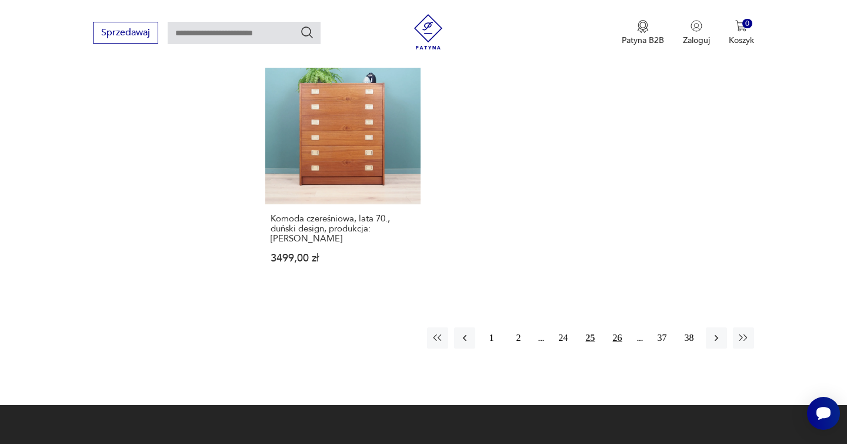
click at [618, 327] on button "26" at bounding box center [617, 337] width 21 height 21
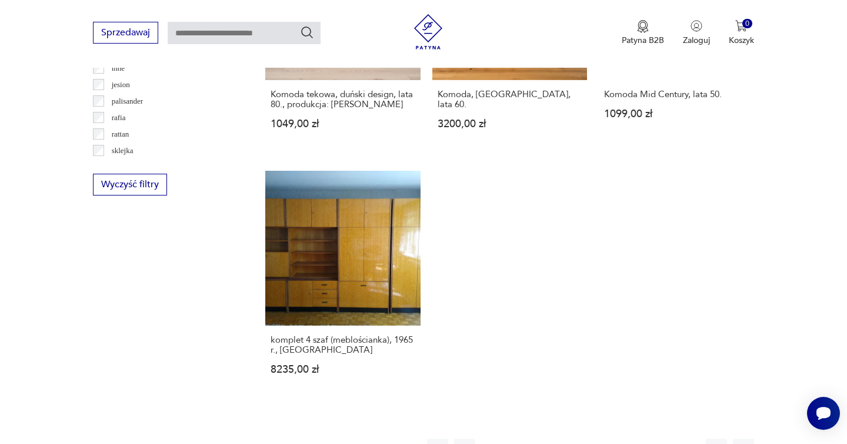
scroll to position [1643, 0]
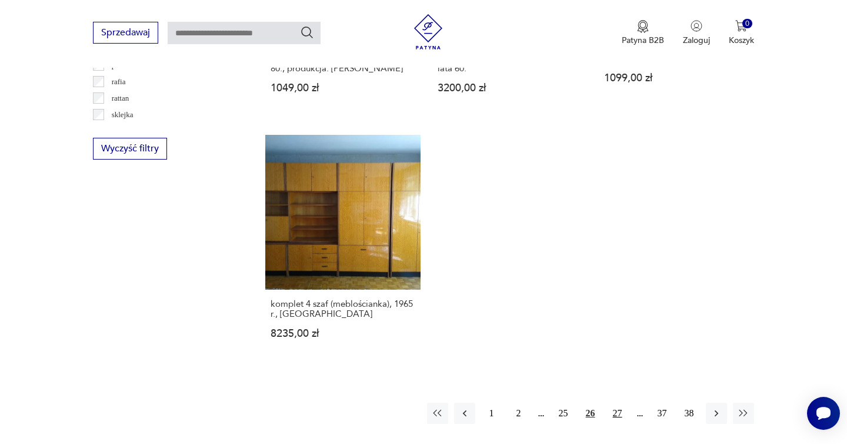
click at [618, 402] on button "27" at bounding box center [617, 412] width 21 height 21
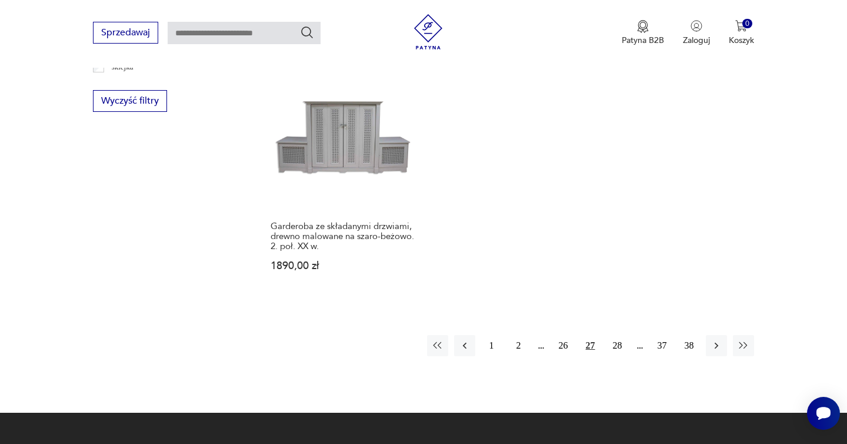
scroll to position [1821, 0]
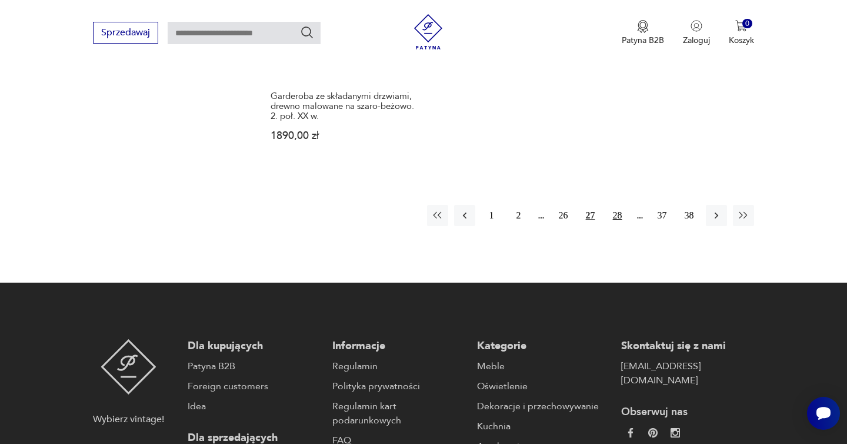
click at [615, 214] on button "28" at bounding box center [617, 215] width 21 height 21
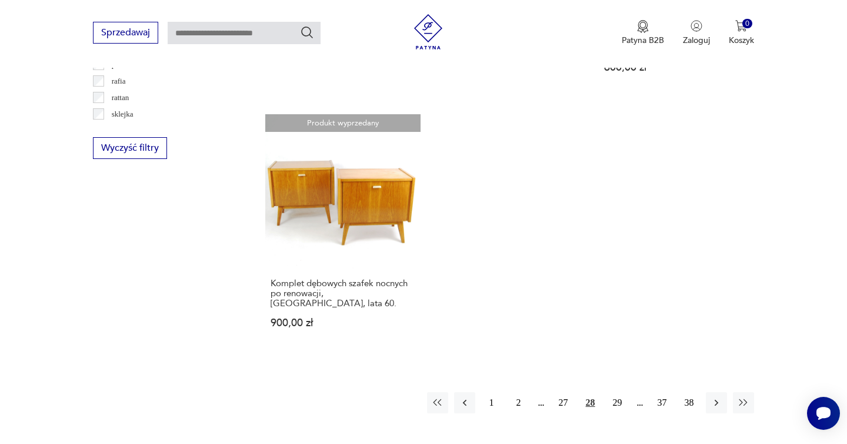
scroll to position [1664, 0]
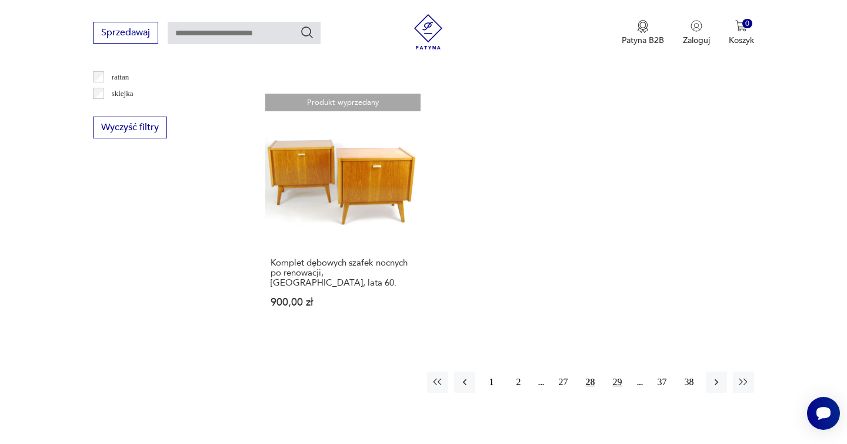
click at [627, 371] on button "29" at bounding box center [617, 381] width 21 height 21
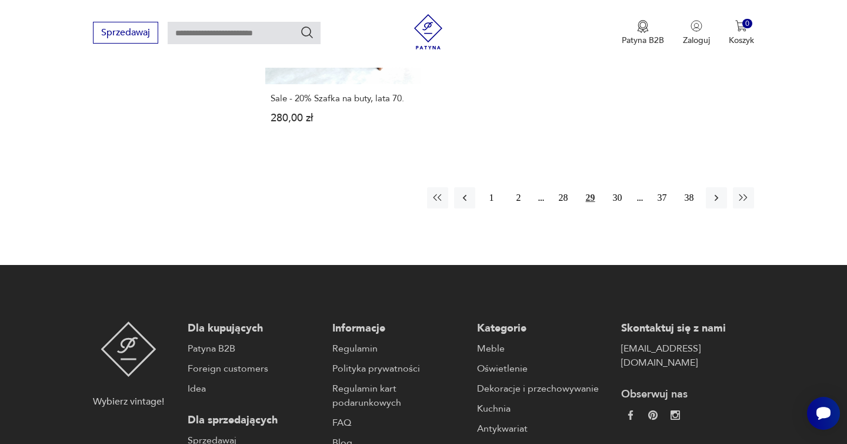
scroll to position [1832, 0]
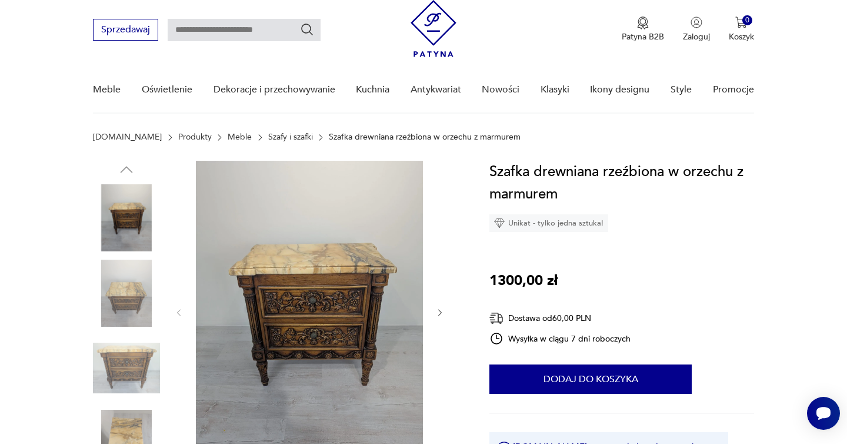
scroll to position [41, 0]
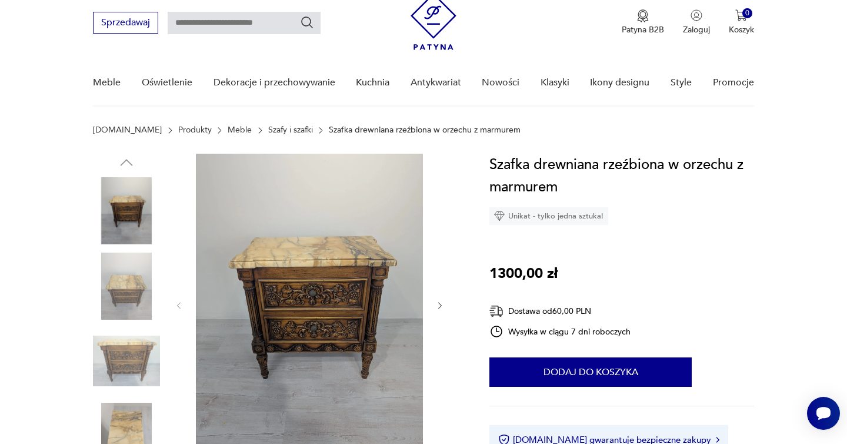
click at [439, 300] on button "button" at bounding box center [440, 306] width 10 height 12
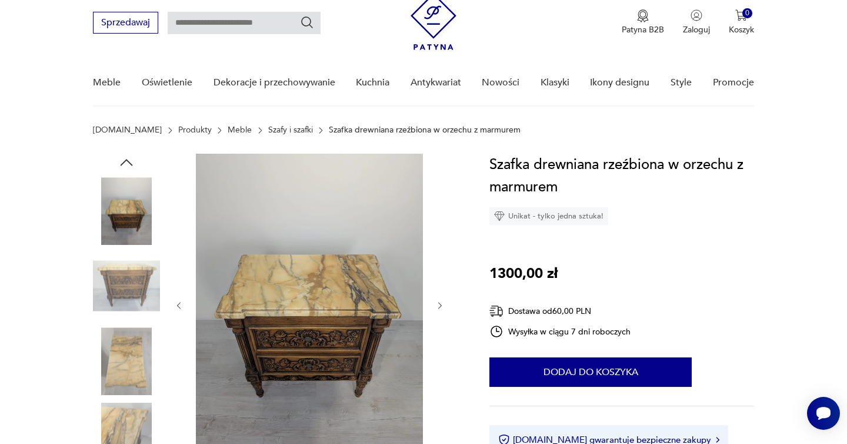
click at [440, 301] on icon "button" at bounding box center [440, 306] width 10 height 10
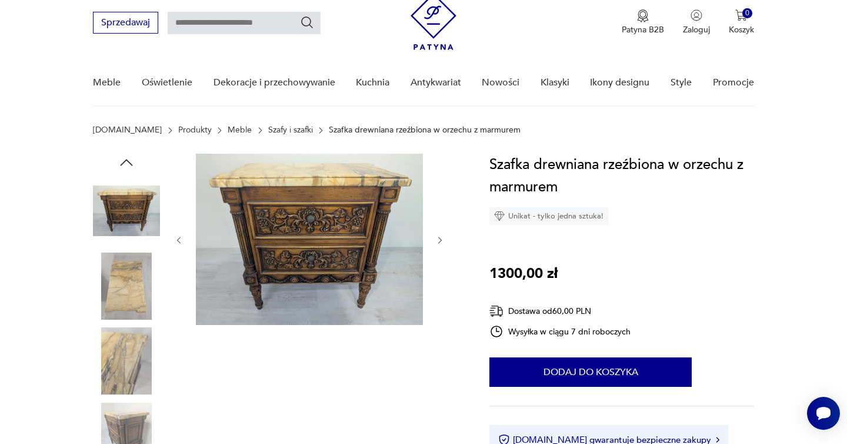
click at [440, 301] on div at bounding box center [309, 240] width 271 height 173
click at [440, 234] on button "button" at bounding box center [440, 240] width 10 height 12
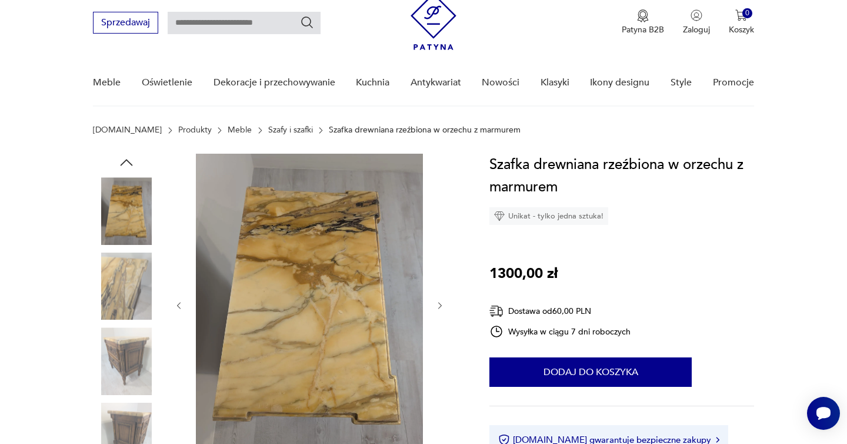
click at [441, 234] on div at bounding box center [309, 306] width 271 height 304
click at [445, 305] on div at bounding box center [277, 324] width 368 height 341
click at [441, 305] on icon "button" at bounding box center [440, 305] width 4 height 7
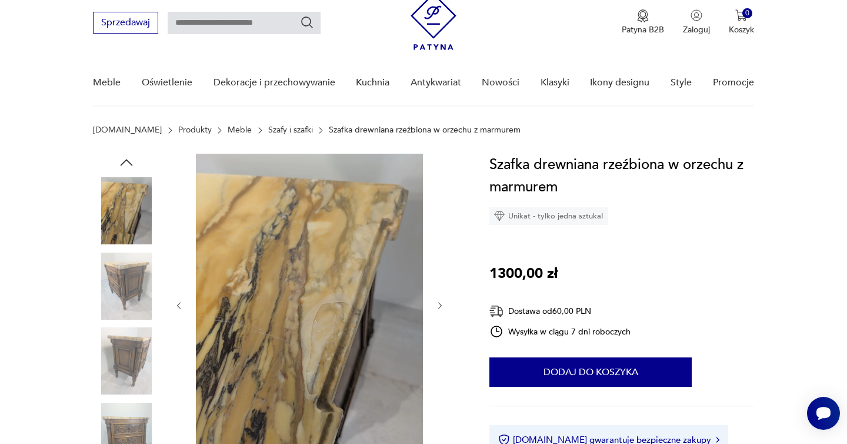
click at [441, 305] on icon "button" at bounding box center [440, 305] width 4 height 7
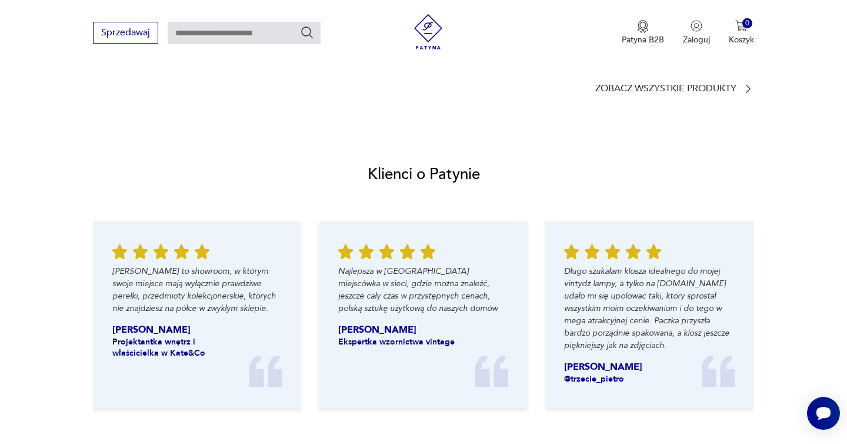
scroll to position [1199, 0]
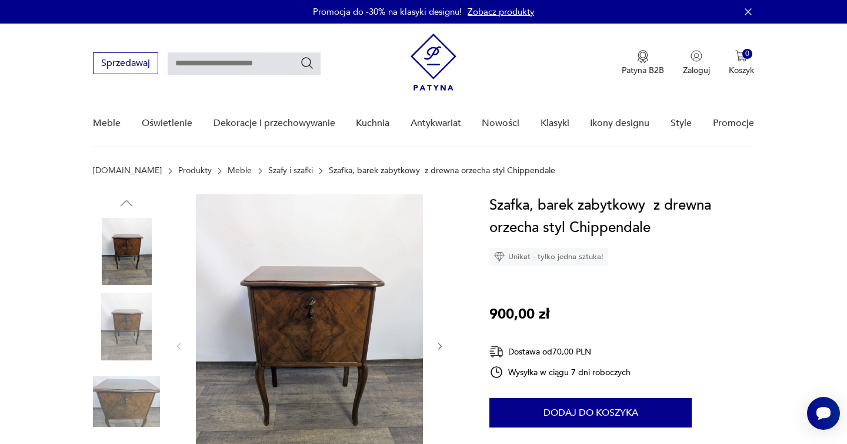
scroll to position [93, 0]
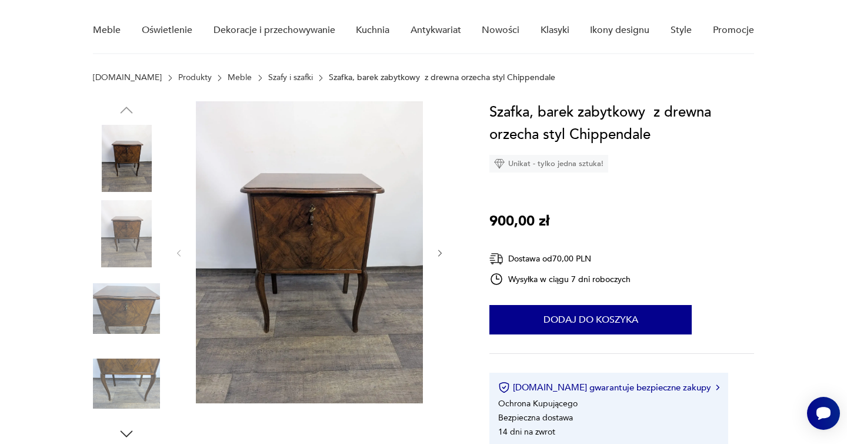
click at [437, 246] on div at bounding box center [309, 253] width 271 height 304
click at [437, 251] on icon "button" at bounding box center [440, 253] width 10 height 10
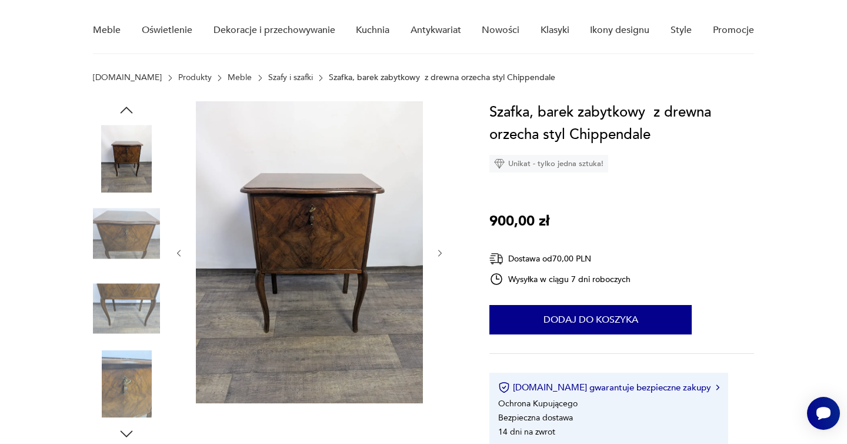
click at [437, 251] on icon "button" at bounding box center [440, 253] width 10 height 10
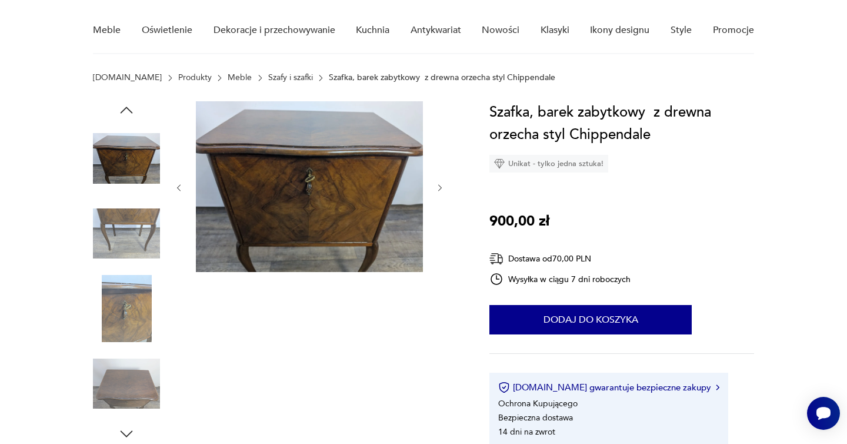
click at [437, 251] on div at bounding box center [309, 187] width 271 height 173
click at [440, 185] on icon "button" at bounding box center [440, 188] width 10 height 10
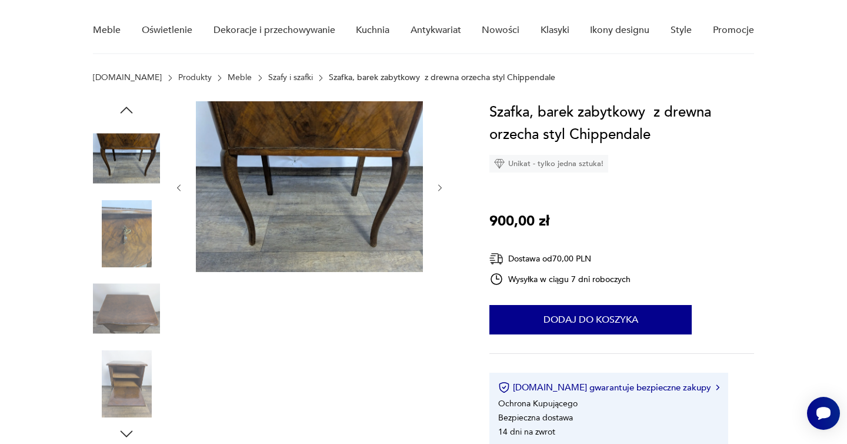
click at [440, 185] on icon "button" at bounding box center [440, 188] width 10 height 10
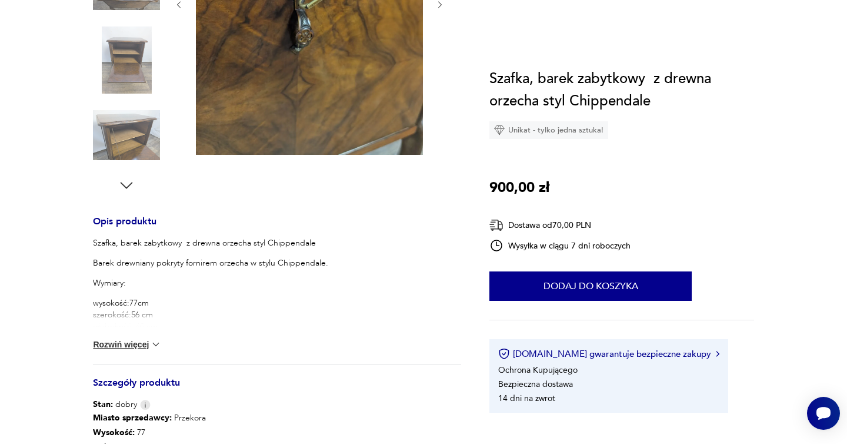
scroll to position [0, 0]
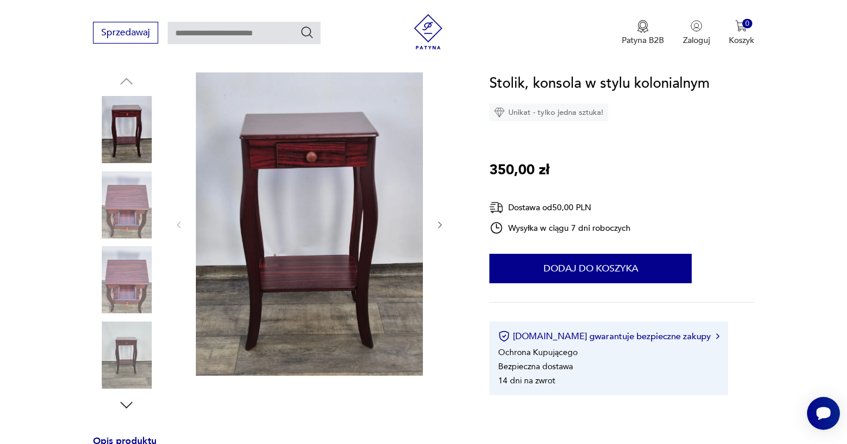
scroll to position [129, 0]
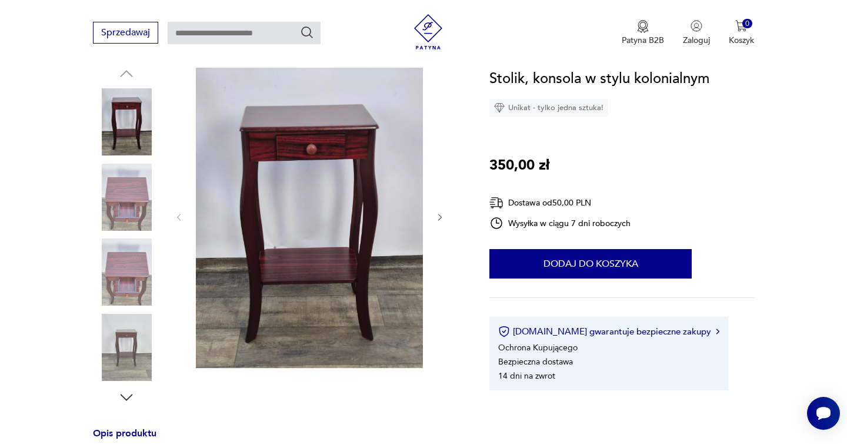
click at [446, 217] on div at bounding box center [277, 235] width 368 height 341
click at [440, 216] on icon "button" at bounding box center [440, 217] width 10 height 10
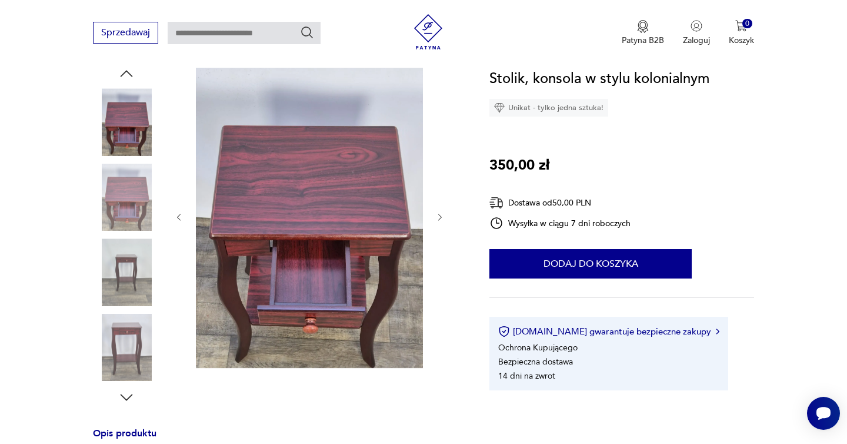
click at [440, 216] on icon "button" at bounding box center [440, 217] width 10 height 10
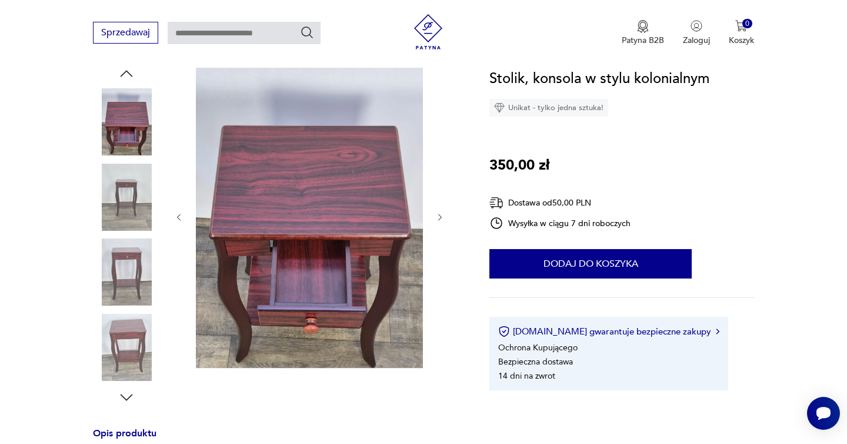
click at [440, 216] on icon "button" at bounding box center [440, 217] width 10 height 10
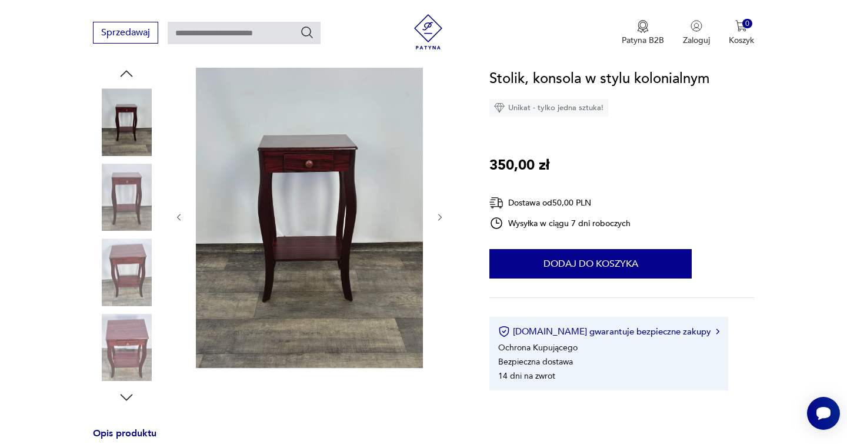
click at [440, 216] on icon "button" at bounding box center [440, 217] width 10 height 10
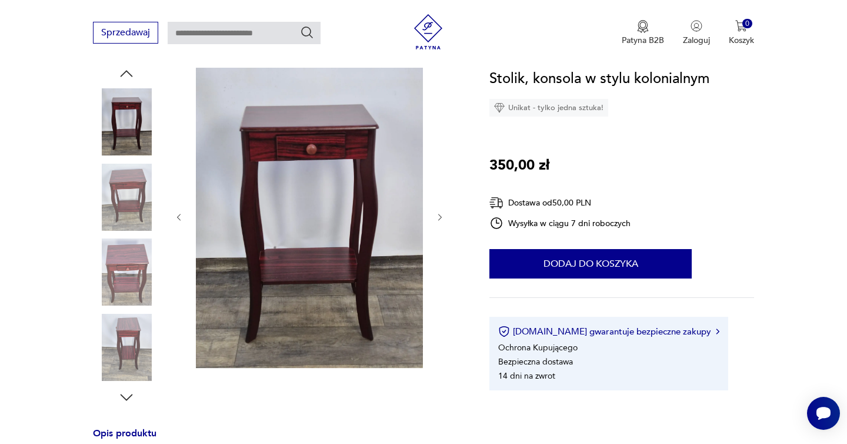
click at [440, 216] on icon "button" at bounding box center [440, 217] width 10 height 10
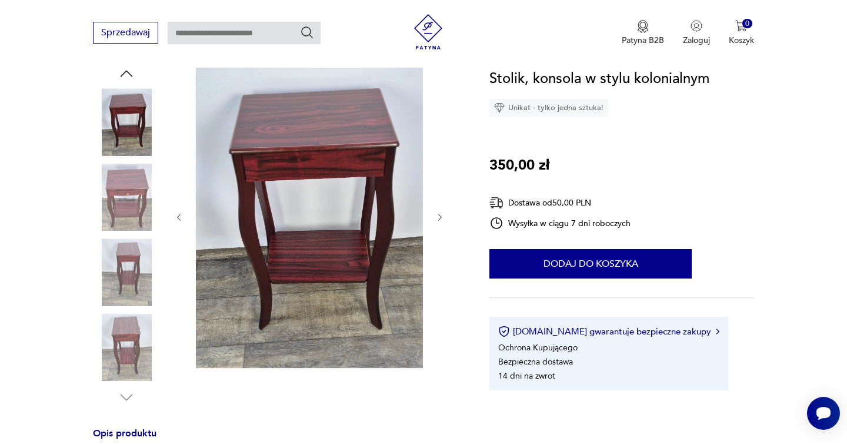
click at [440, 216] on icon "button" at bounding box center [440, 217] width 10 height 10
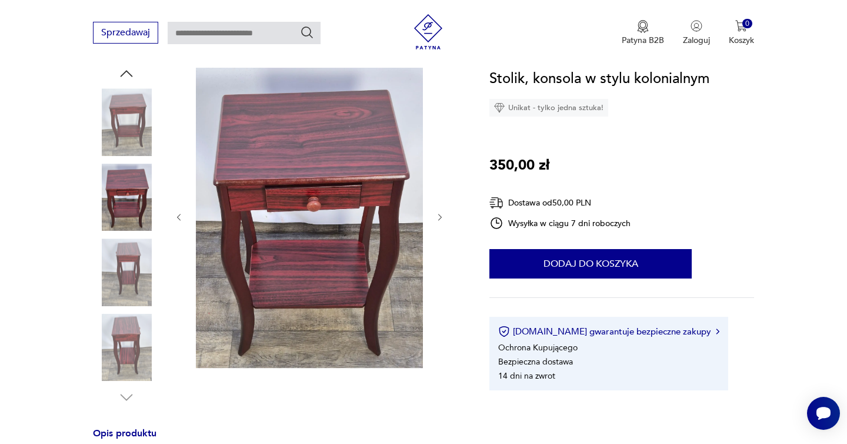
click at [440, 216] on icon "button" at bounding box center [440, 217] width 10 height 10
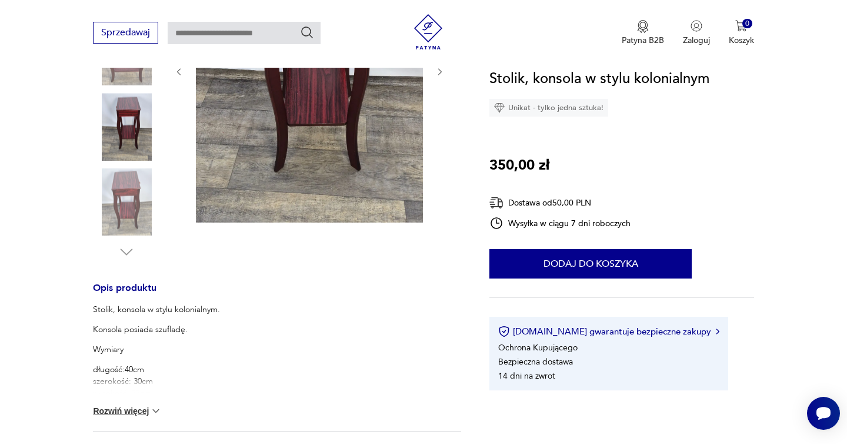
scroll to position [377, 0]
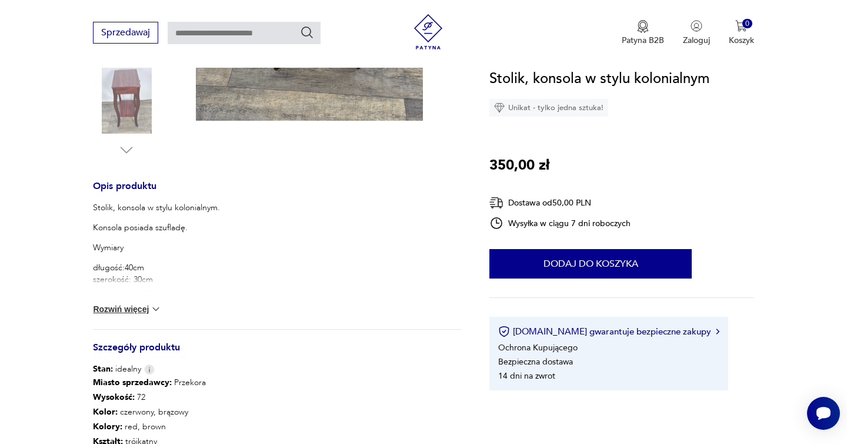
click at [157, 305] on img at bounding box center [156, 309] width 12 height 12
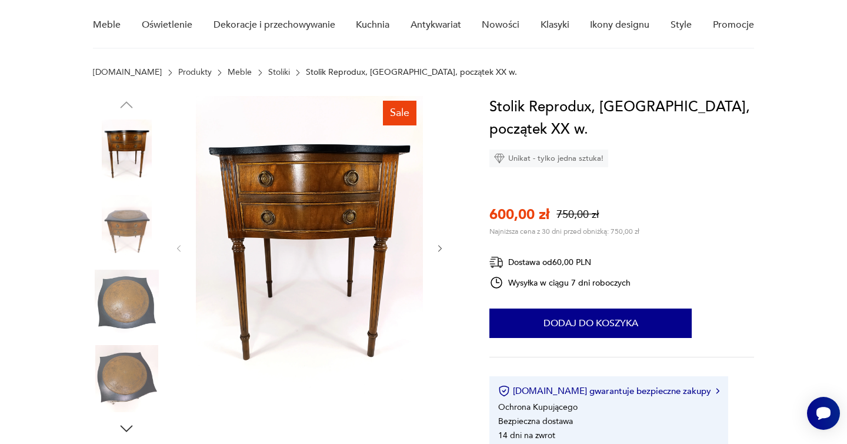
scroll to position [99, 0]
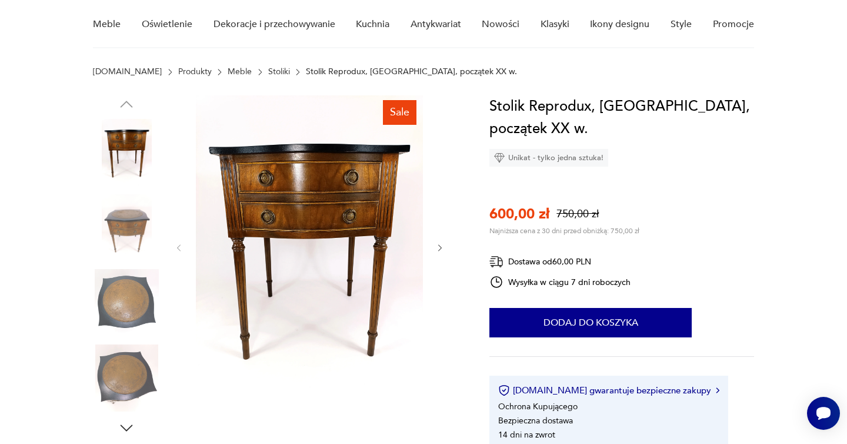
click at [442, 244] on icon "button" at bounding box center [440, 248] width 10 height 10
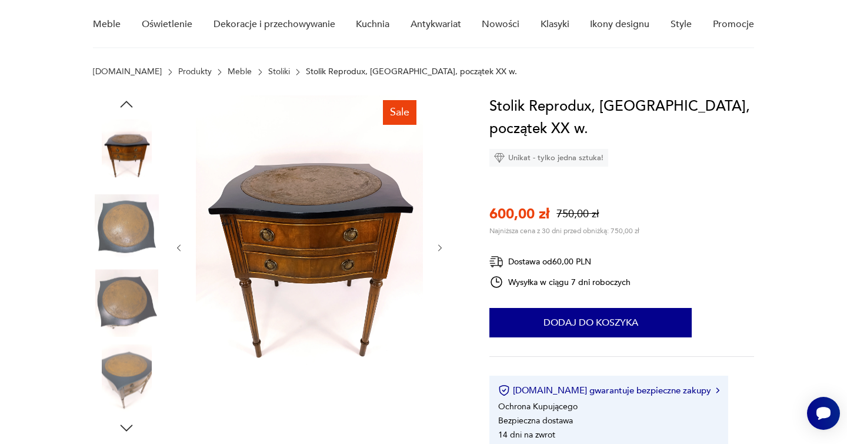
click at [442, 244] on icon "button" at bounding box center [440, 248] width 10 height 10
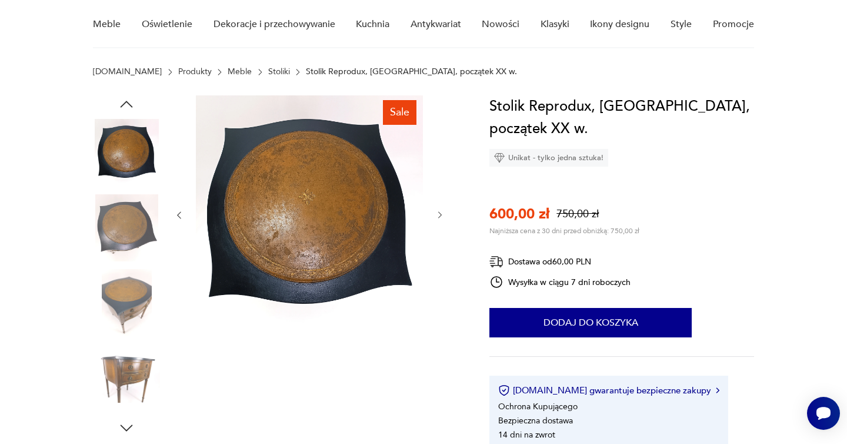
click at [442, 244] on div at bounding box center [309, 214] width 271 height 239
click at [441, 224] on div at bounding box center [309, 214] width 271 height 239
click at [440, 214] on icon "button" at bounding box center [440, 215] width 10 height 10
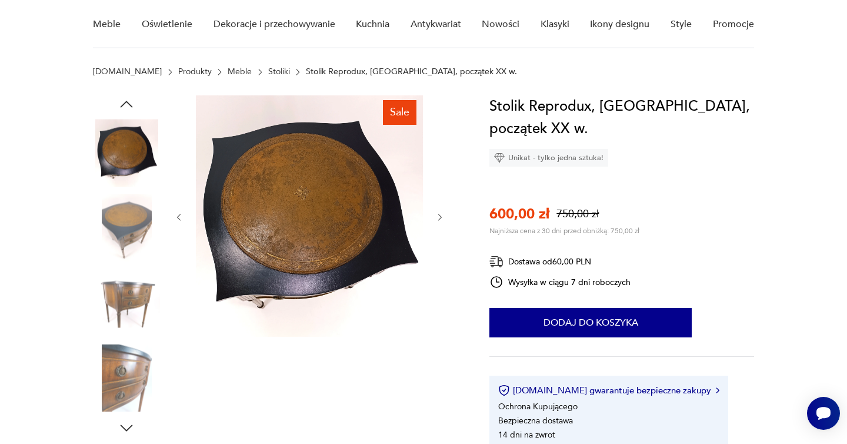
click at [440, 214] on icon "button" at bounding box center [440, 217] width 10 height 10
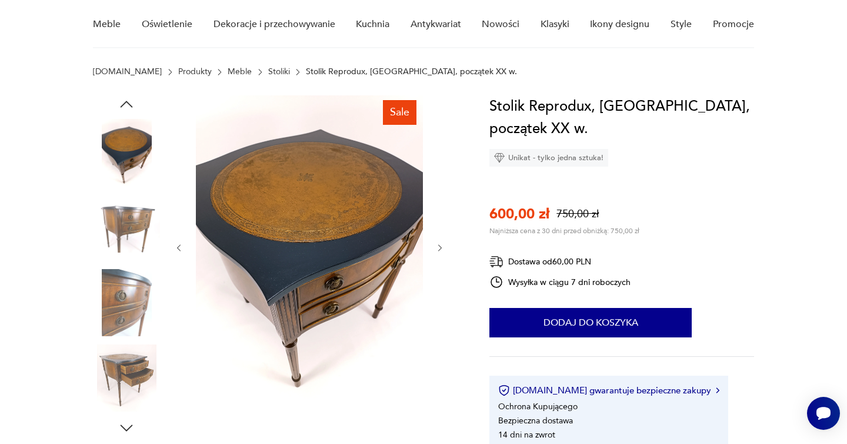
click at [440, 214] on div at bounding box center [309, 247] width 271 height 305
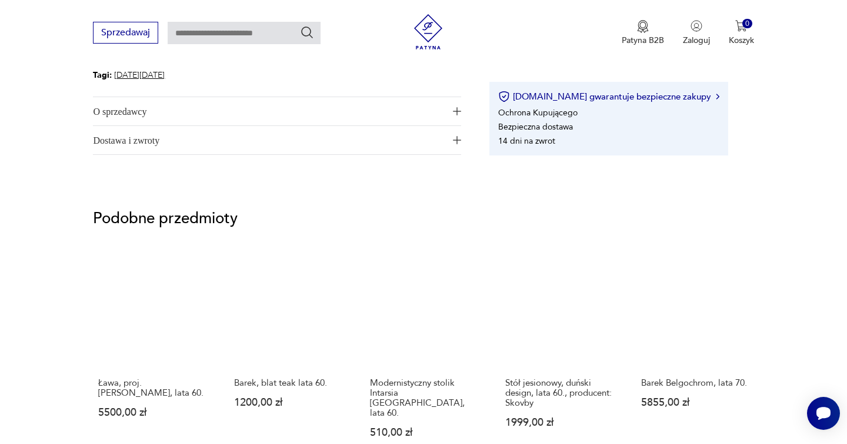
scroll to position [759, 0]
